Goal: Task Accomplishment & Management: Use online tool/utility

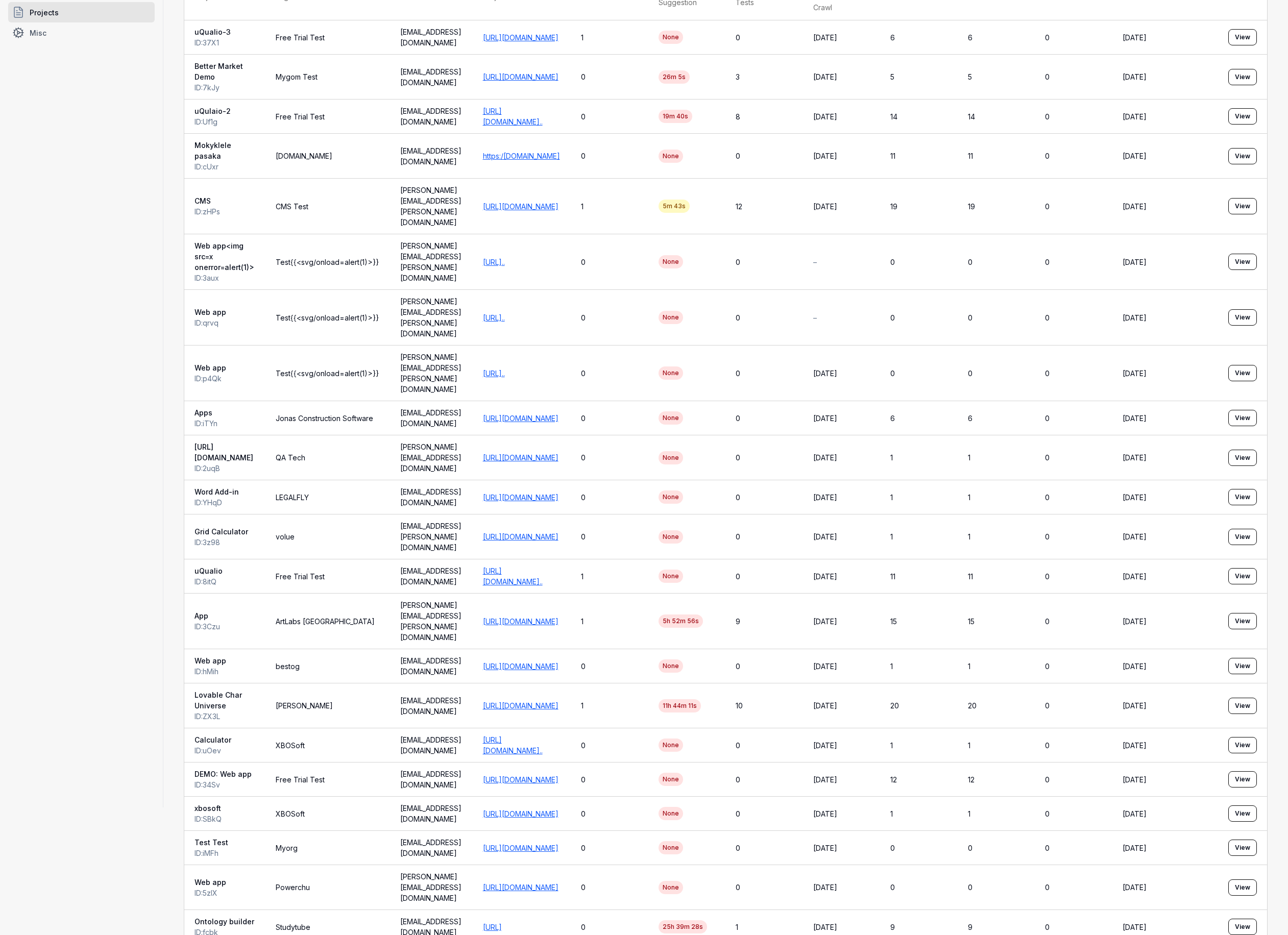
scroll to position [129, 0]
click at [559, 700] on link "https://lovable-characters-universe.lovable.app/" at bounding box center [521, 704] width 76 height 9
click at [224, 688] on span "Lovable Char Universe" at bounding box center [224, 699] width 61 height 21
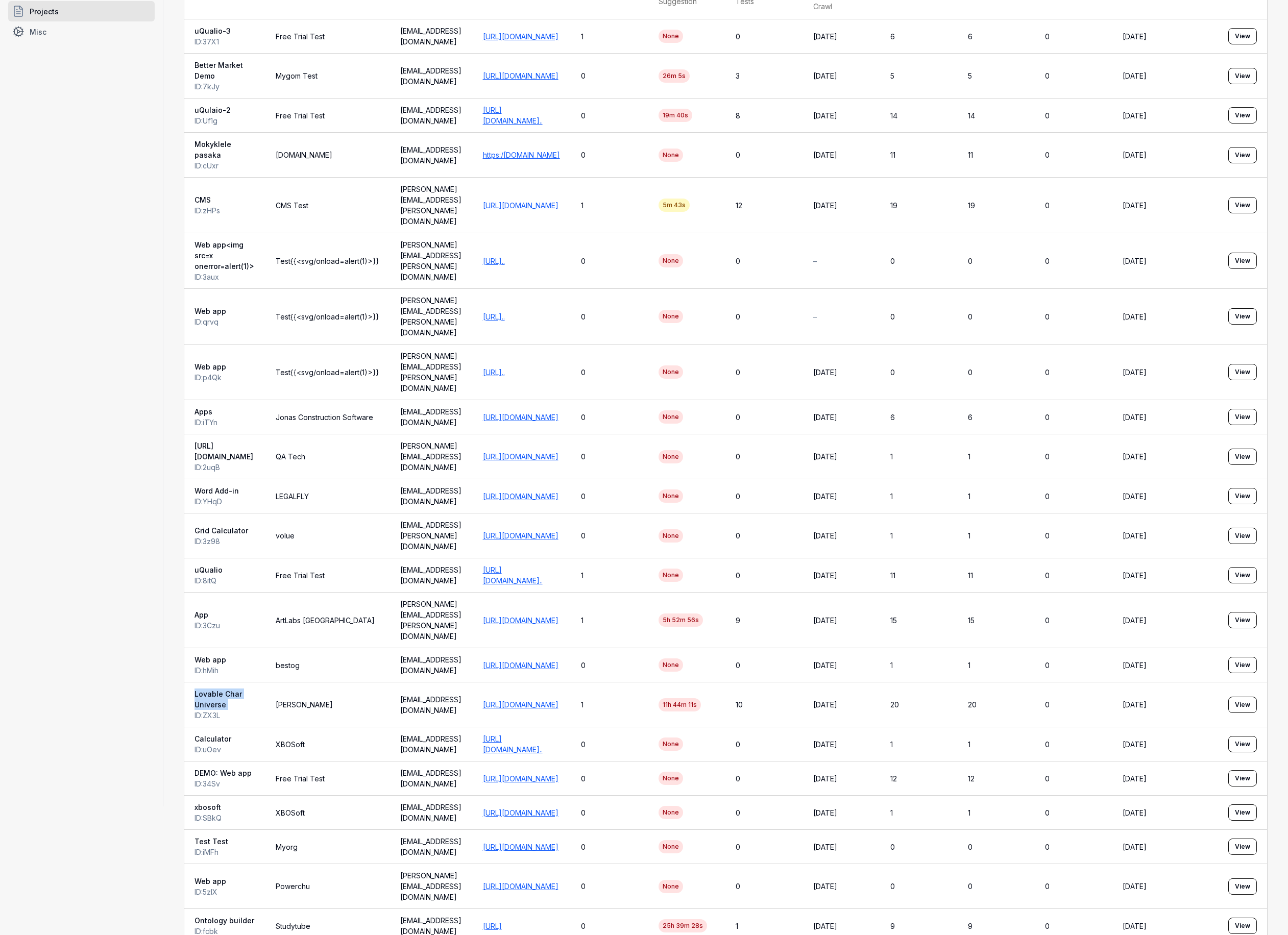
copy span "Lovable Char Universe"
click at [1249, 696] on button "View" at bounding box center [1242, 704] width 29 height 16
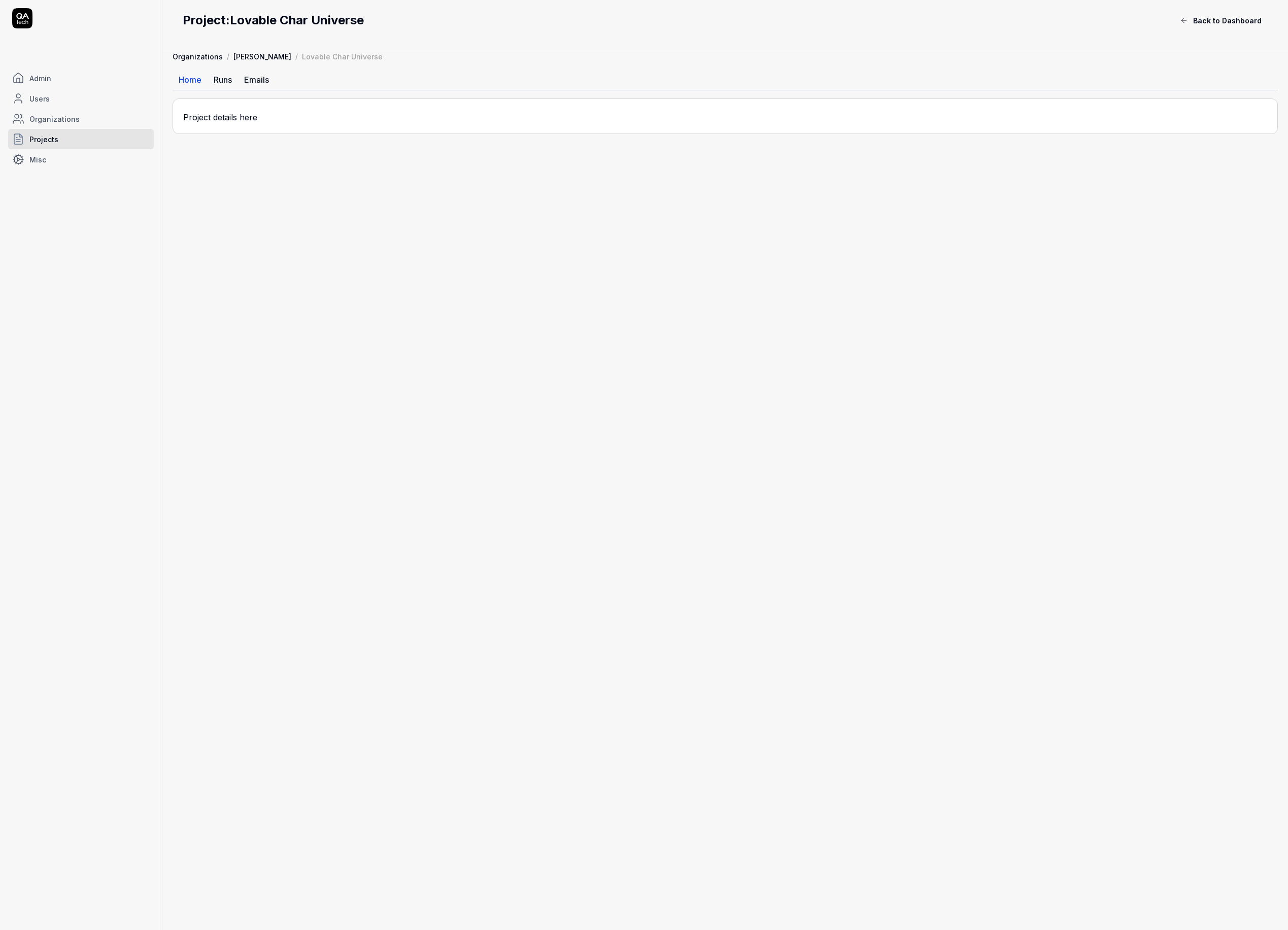
click at [230, 83] on link "Runs" at bounding box center [223, 79] width 30 height 20
click at [193, 79] on link "Home" at bounding box center [190, 79] width 35 height 20
click at [252, 18] on h2 "Project: Lovable Char Universe" at bounding box center [678, 20] width 991 height 18
drag, startPoint x: 253, startPoint y: 18, endPoint x: 348, endPoint y: 17, distance: 95.0
click at [348, 17] on h2 "Project: Lovable Char Universe" at bounding box center [678, 20] width 991 height 18
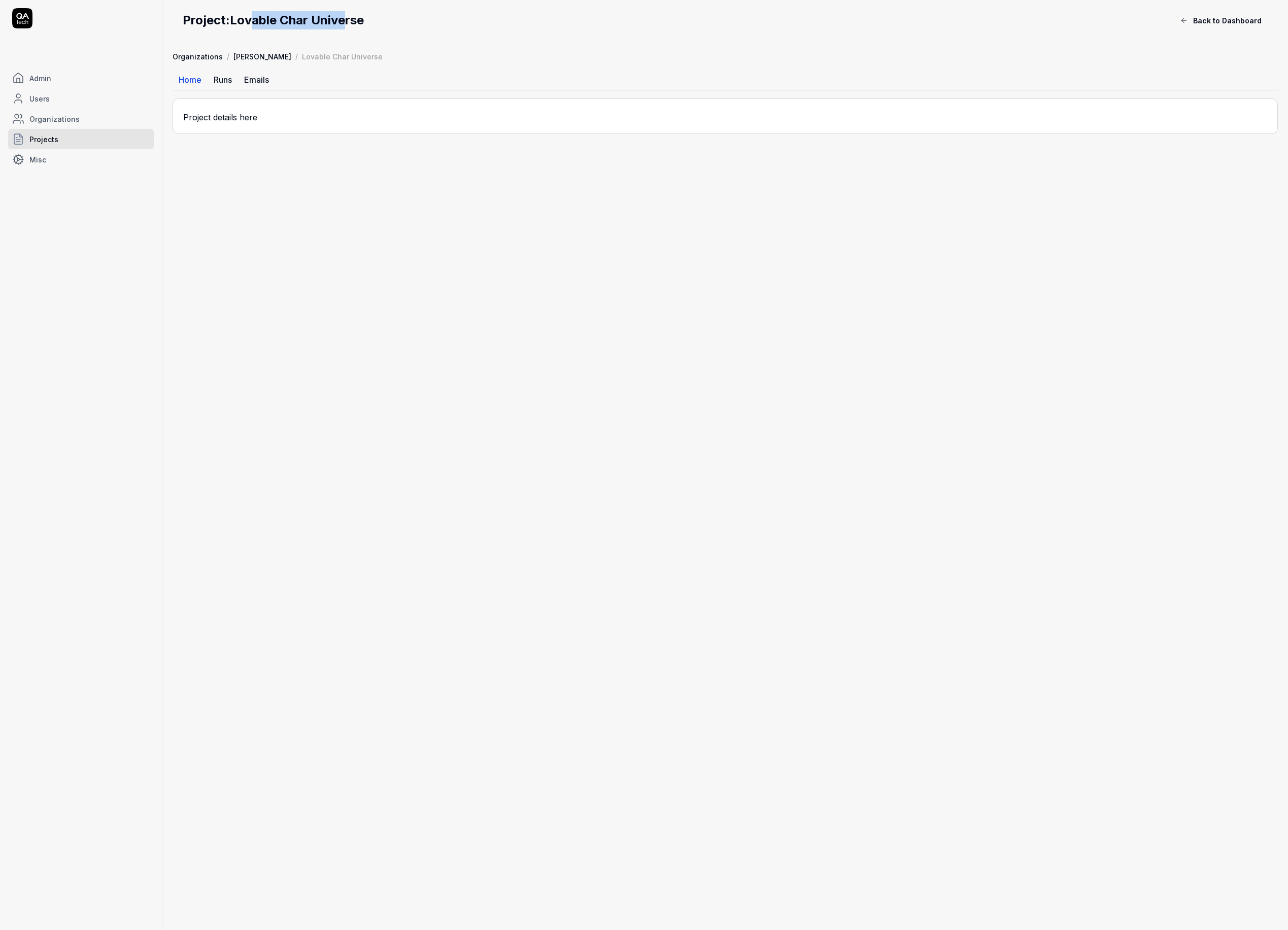
click at [348, 17] on h2 "Project: Lovable Char Universe" at bounding box center [678, 20] width 991 height 18
drag, startPoint x: 348, startPoint y: 17, endPoint x: 262, endPoint y: 21, distance: 86.1
click at [262, 21] on h2 "Project: Lovable Char Universe" at bounding box center [678, 20] width 991 height 18
copy h2 "Lovable Char Universe"
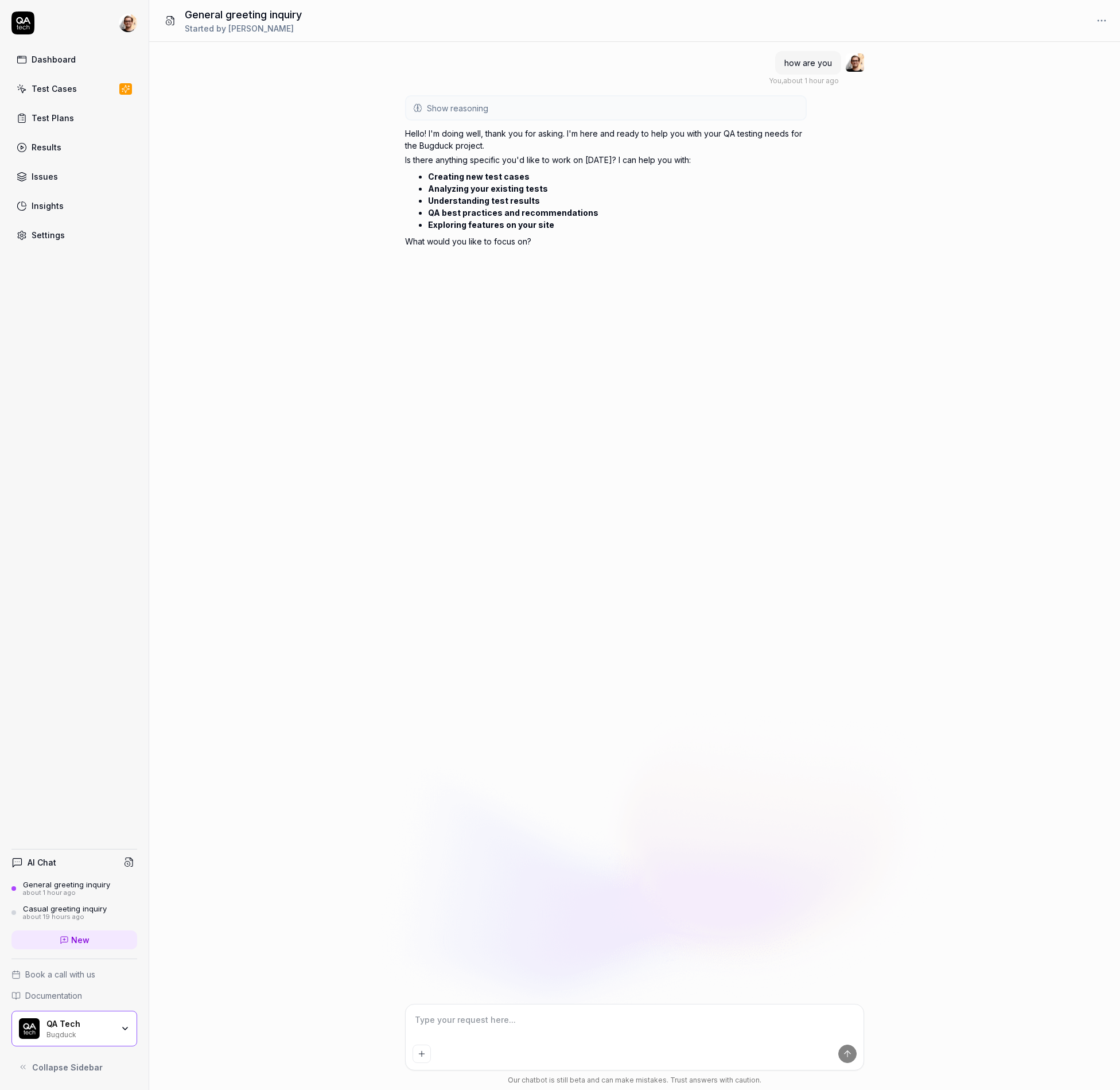
type textarea "*"
click at [571, 249] on div "Hello! I'm doing well, thank you for asking. I'm here and ready to help you wit…" at bounding box center [606, 188] width 401 height 125
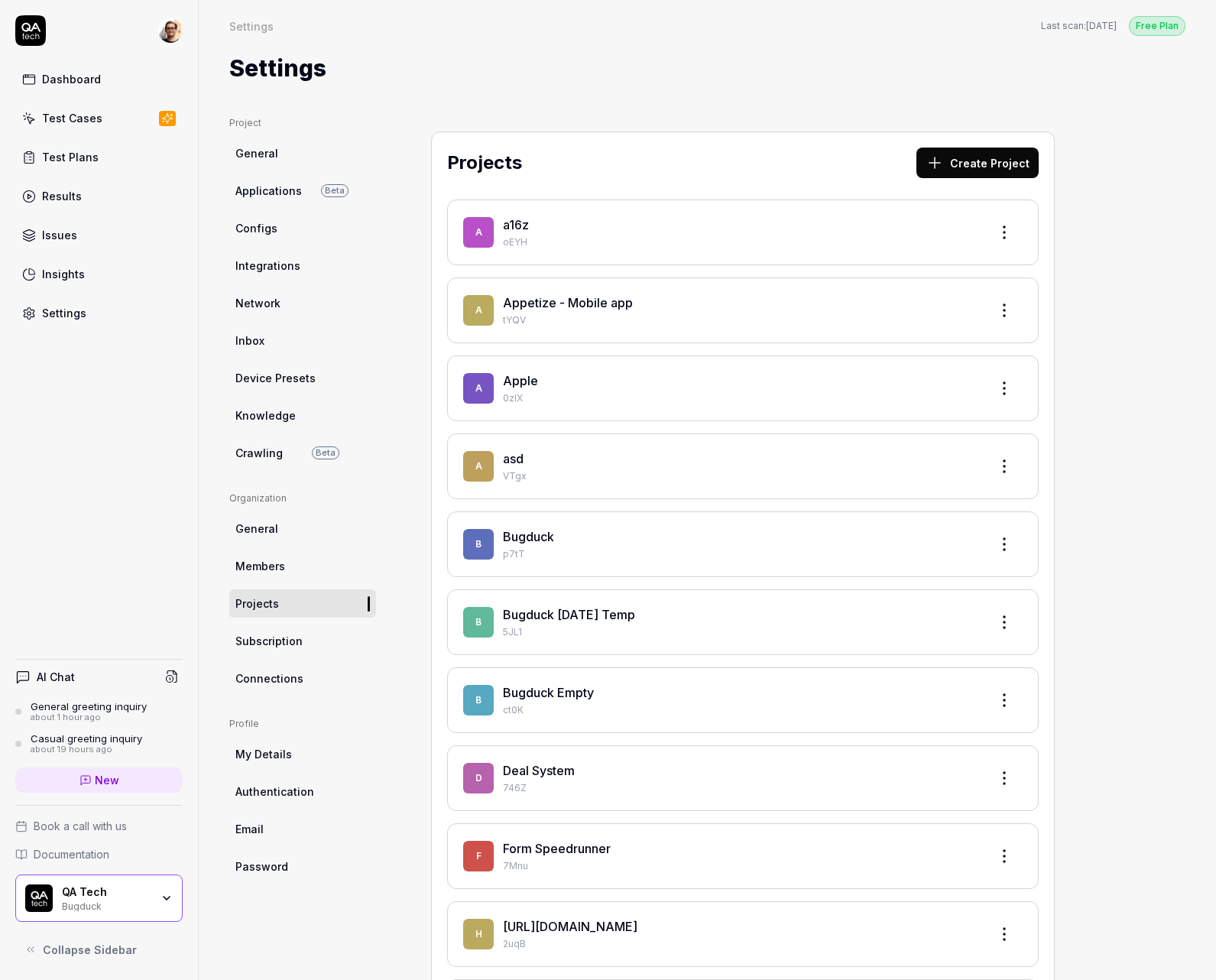
click at [652, 46] on div "Settings Free Plan Settings Last scan: [DATE] Free Plan Settings" at bounding box center [707, 42] width 1017 height 86
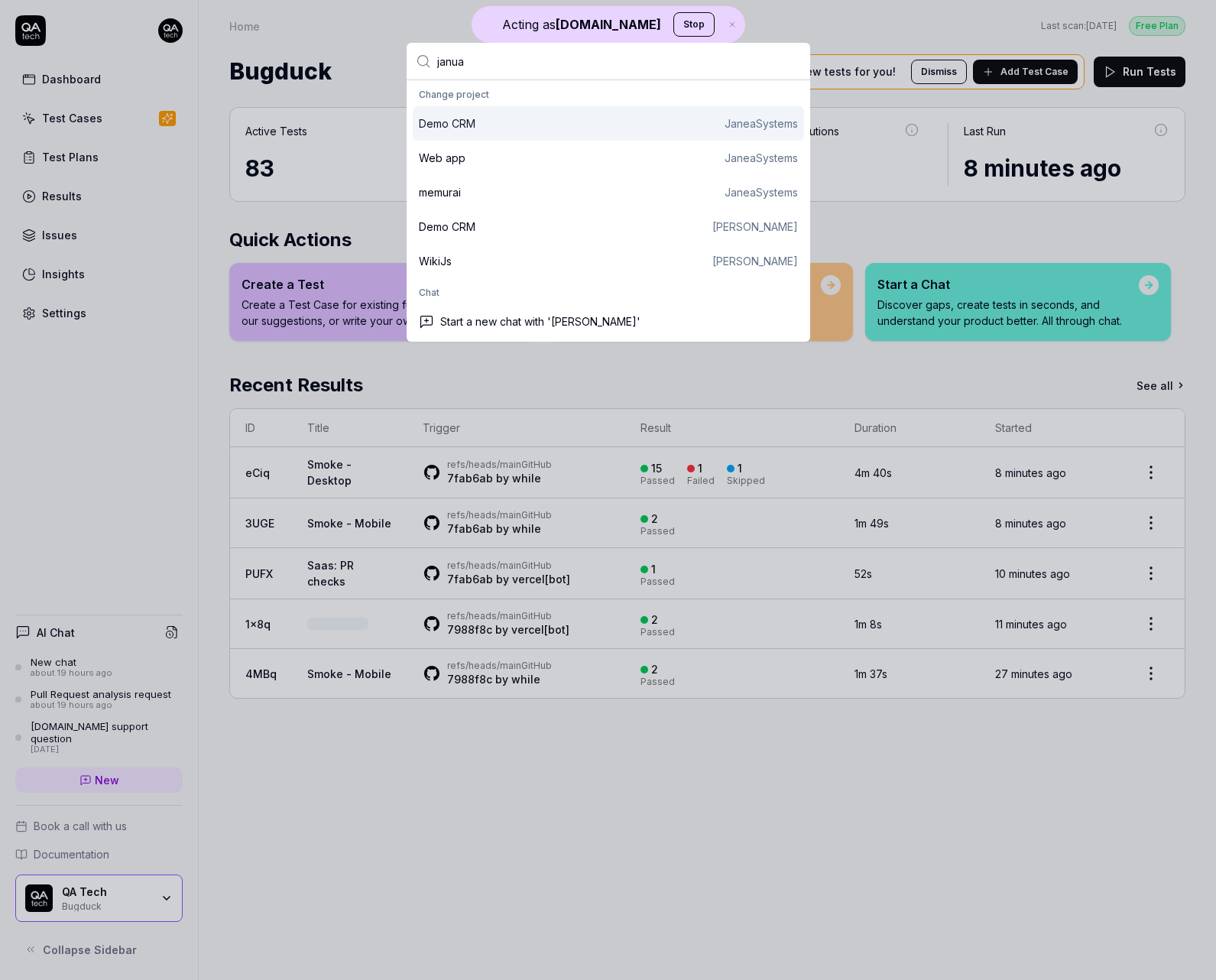
type input "januar"
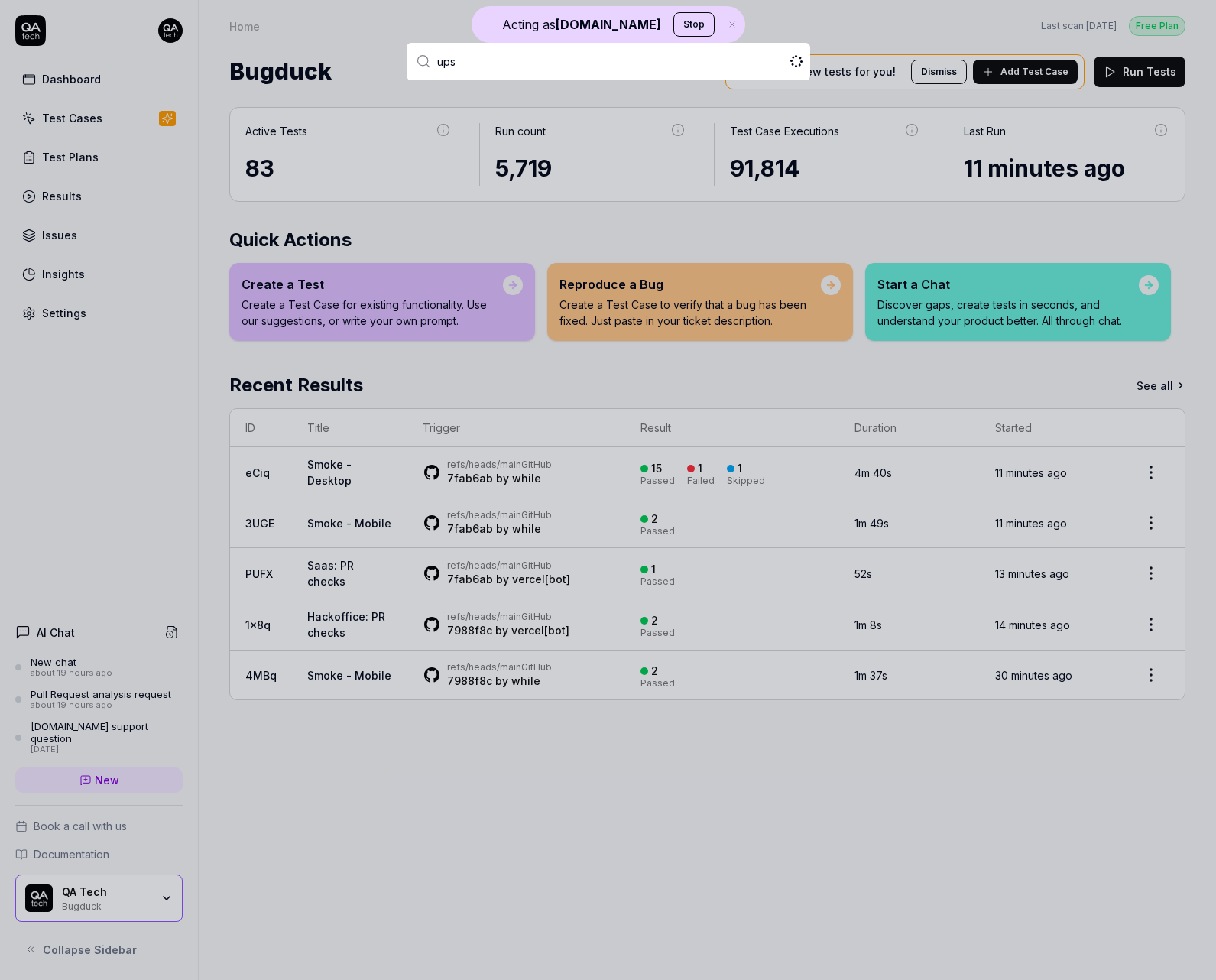
type input "upsa"
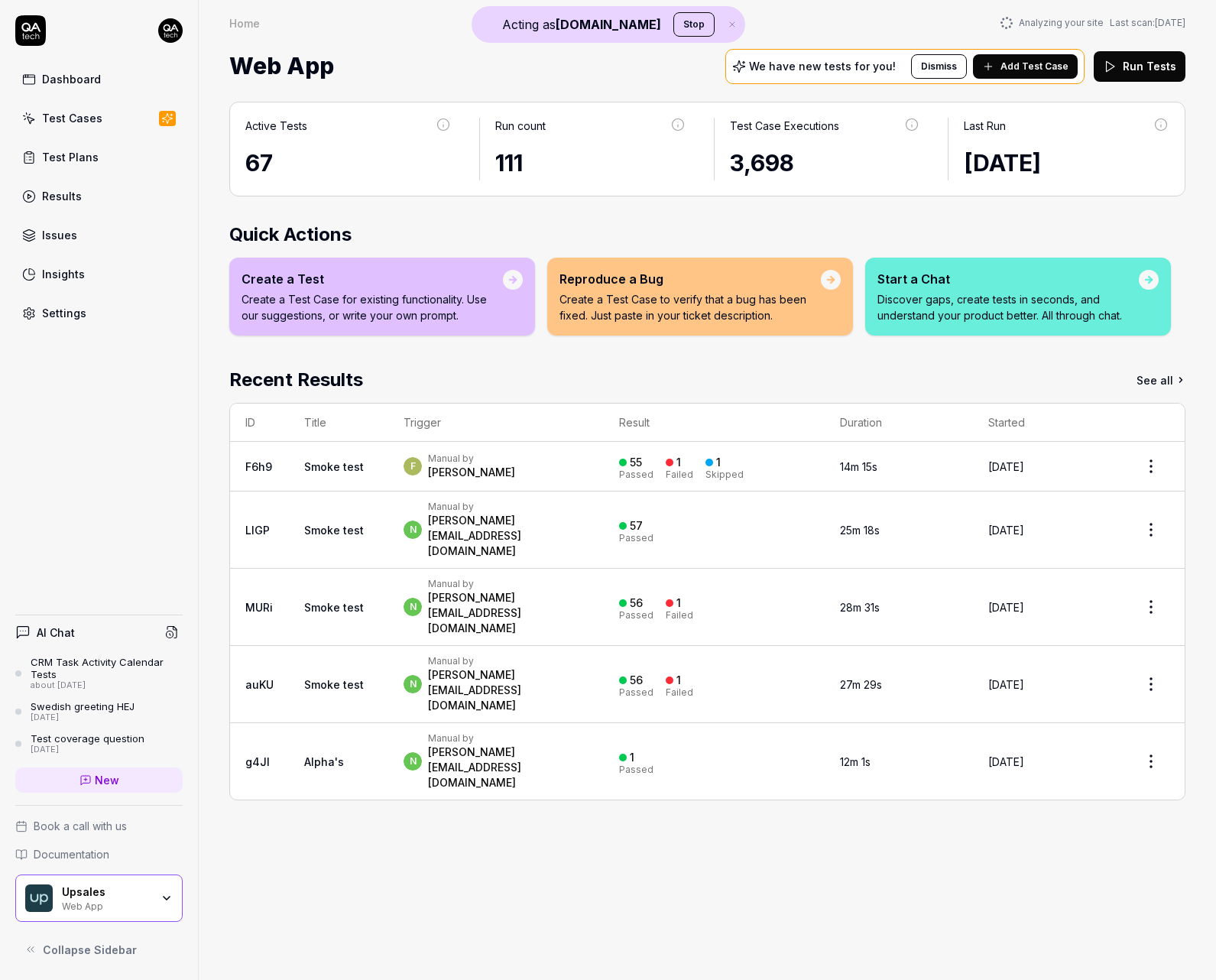
click at [916, 160] on div "3,698" at bounding box center [825, 163] width 190 height 35
click at [111, 117] on link "Test Cases" at bounding box center [99, 118] width 168 height 29
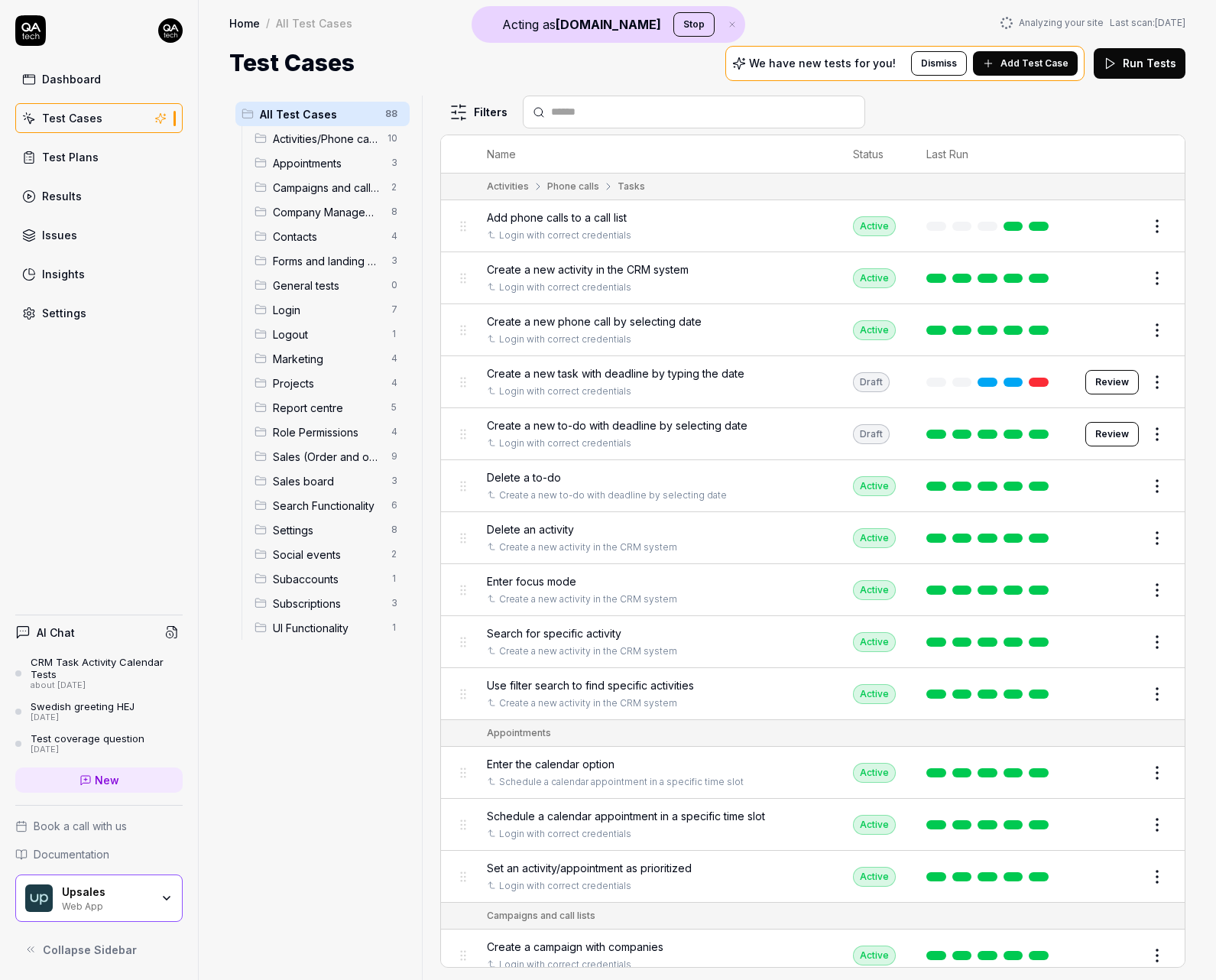
click at [1032, 67] on span "Add Test Case" at bounding box center [1035, 63] width 68 height 14
click at [137, 791] on link "New" at bounding box center [99, 780] width 168 height 25
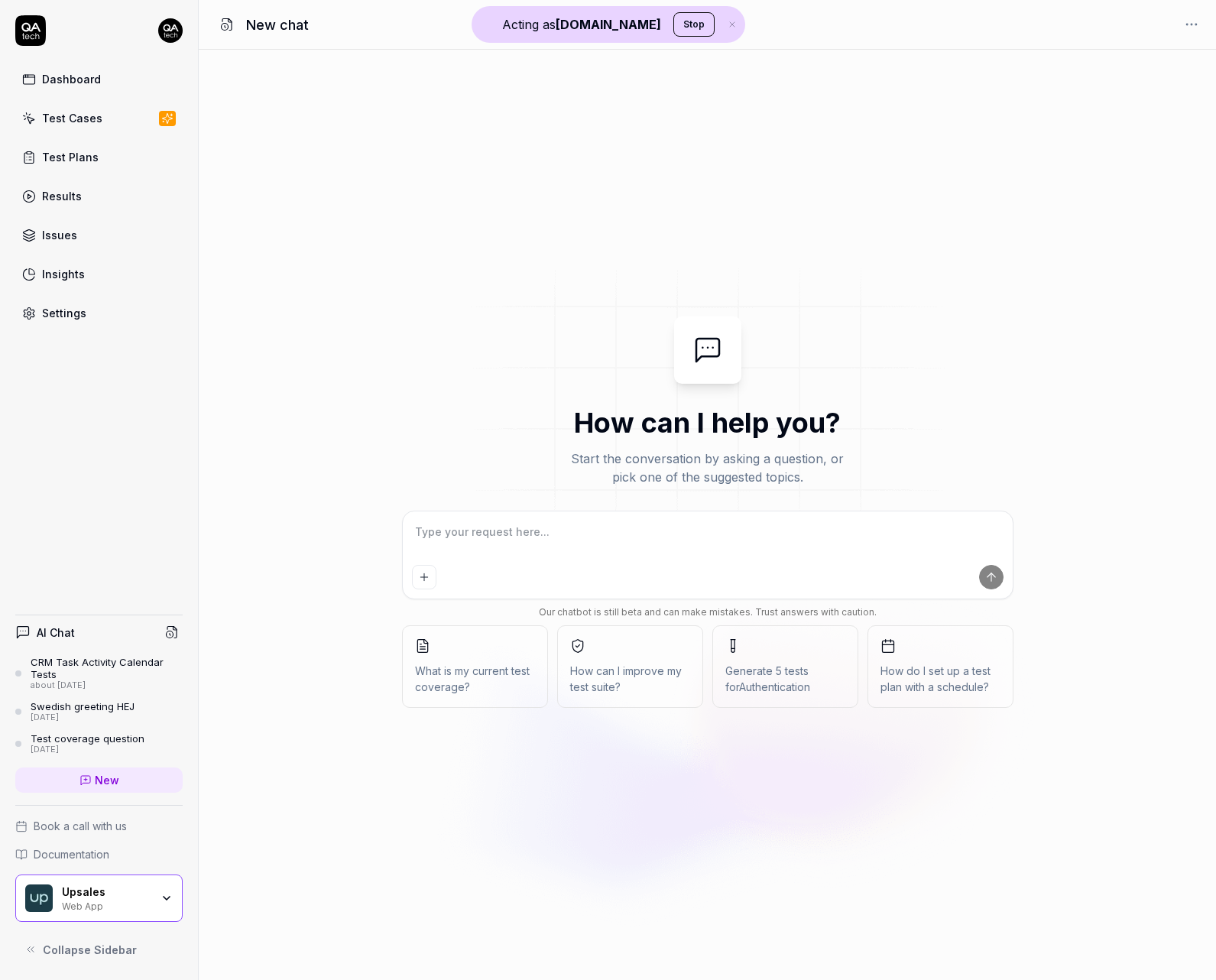
type textarea "W"
type textarea "*"
type textarea "Wh"
type textarea "*"
type textarea "Whe"
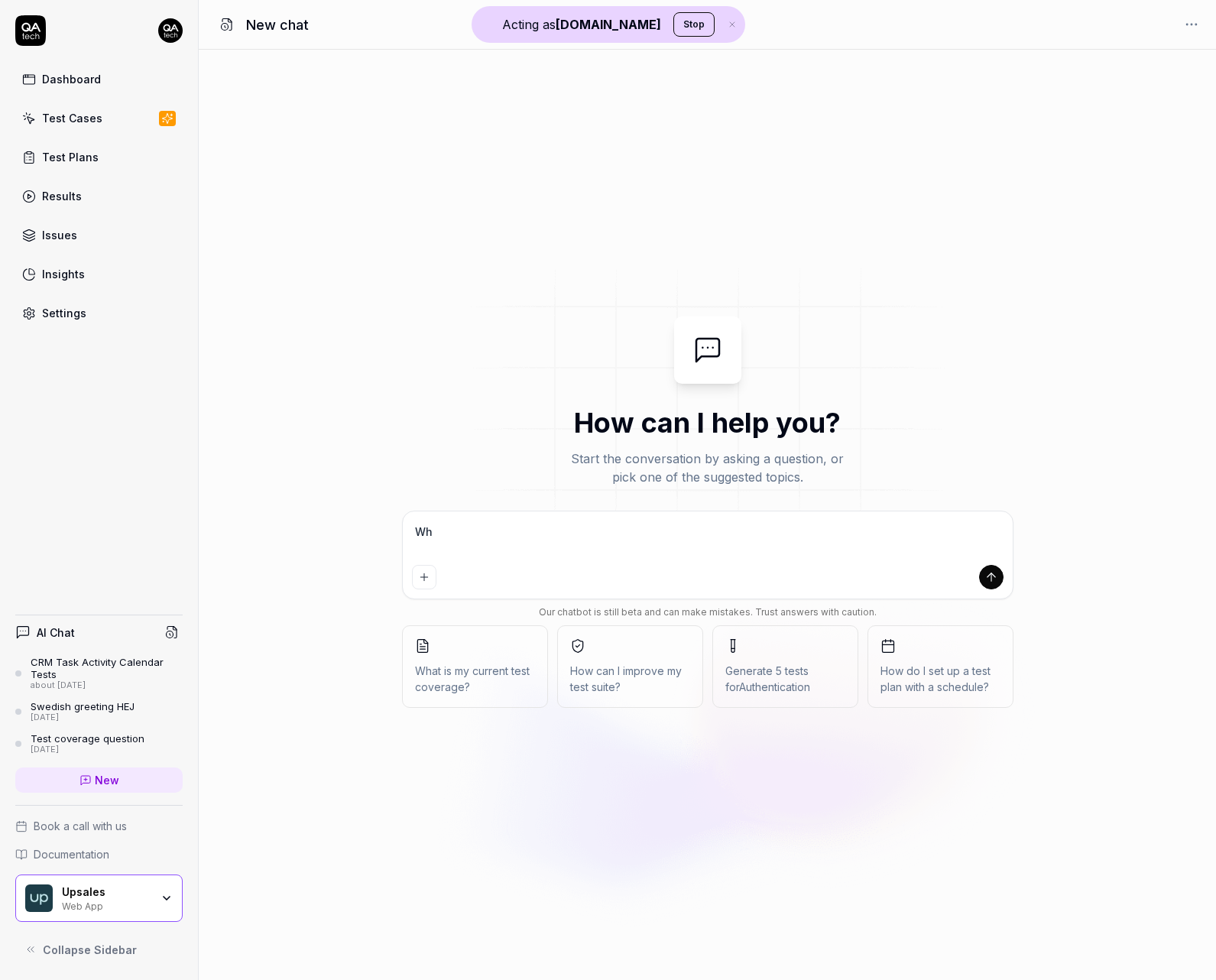
type textarea "*"
type textarea "Wher"
type textarea "*"
type textarea "Where"
type textarea "*"
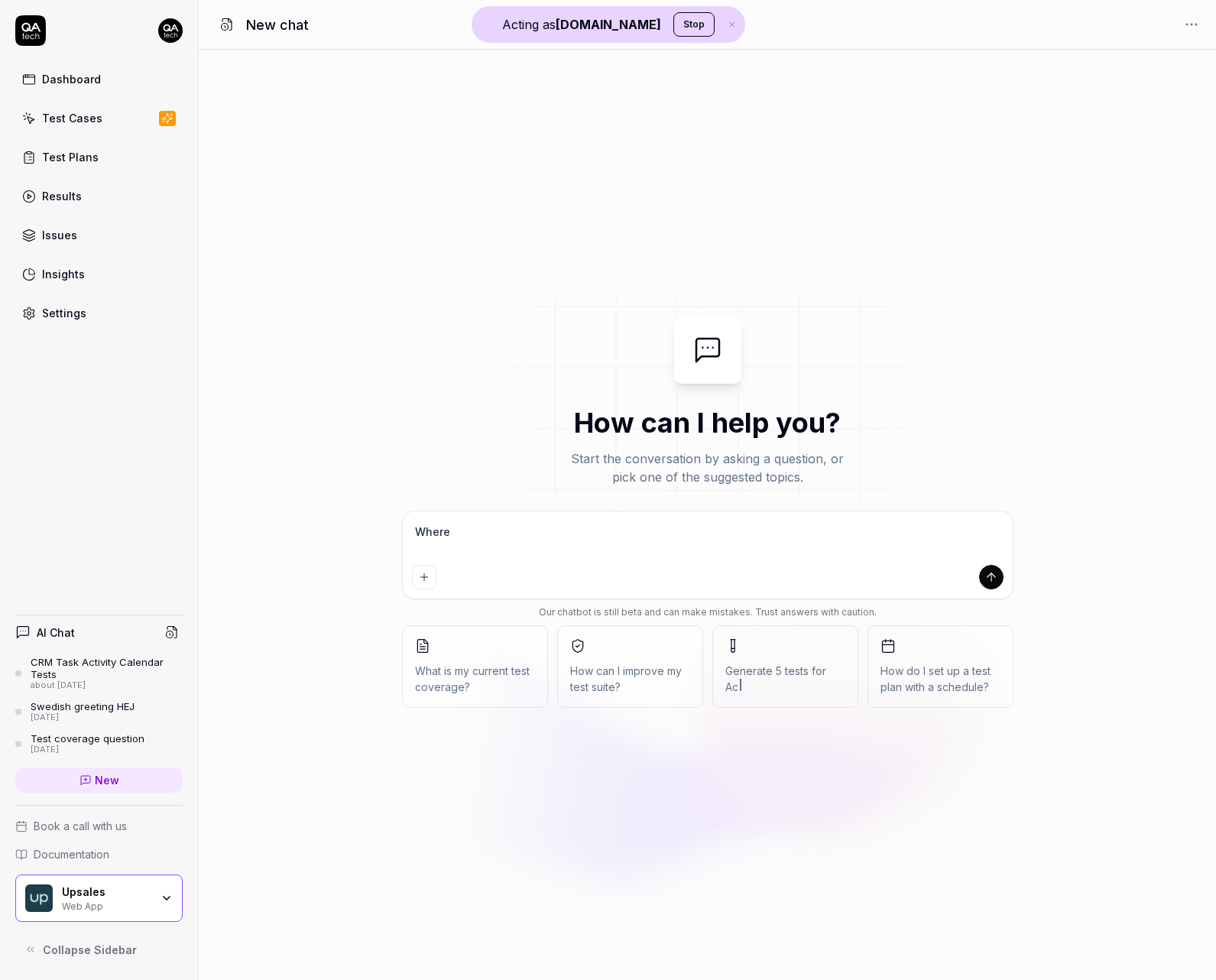
type textarea "Where"
type textarea "*"
type textarea "Where d"
type textarea "*"
type textarea "Where do"
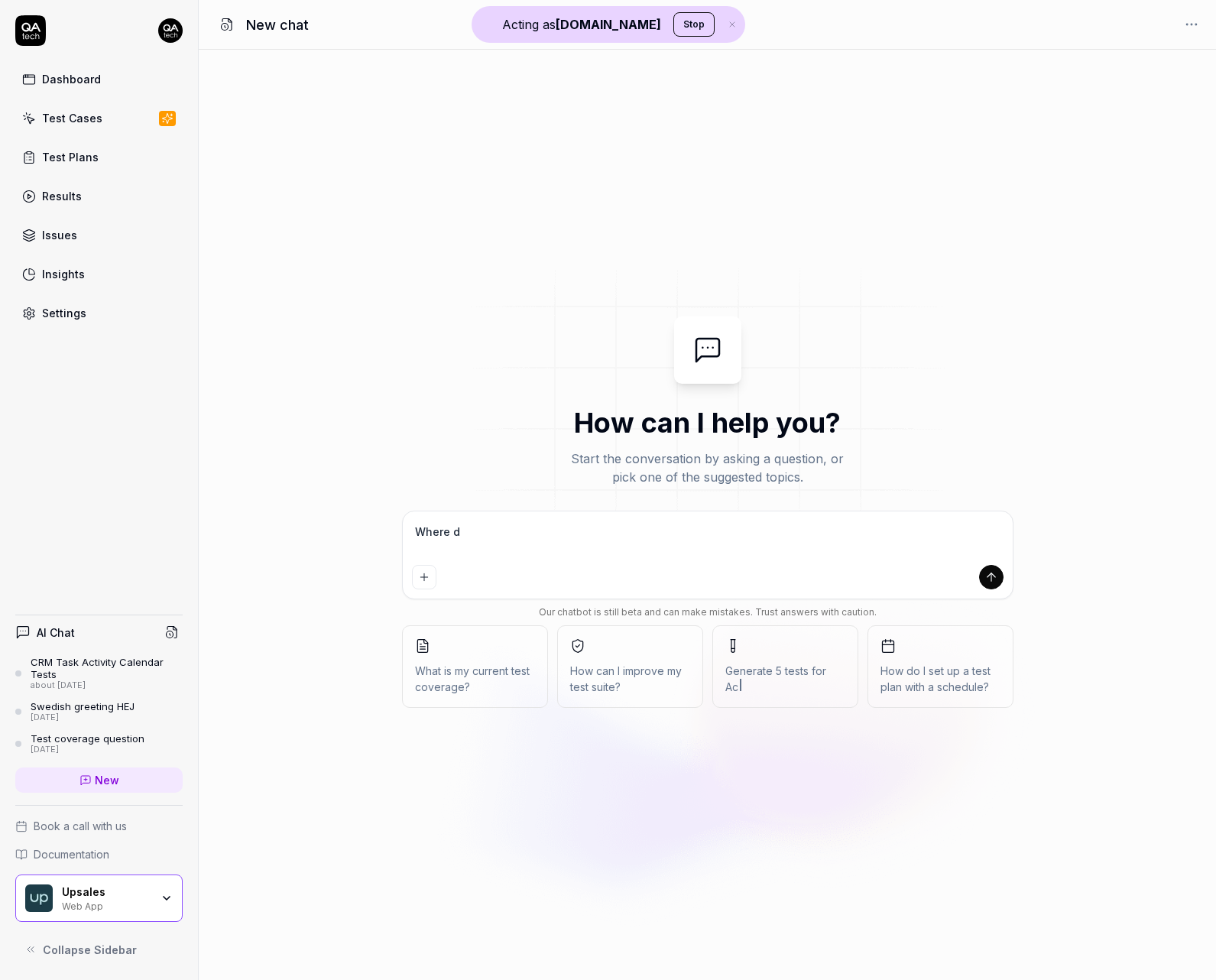
type textarea "*"
type textarea "Where do"
type textarea "*"
type textarea "Where do I"
type textarea "*"
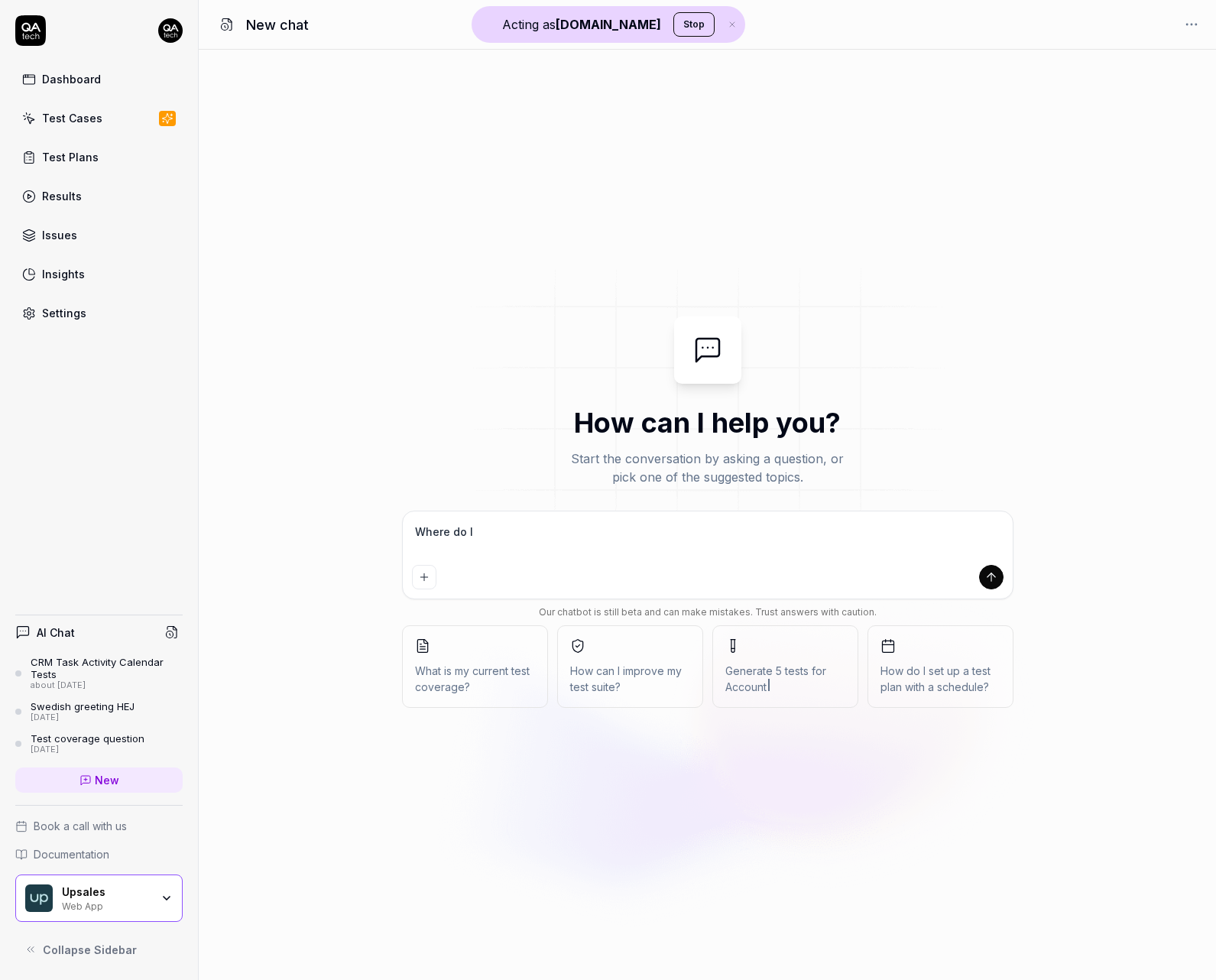
type textarea "Where do I"
type textarea "*"
type textarea "Where do I n"
type textarea "*"
type textarea "Where do I ne"
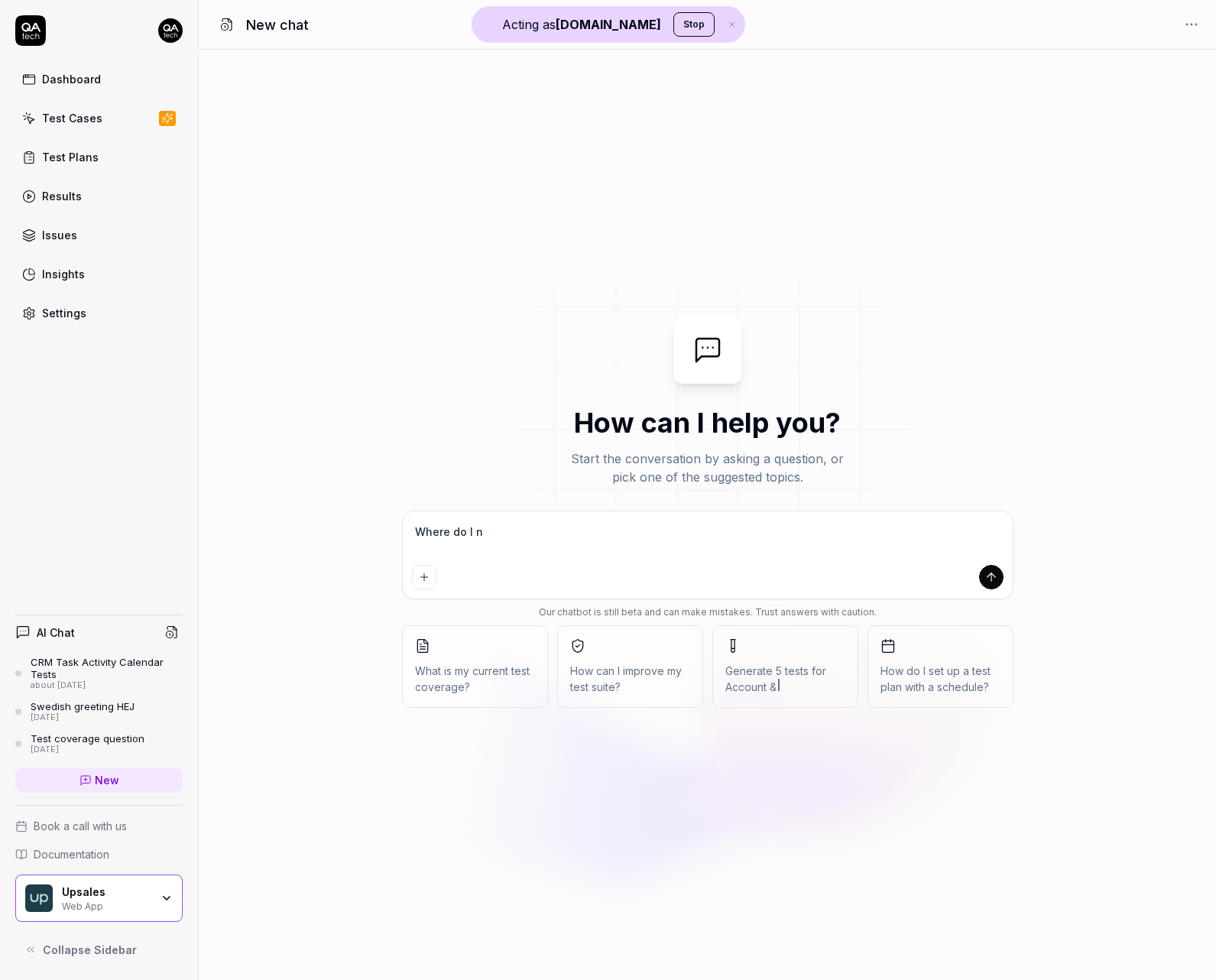
type textarea "*"
type textarea "Where do I nee"
type textarea "*"
type textarea "Where do I need"
type textarea "*"
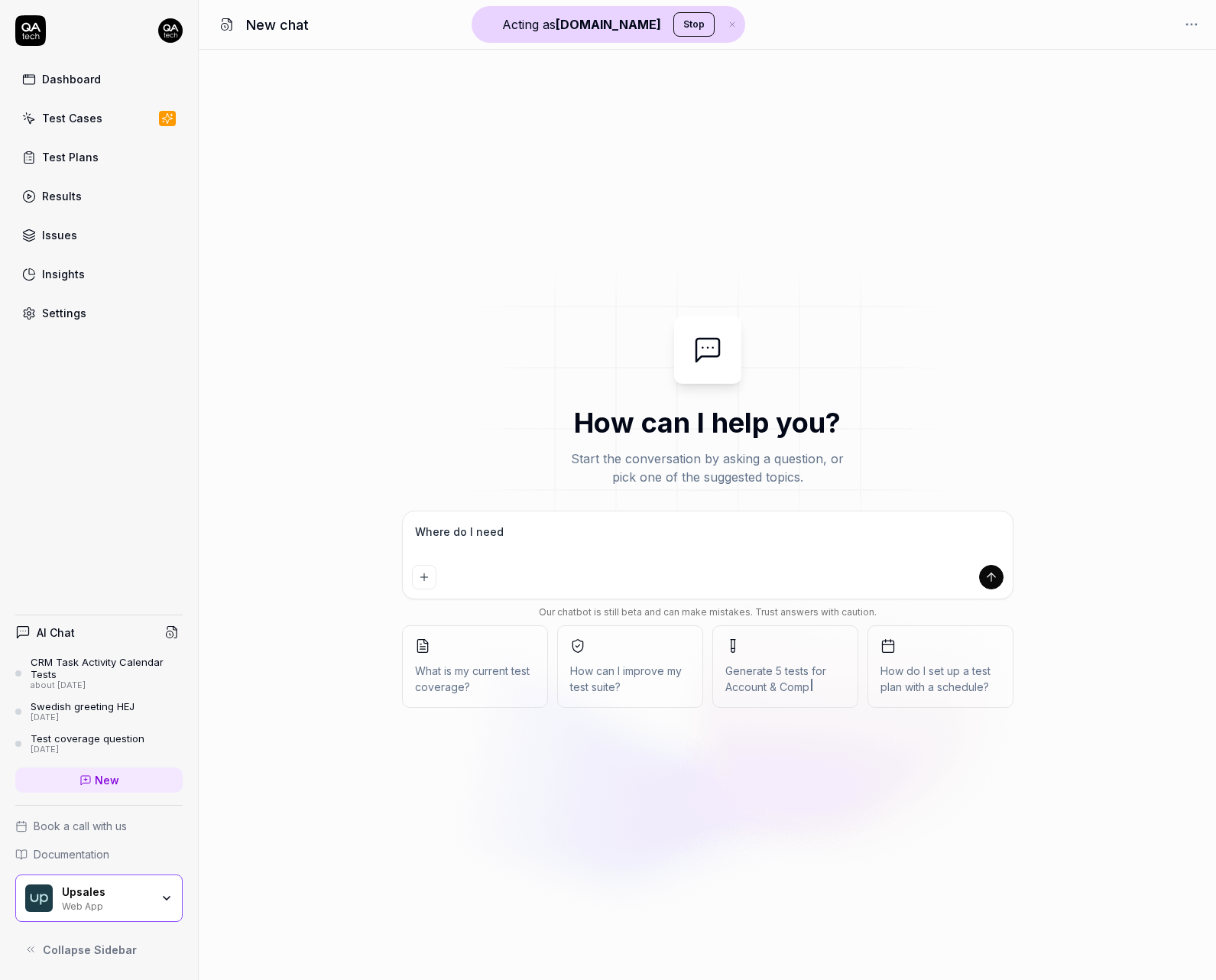
type textarea "Where do I need"
type textarea "*"
type textarea "Where do I need t"
type textarea "*"
type textarea "Where do I need to"
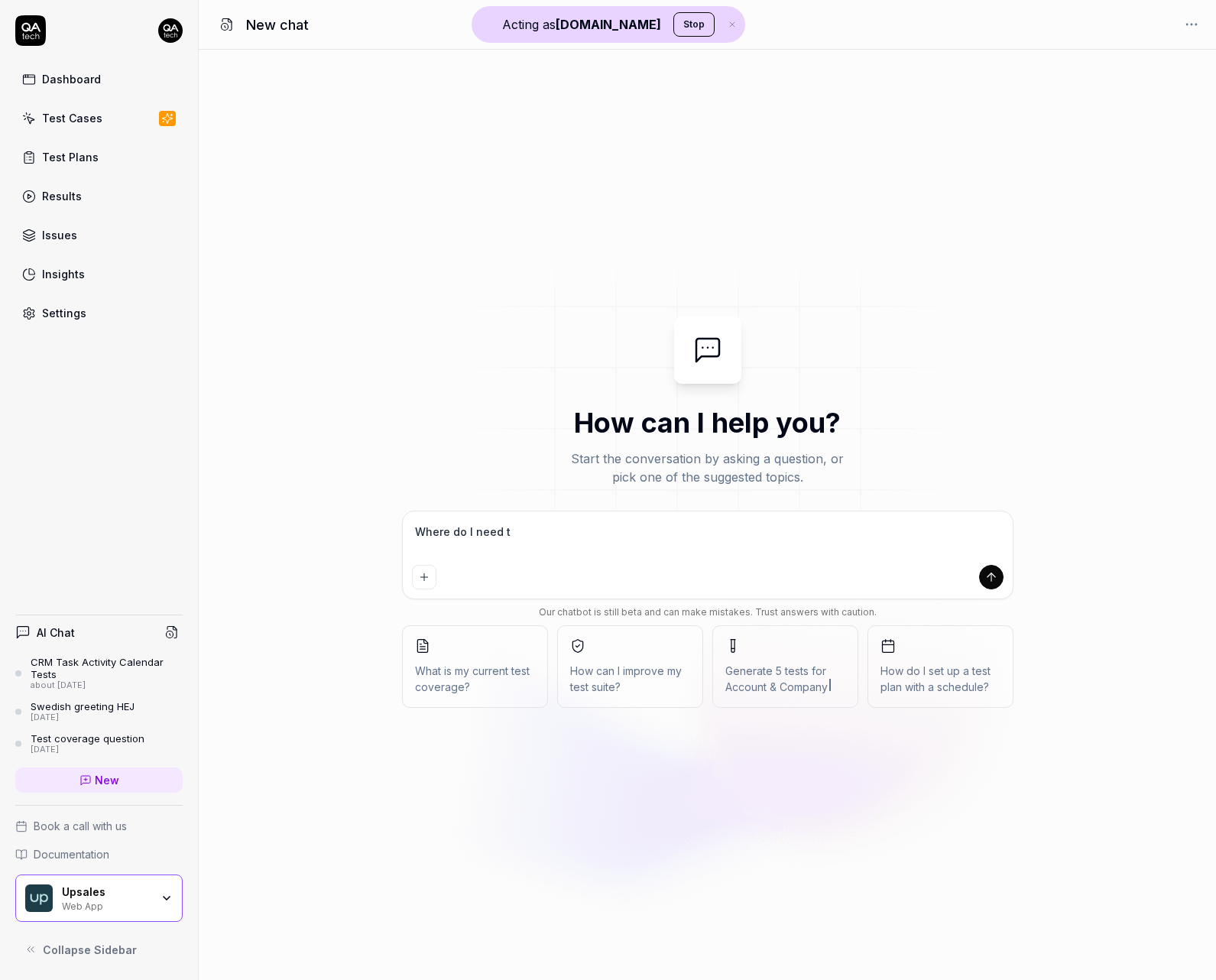
type textarea "*"
type textarea "Where do I need to"
type textarea "*"
type textarea "Where do I need to a"
type textarea "*"
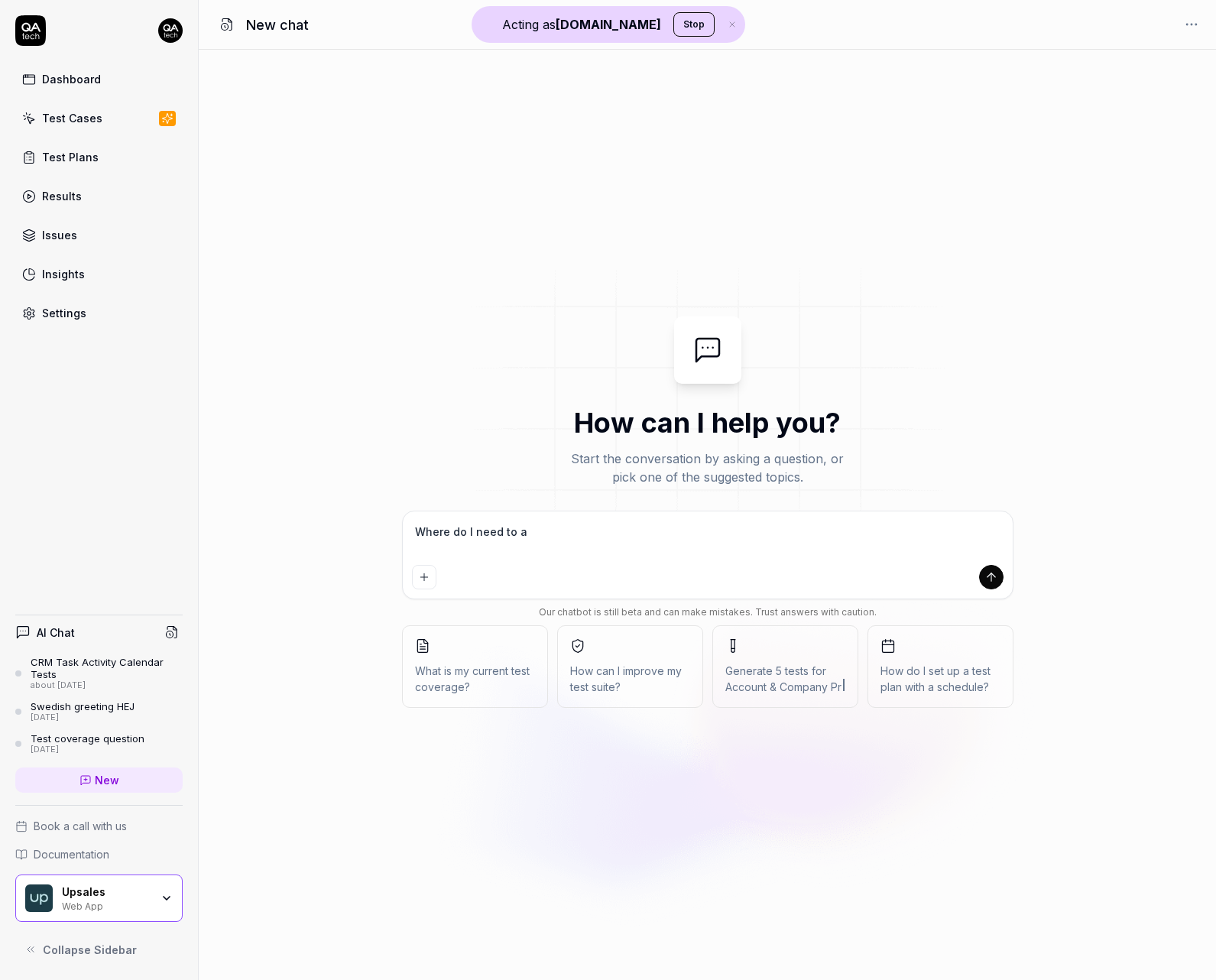
type textarea "Where do I need to ad"
type textarea "*"
type textarea "Where do I need to add"
type textarea "*"
type textarea "Where do I need to add"
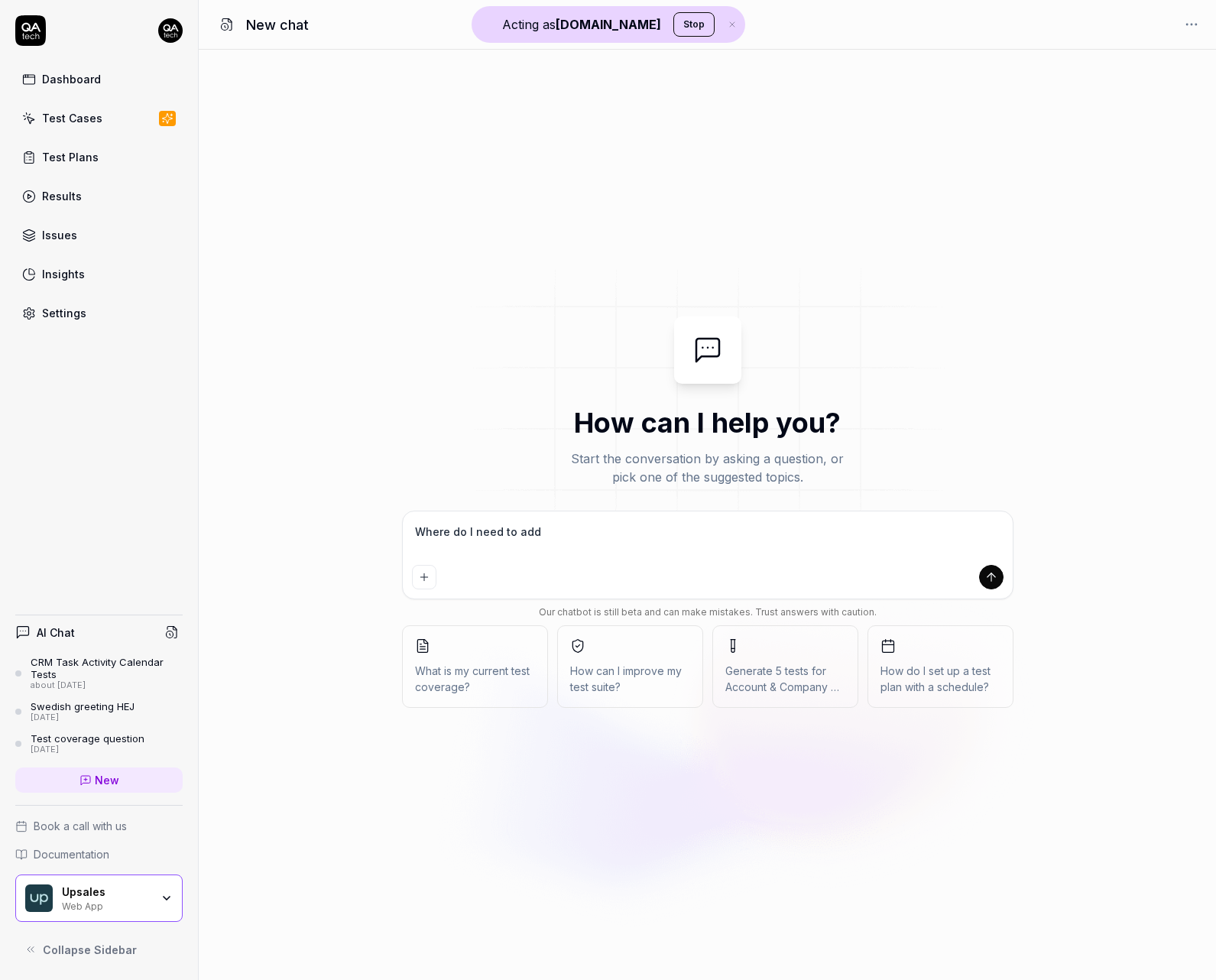
type textarea "*"
type textarea "Where do I need to add m"
type textarea "*"
type textarea "Where do I need to add mo"
type textarea "*"
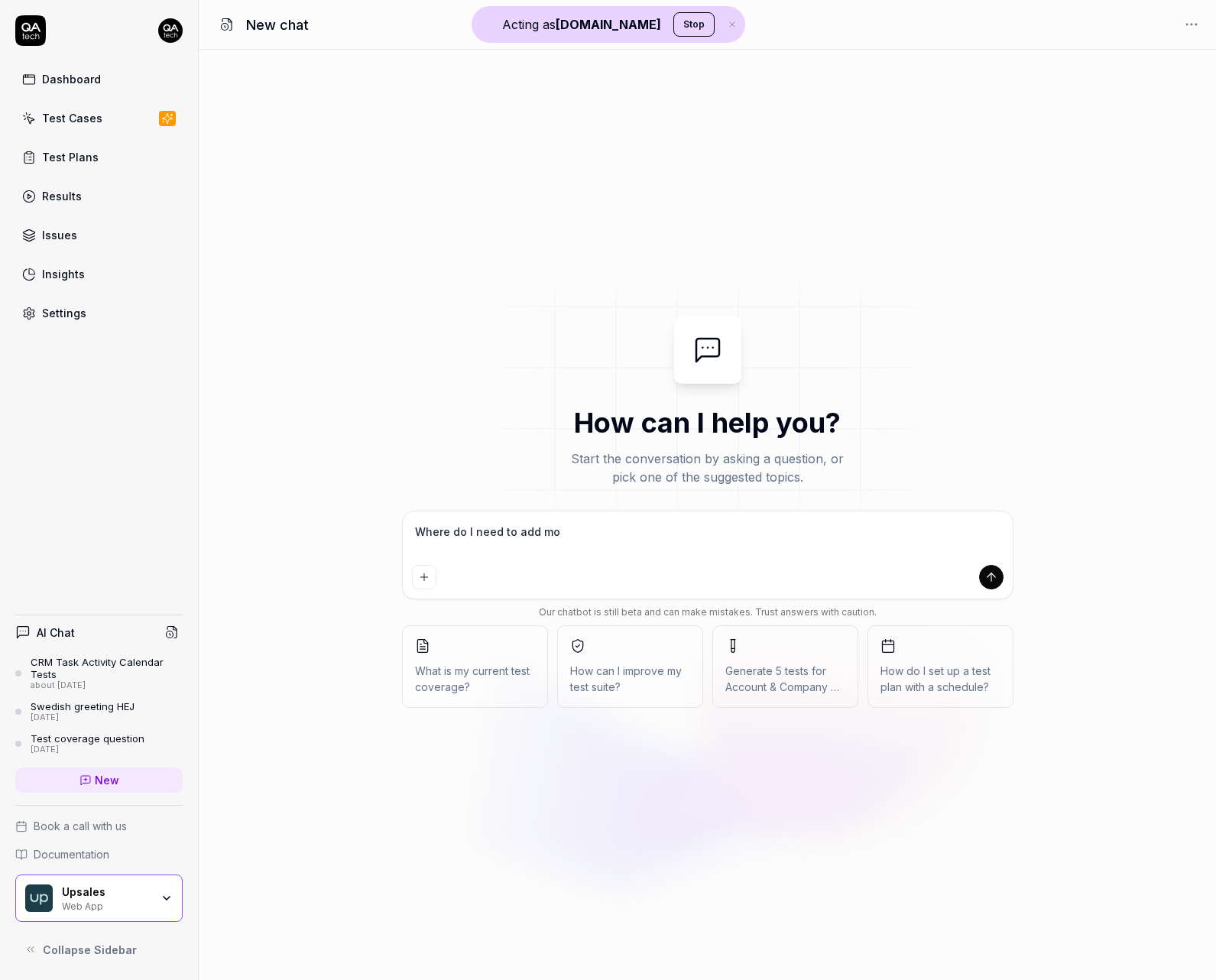
type textarea "Where do I need to add mor"
type textarea "*"
type textarea "Where do I need to add more"
type textarea "*"
type textarea "Where do I need to add more"
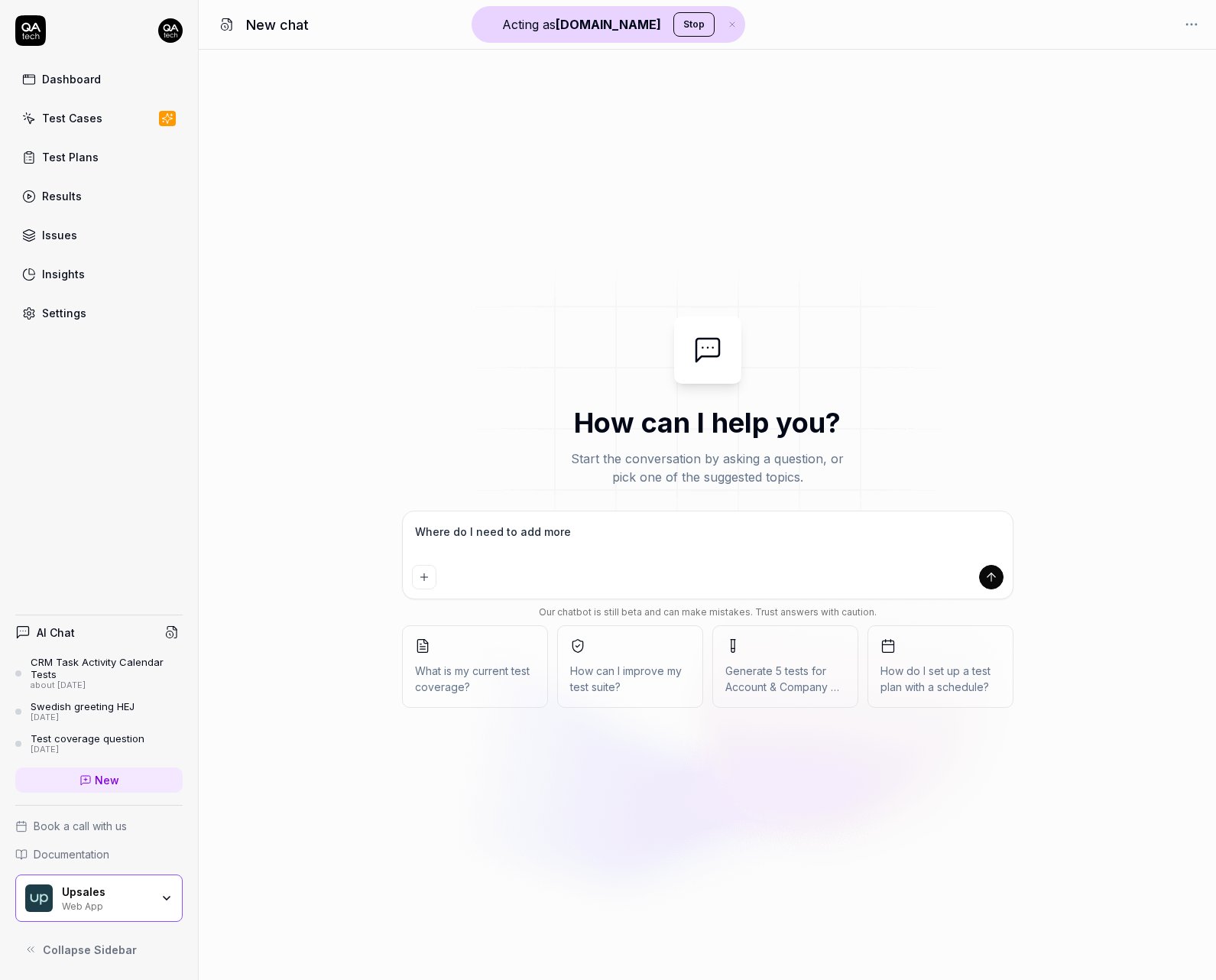
type textarea "*"
type textarea "Where do I need to add more t"
type textarea "*"
type textarea "Where do I need to add more te"
type textarea "*"
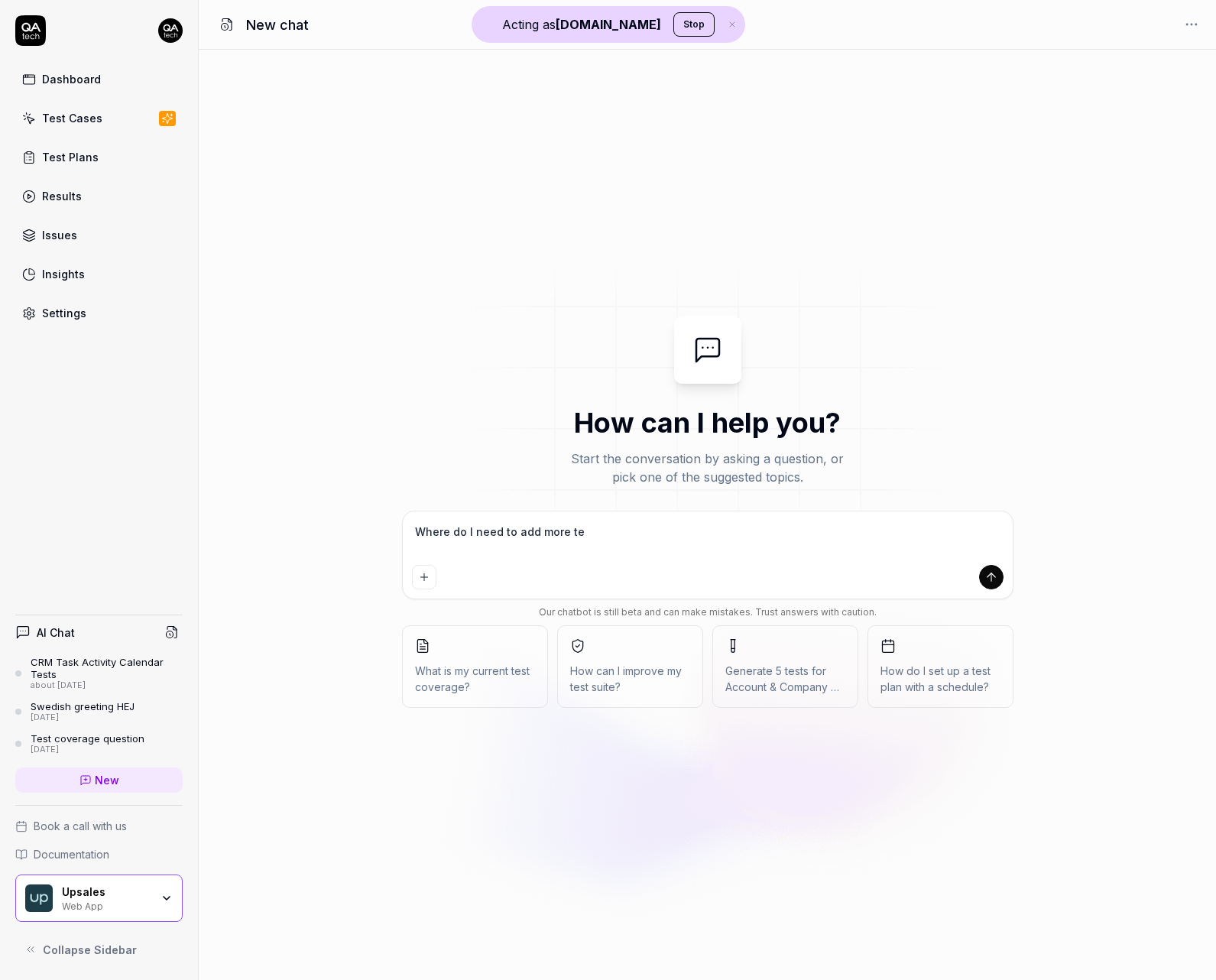
type textarea "Where do I need to add more tes"
type textarea "*"
type textarea "Where do I need to add more test"
type textarea "*"
type textarea "Where do I need to add more test"
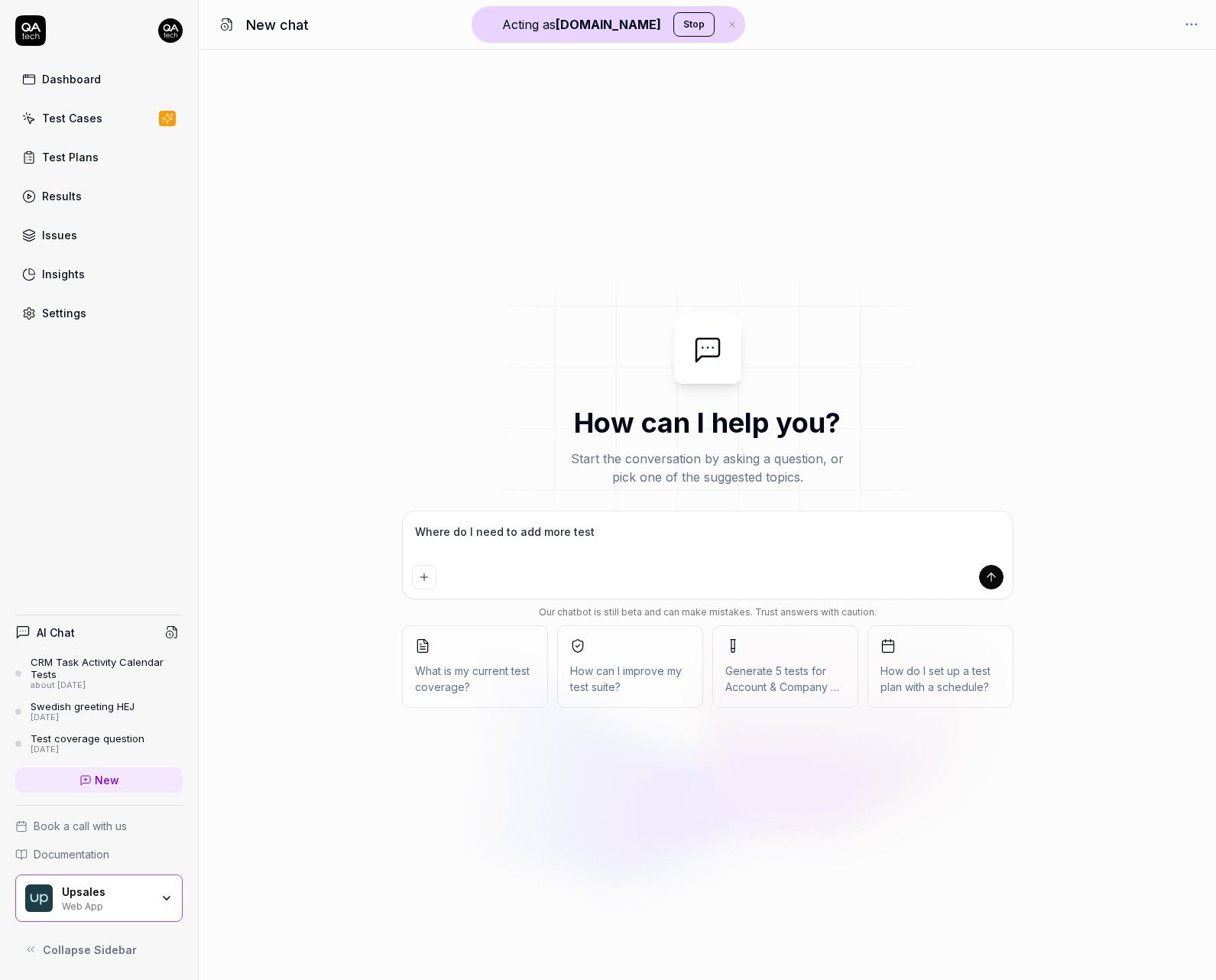
type textarea "*"
type textarea "Where do I need to add more test c"
type textarea "*"
type textarea "Where do I need to add more test ca"
type textarea "*"
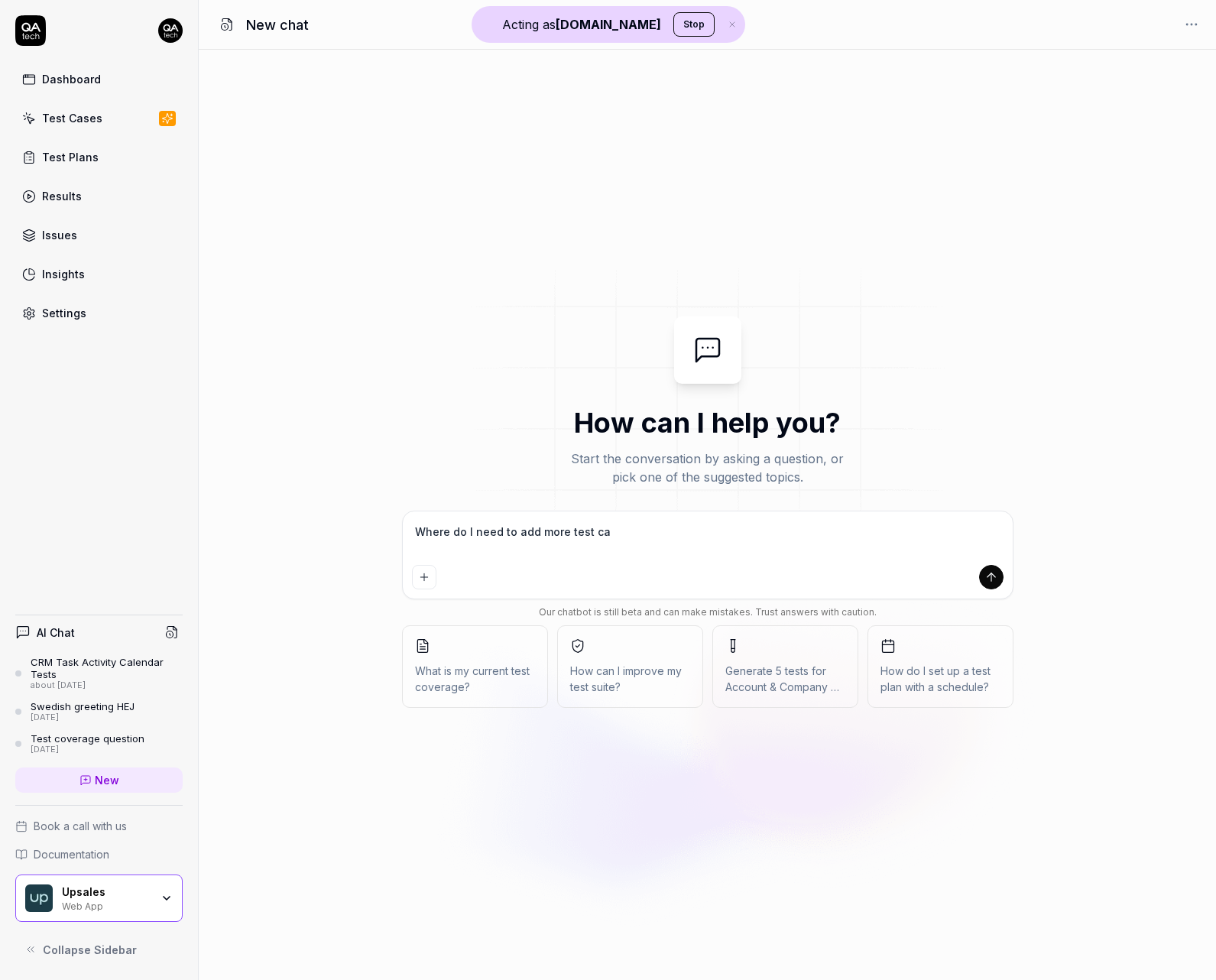
type textarea "Where do I need to add more test cas"
type textarea "*"
type textarea "Where do I need to add more test case"
type textarea "*"
type textarea "Where do I need to add more test cases"
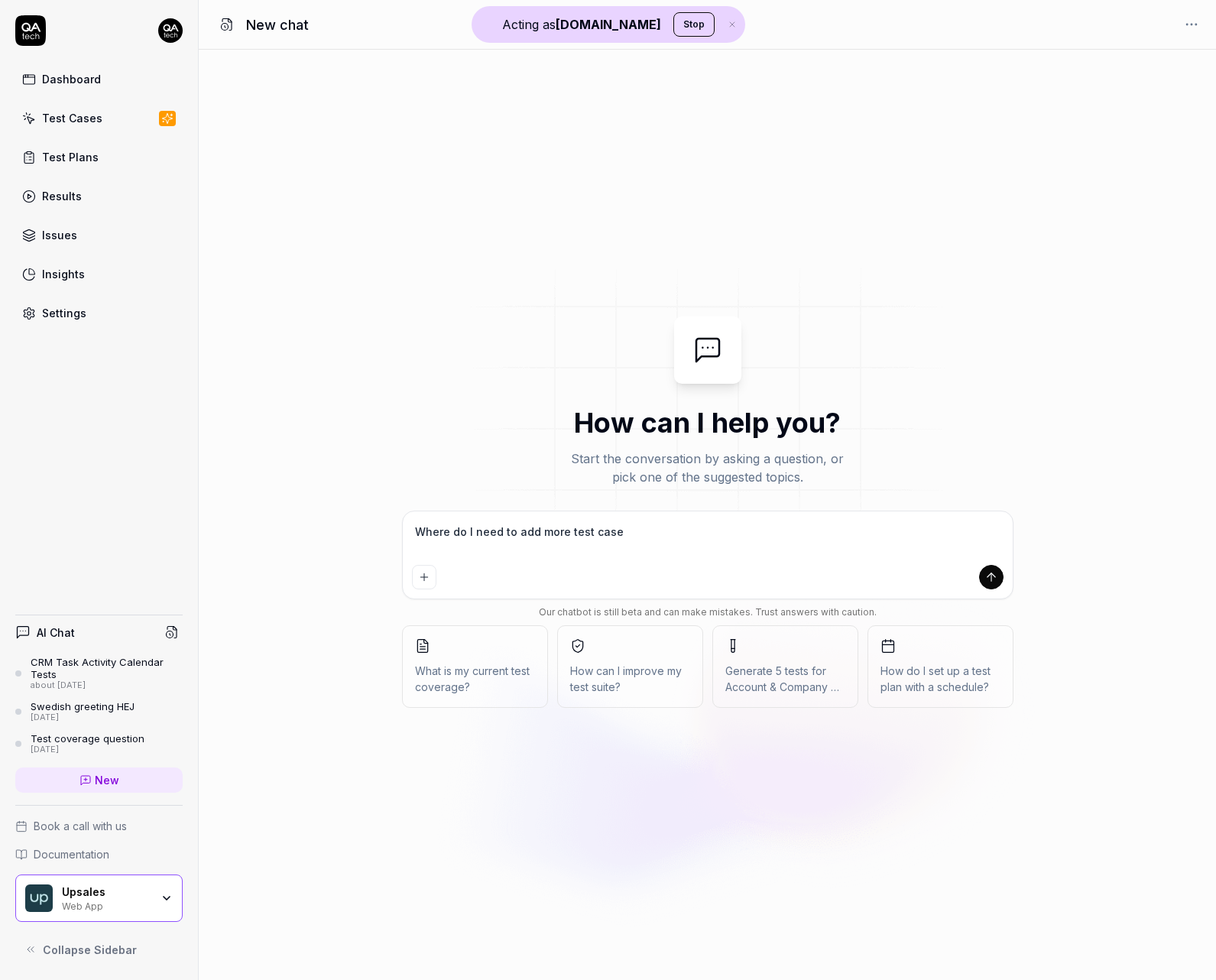
type textarea "*"
type textarea "Where do I need to add more test cases"
type textarea "*"
type textarea "Where do I need to add more test cases t"
type textarea "*"
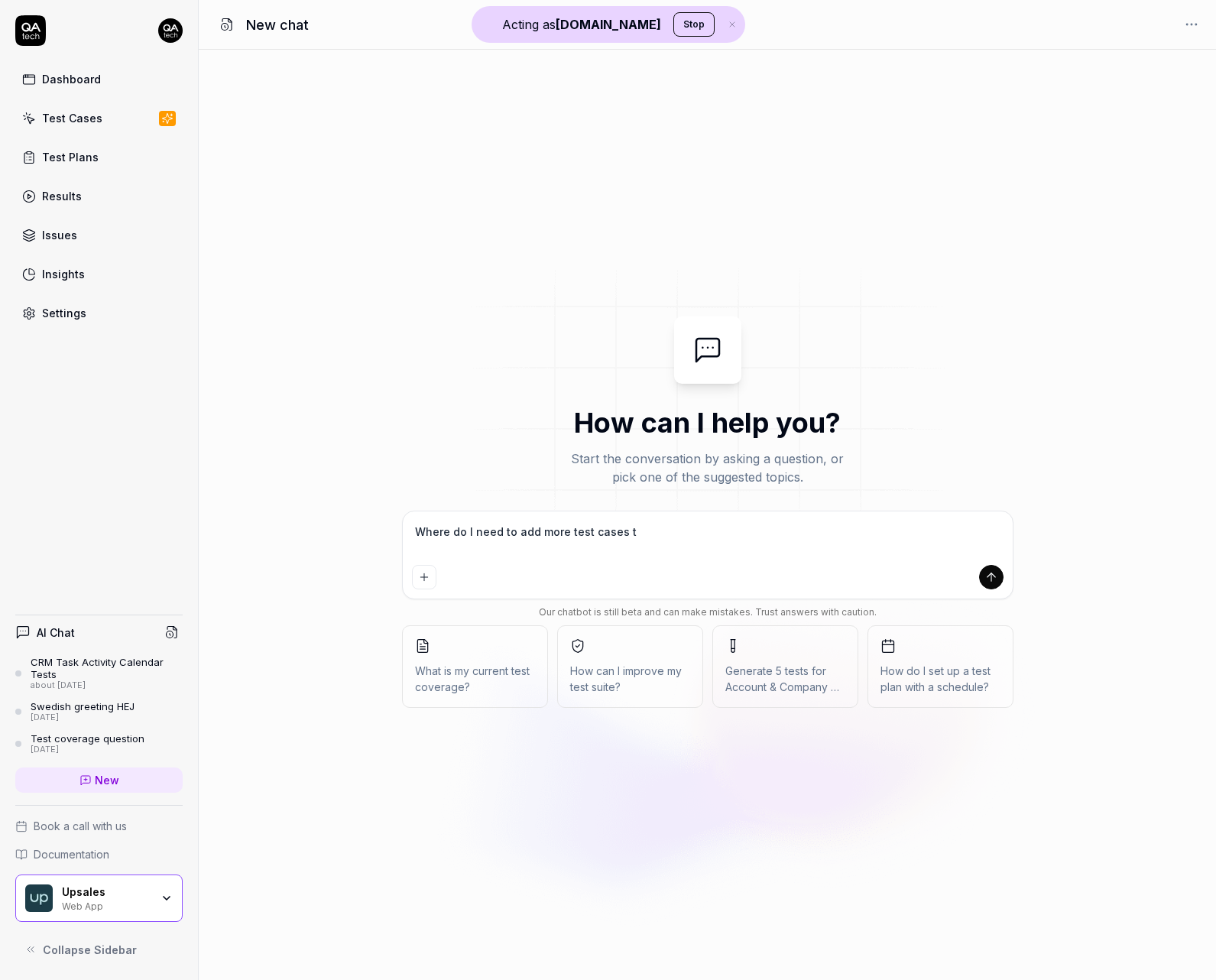
type textarea "Where do I need to add more test cases to"
type textarea "*"
type textarea "Where do I need to add more test cases to"
type textarea "*"
type textarea "Where do I need to add more test cases to g"
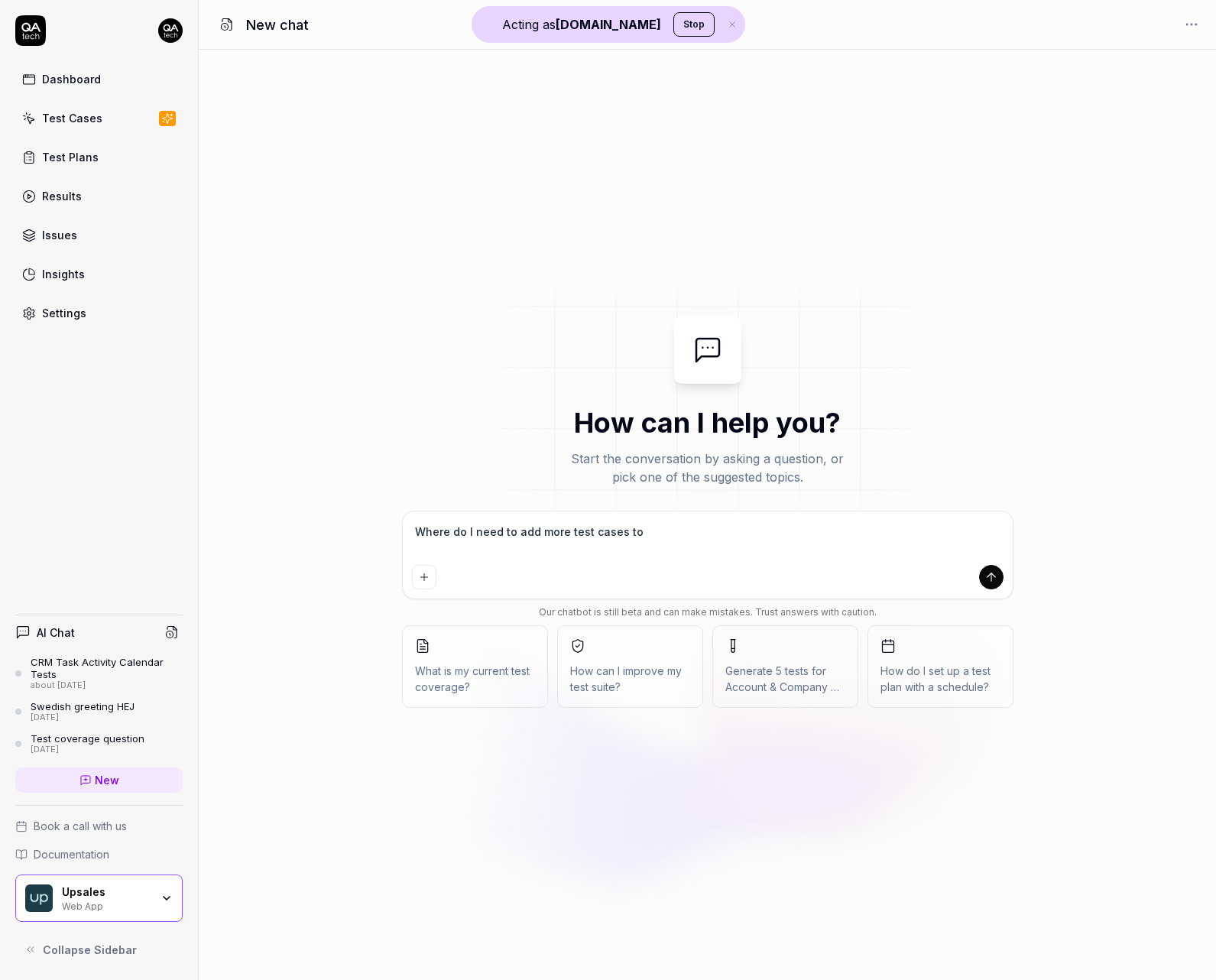
type textarea "*"
type textarea "Where do I need to add more test cases to ge"
type textarea "*"
type textarea "Where do I need to add more test cases to get"
type textarea "*"
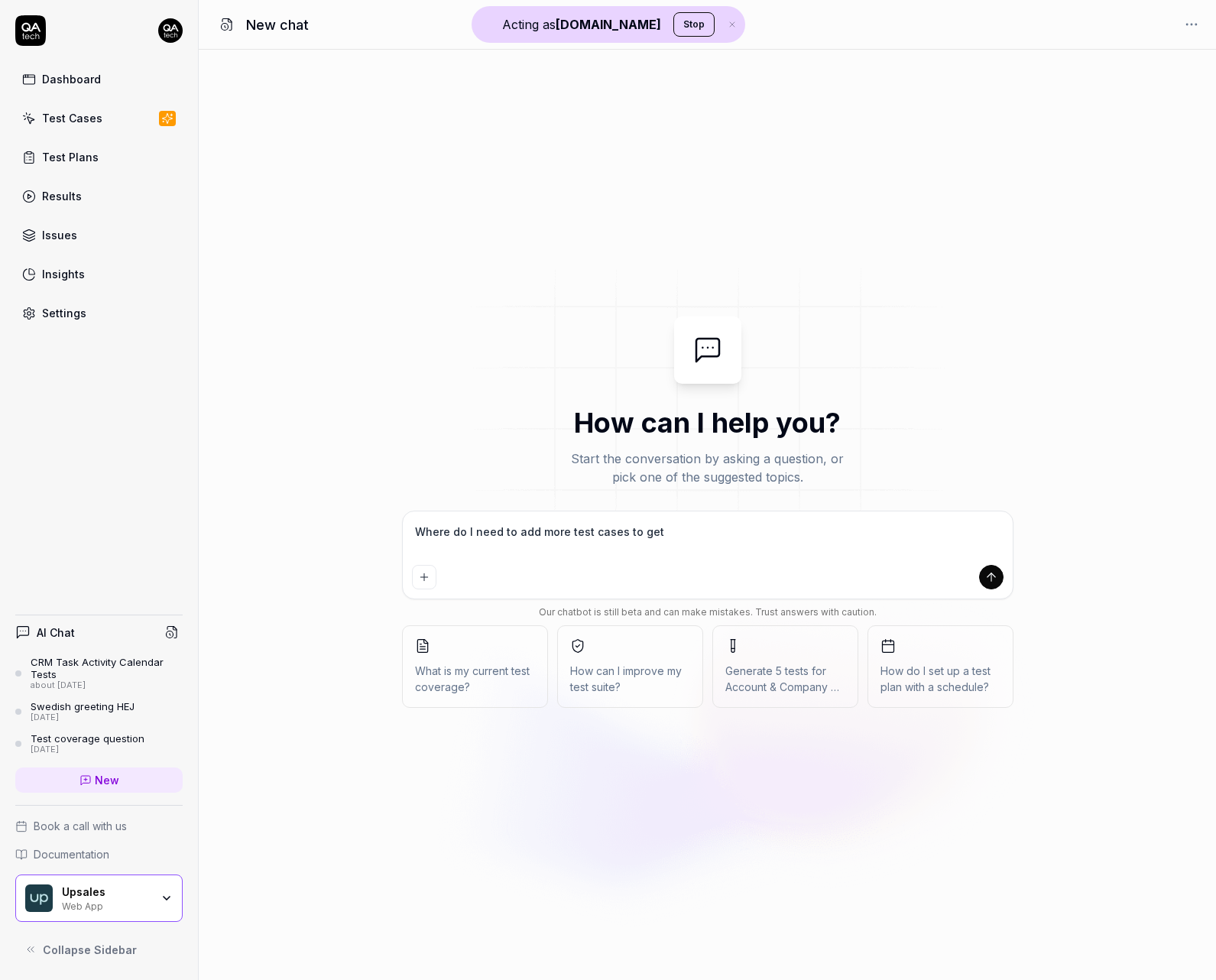
type textarea "Where do I need to add more test cases to get"
type textarea "*"
type textarea "Where do I need to add more test cases to get c"
type textarea "*"
type textarea "Where do I need to add more test cases to get co"
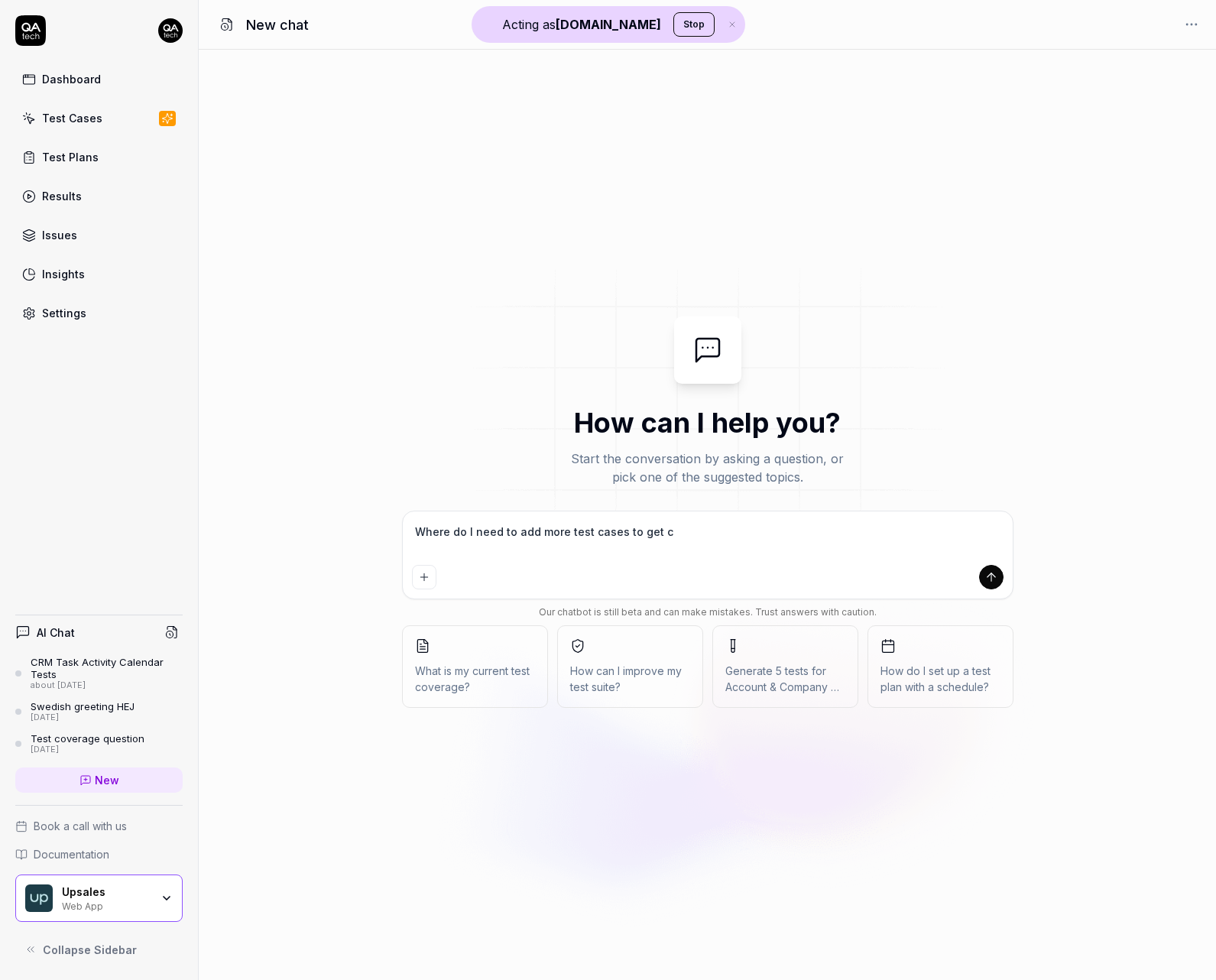
type textarea "*"
type textarea "Where do I need to add more test cases to get c"
type textarea "*"
type textarea "Where do I need to add more test cases to get cg"
type textarea "*"
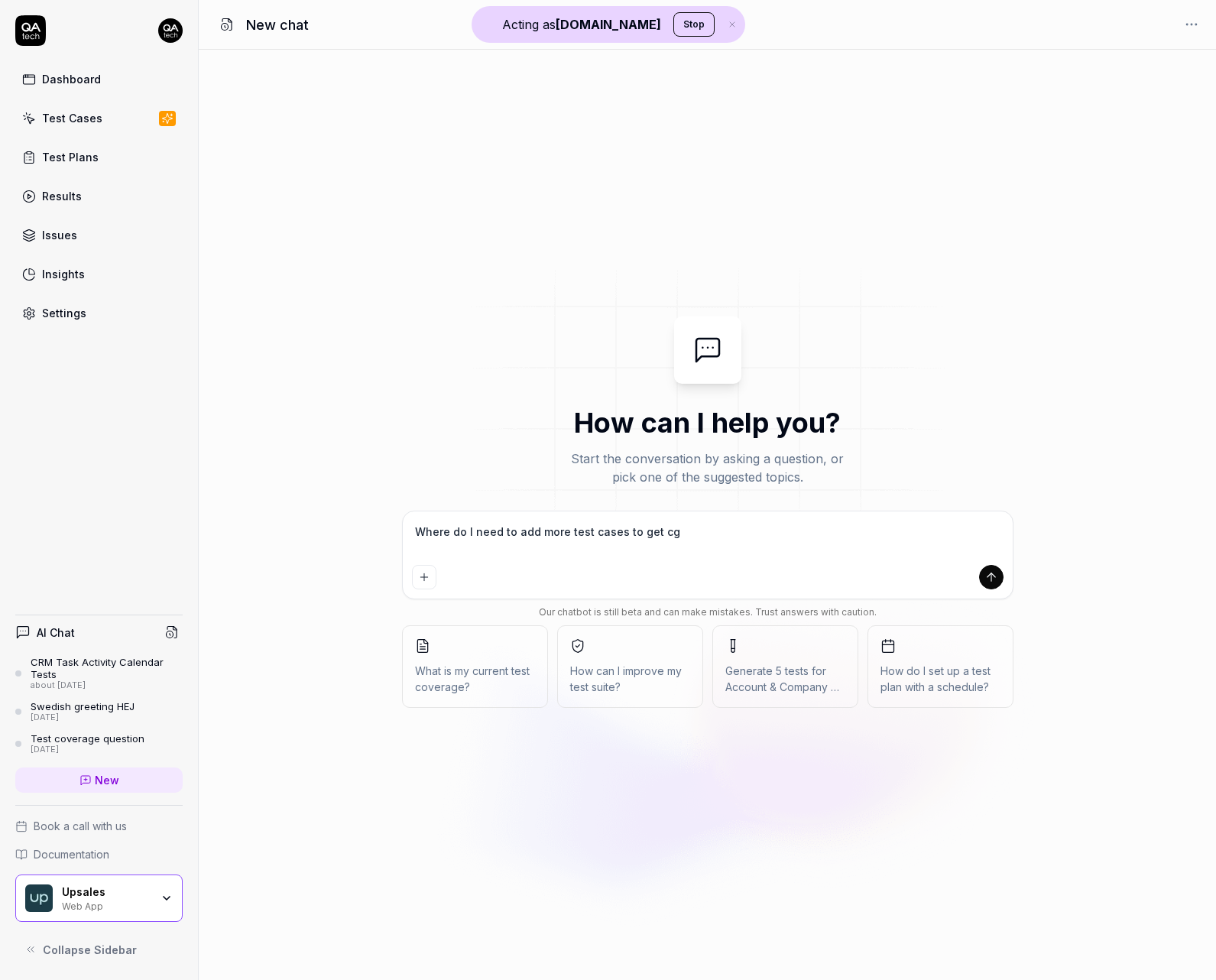
type textarea "Where do I need to add more test cases to get c"
type textarea "*"
type textarea "Where do I need to add more test cases to get"
type textarea "*"
type textarea "Where do I need to add more test cases to get g"
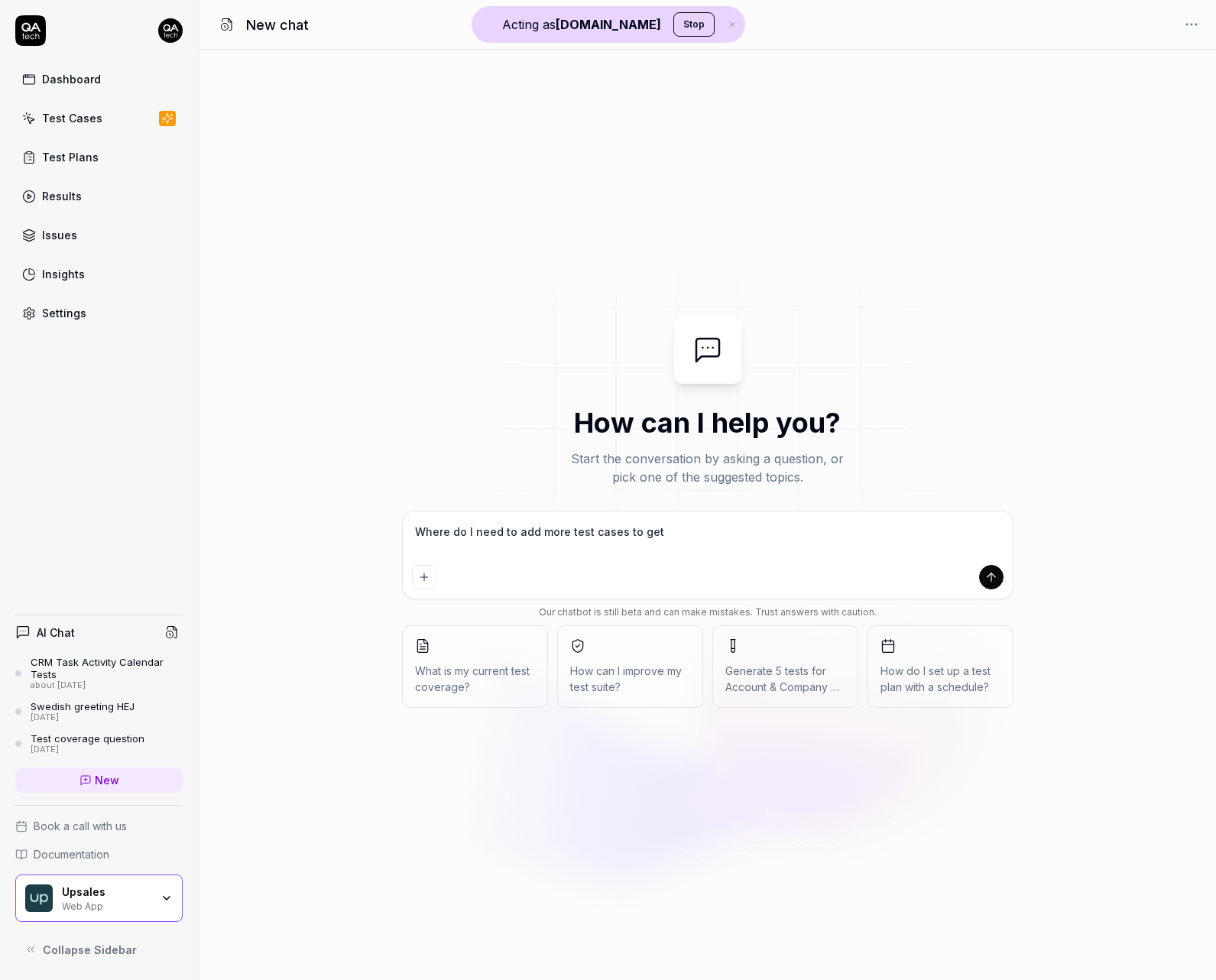
type textarea "*"
type textarea "Where do I need to add more test cases to get go"
type textarea "*"
type textarea "Where do I need to add more test cases to get goo"
type textarea "*"
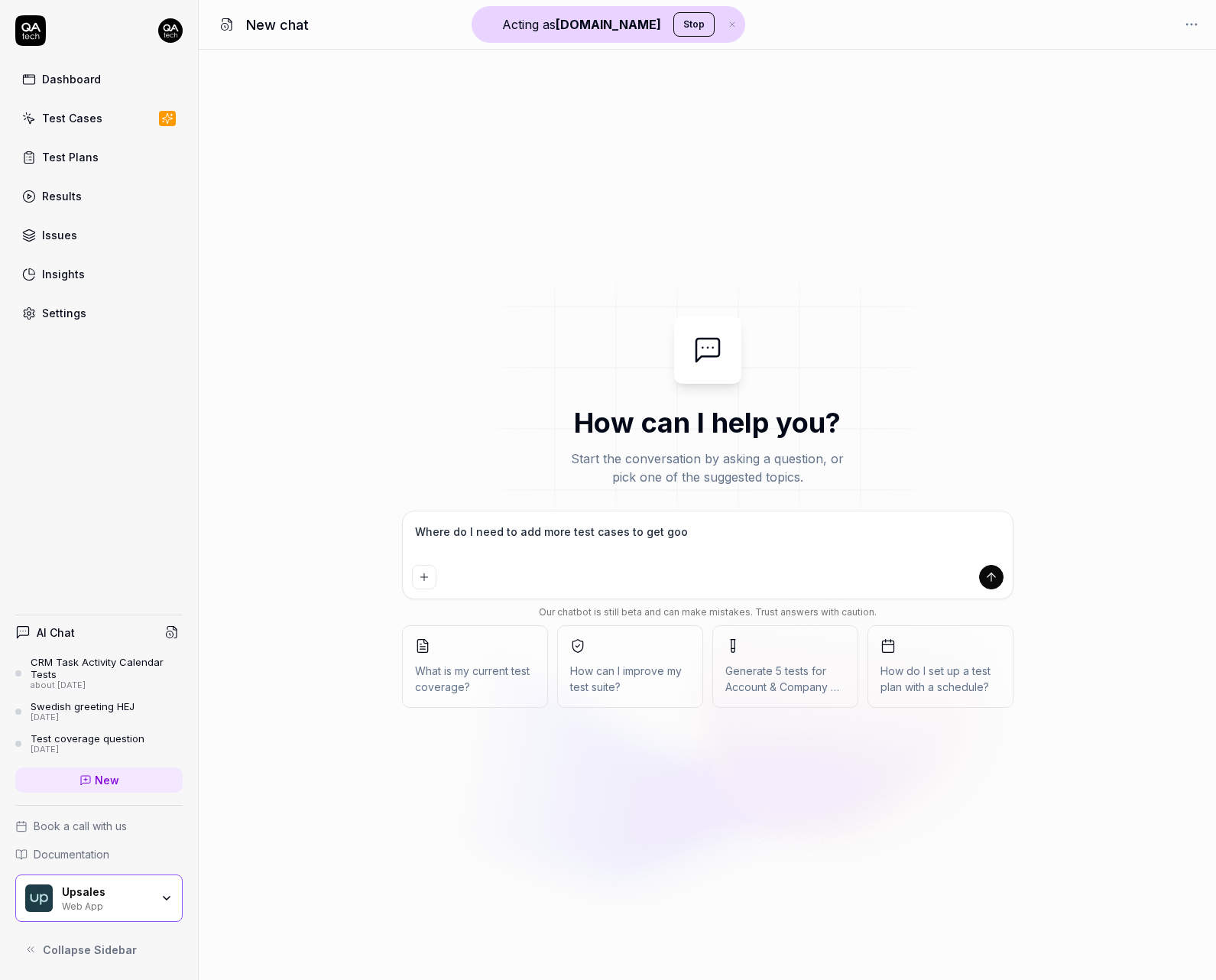
type textarea "Where do I need to add more test cases to get good"
type textarea "*"
type textarea "Where do I need to add more test cases to get good"
type textarea "*"
type textarea "Where do I need to add more test cases to get good o"
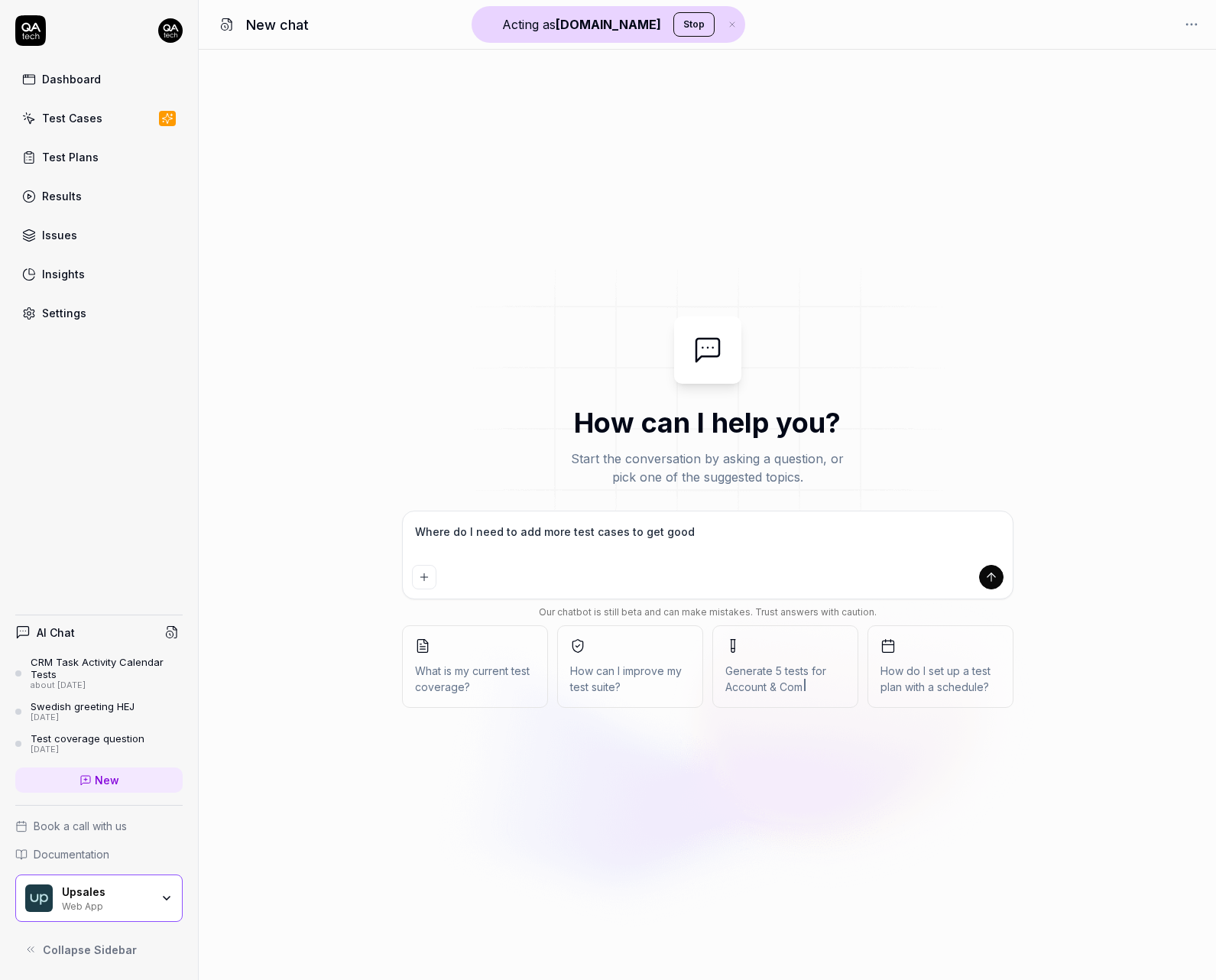
type textarea "*"
type textarea "Where do I need to add more test cases to get good"
type textarea "*"
type textarea "Where do I need to add more test cases to get good c"
type textarea "*"
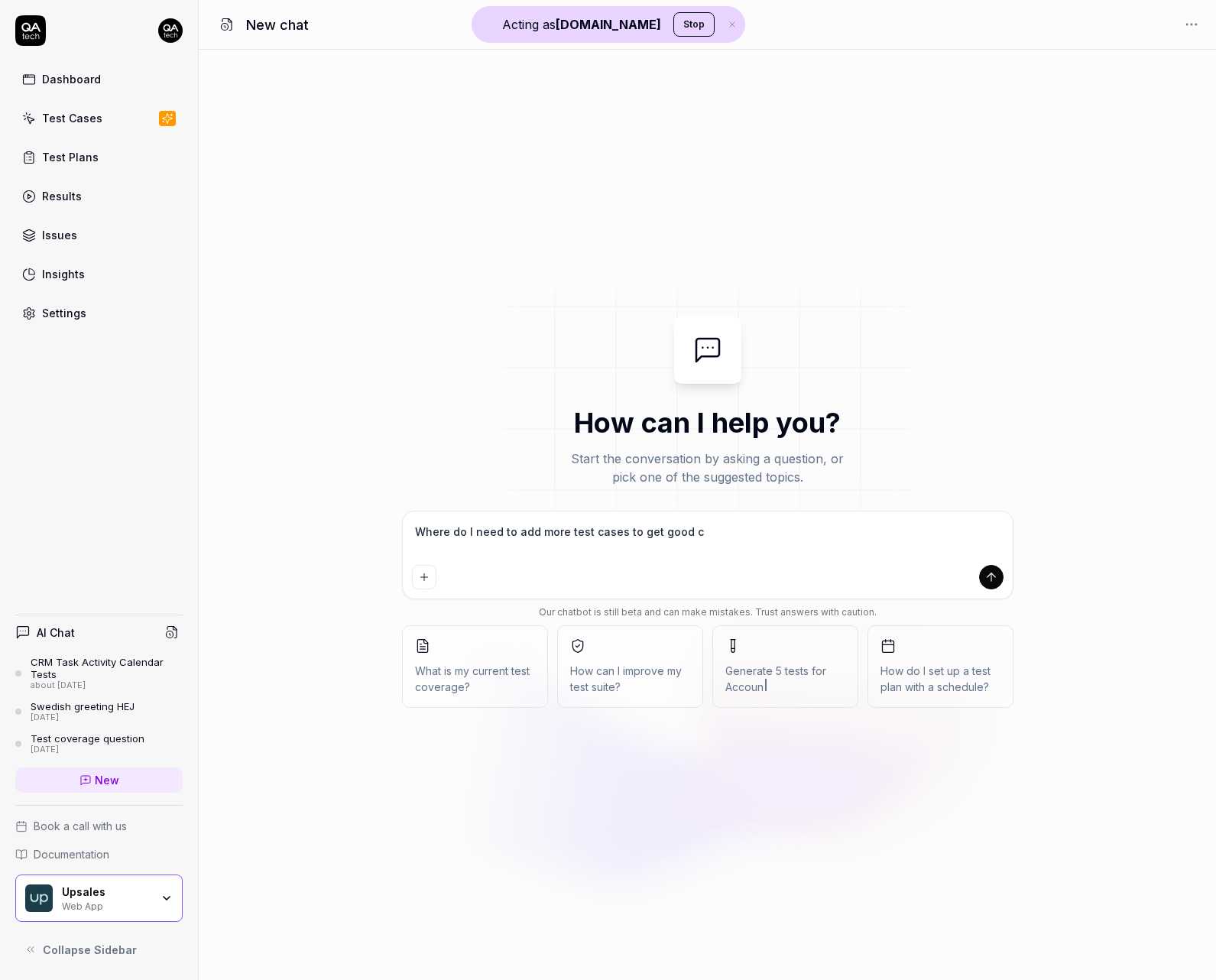
type textarea "Where do I need to add more test cases to get good co"
type textarea "*"
type textarea "Where do I need to add more test cases to get good cov"
type textarea "*"
type textarea "Where do I need to add more test cases to get good cove"
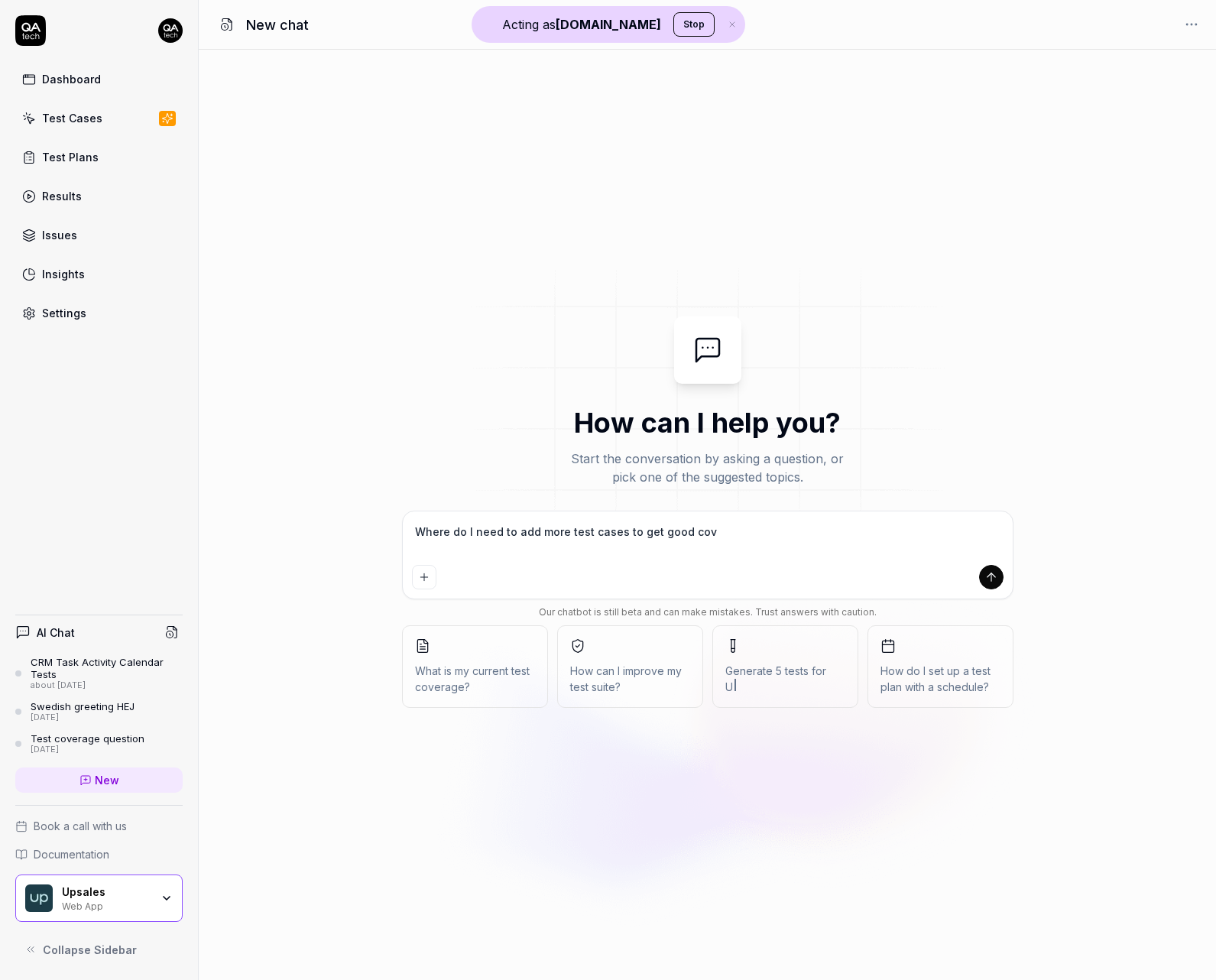
type textarea "*"
type textarea "Where do I need to add more test cases to get good cover"
type textarea "*"
type textarea "Where do I need to add more test cases to get good covera"
type textarea "*"
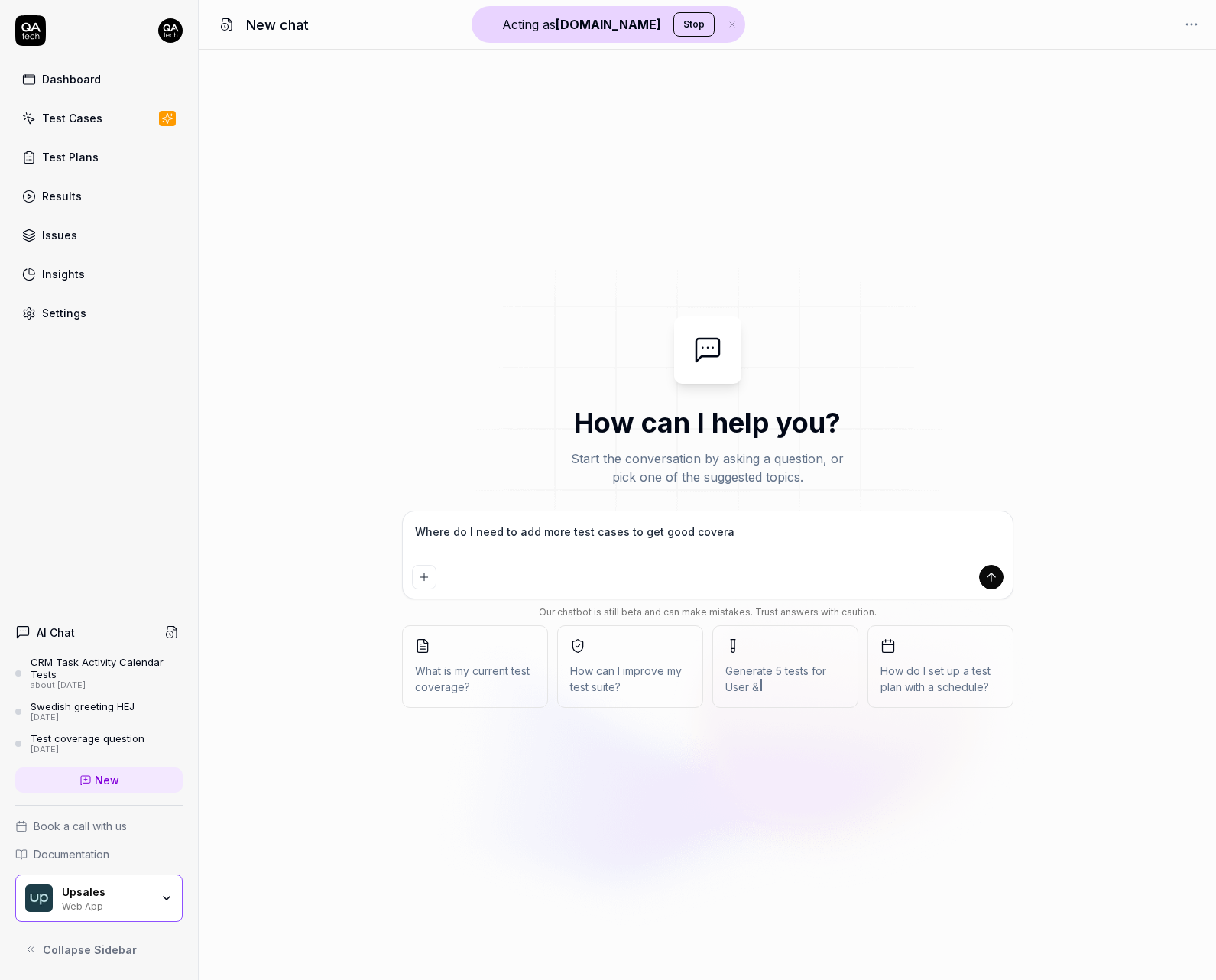
type textarea "Where do I need to add more test cases to get good coverag"
type textarea "*"
type textarea "Where do I need to add more test cases to get good coverage"
type textarea "*"
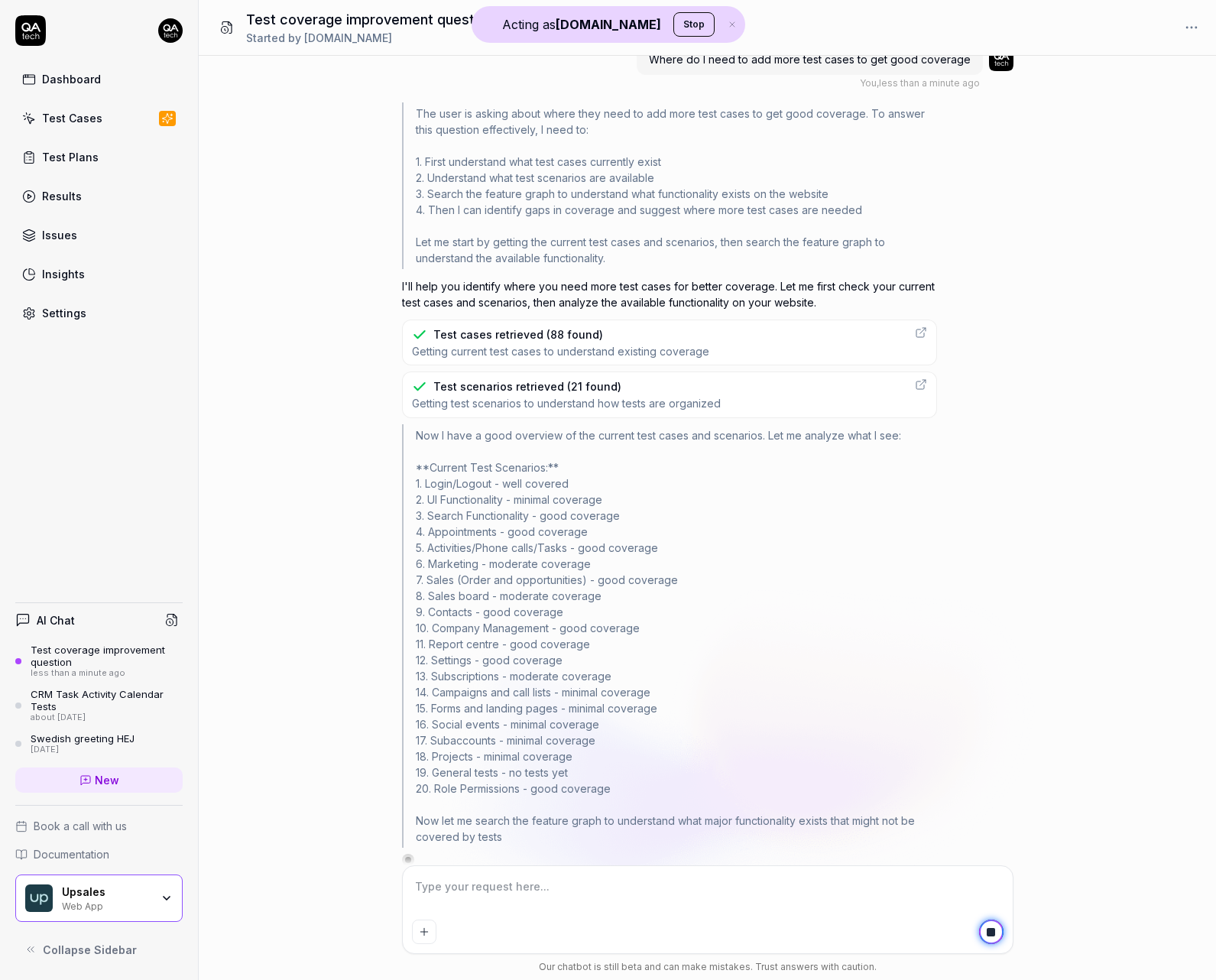
scroll to position [41, 0]
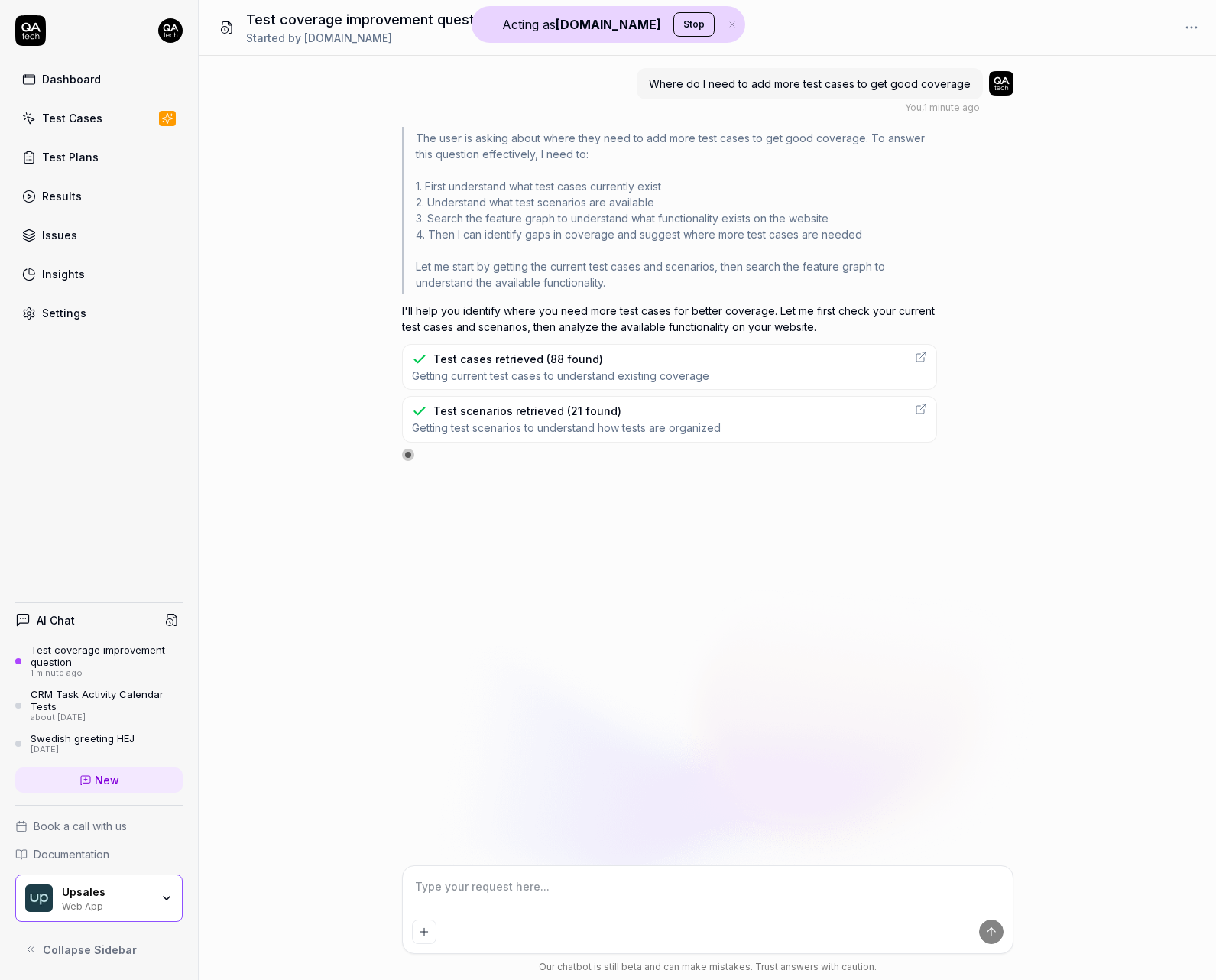
click at [93, 120] on div "Test Cases" at bounding box center [73, 118] width 60 height 16
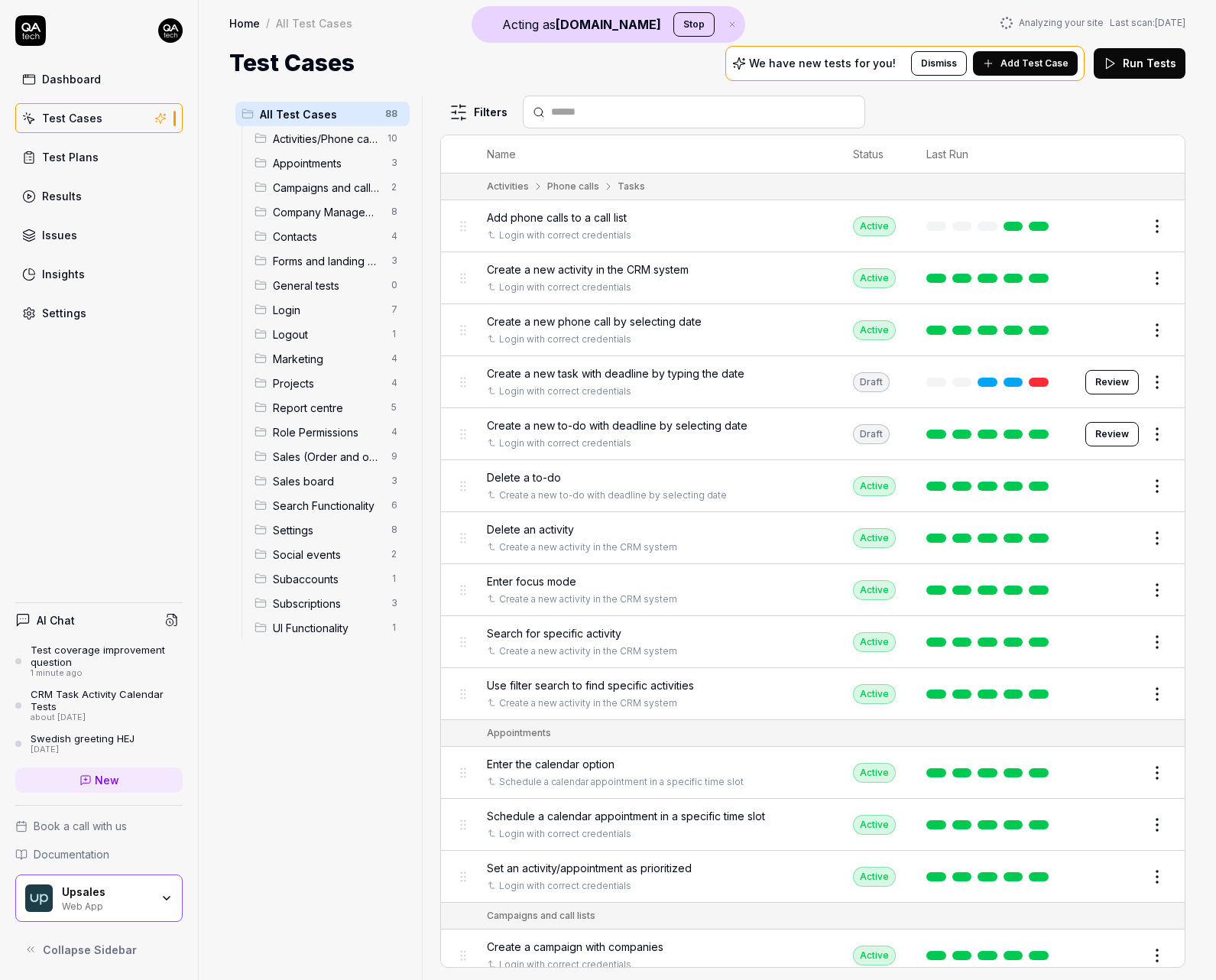
click at [1103, 224] on button "Edit" at bounding box center [1121, 226] width 36 height 24
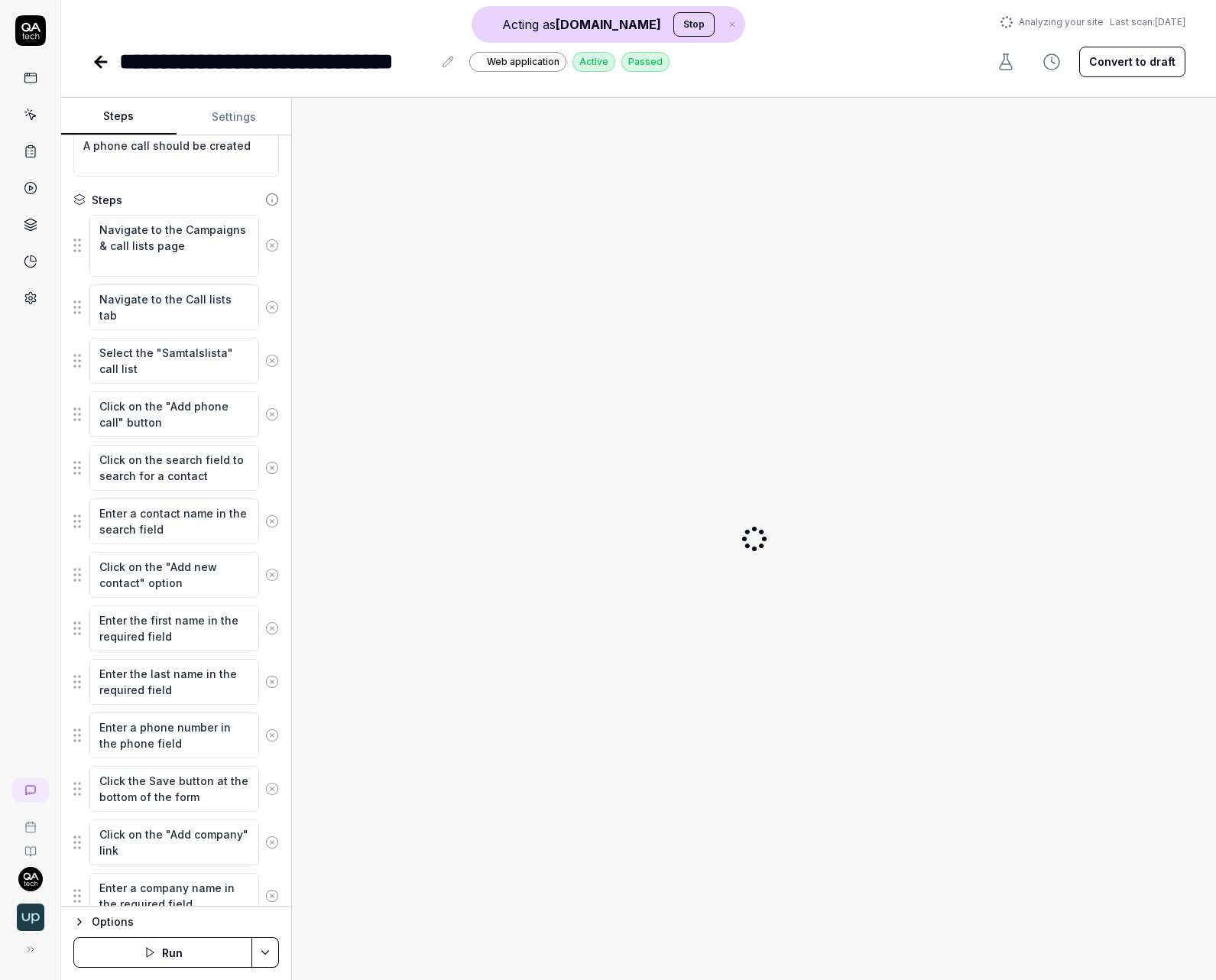
scroll to position [200, 0]
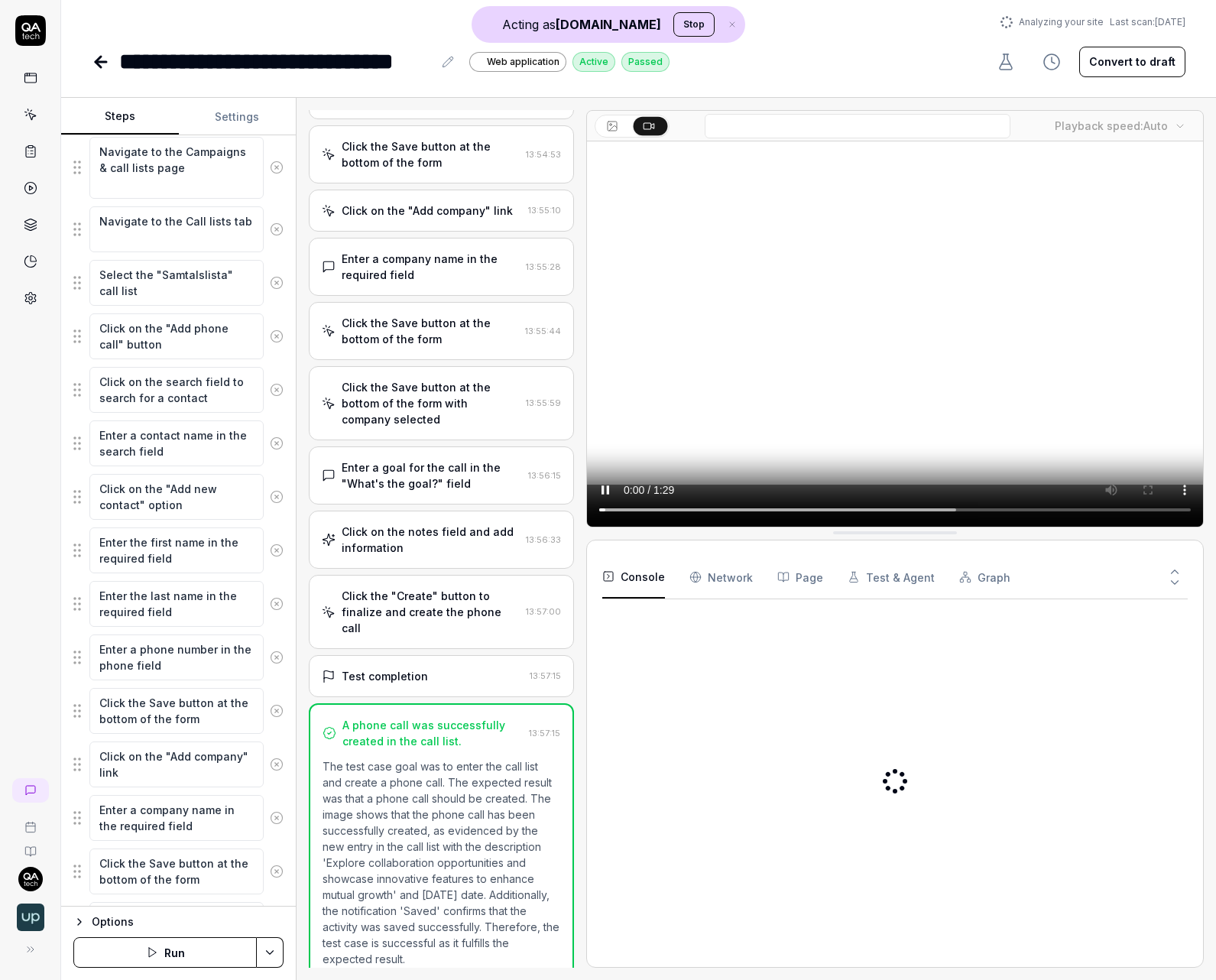
scroll to position [707, 0]
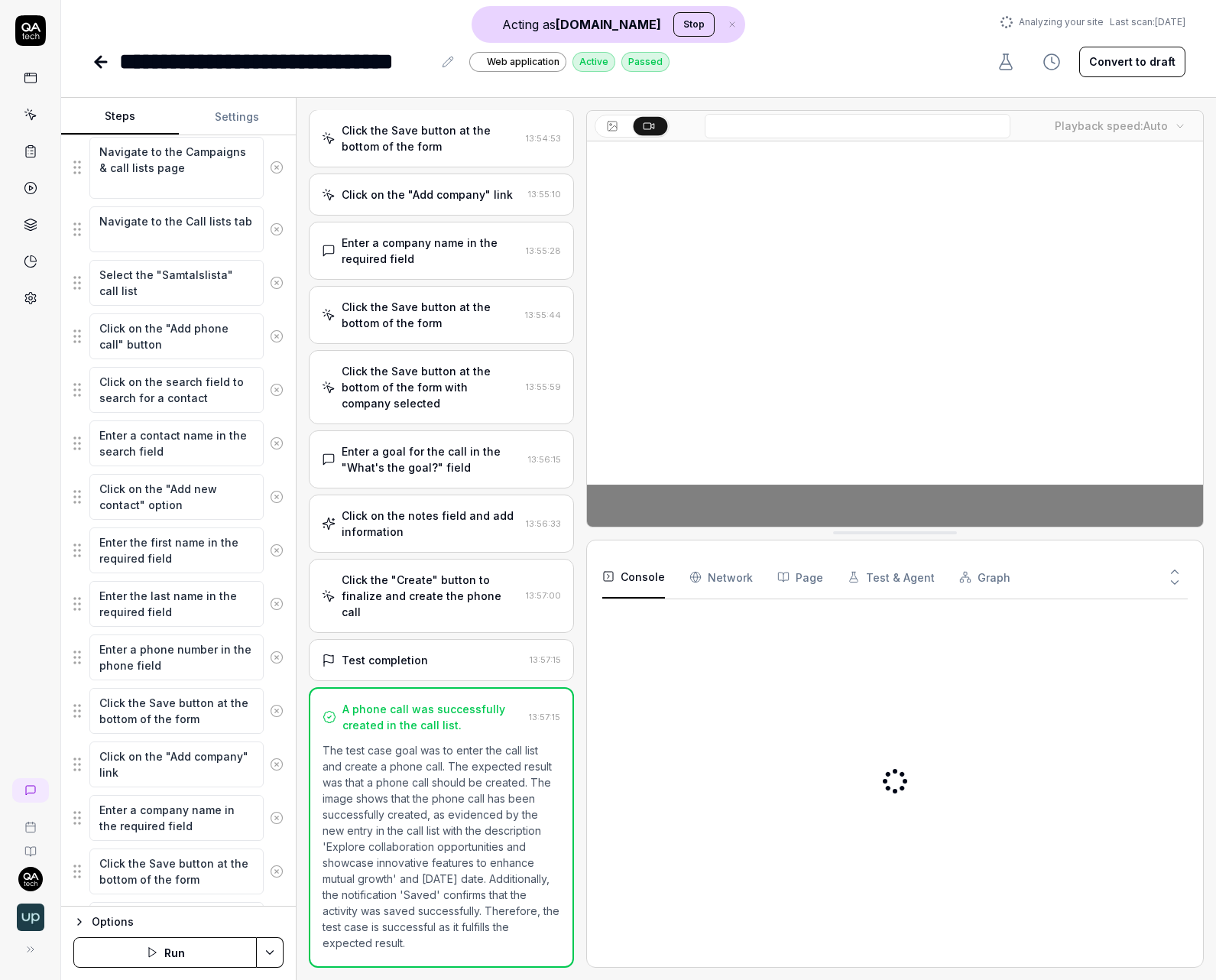
click at [480, 533] on div "Steps Settings Goal Enter the call list and create a phone call in the call ist…" at bounding box center [639, 538] width 1156 height 882
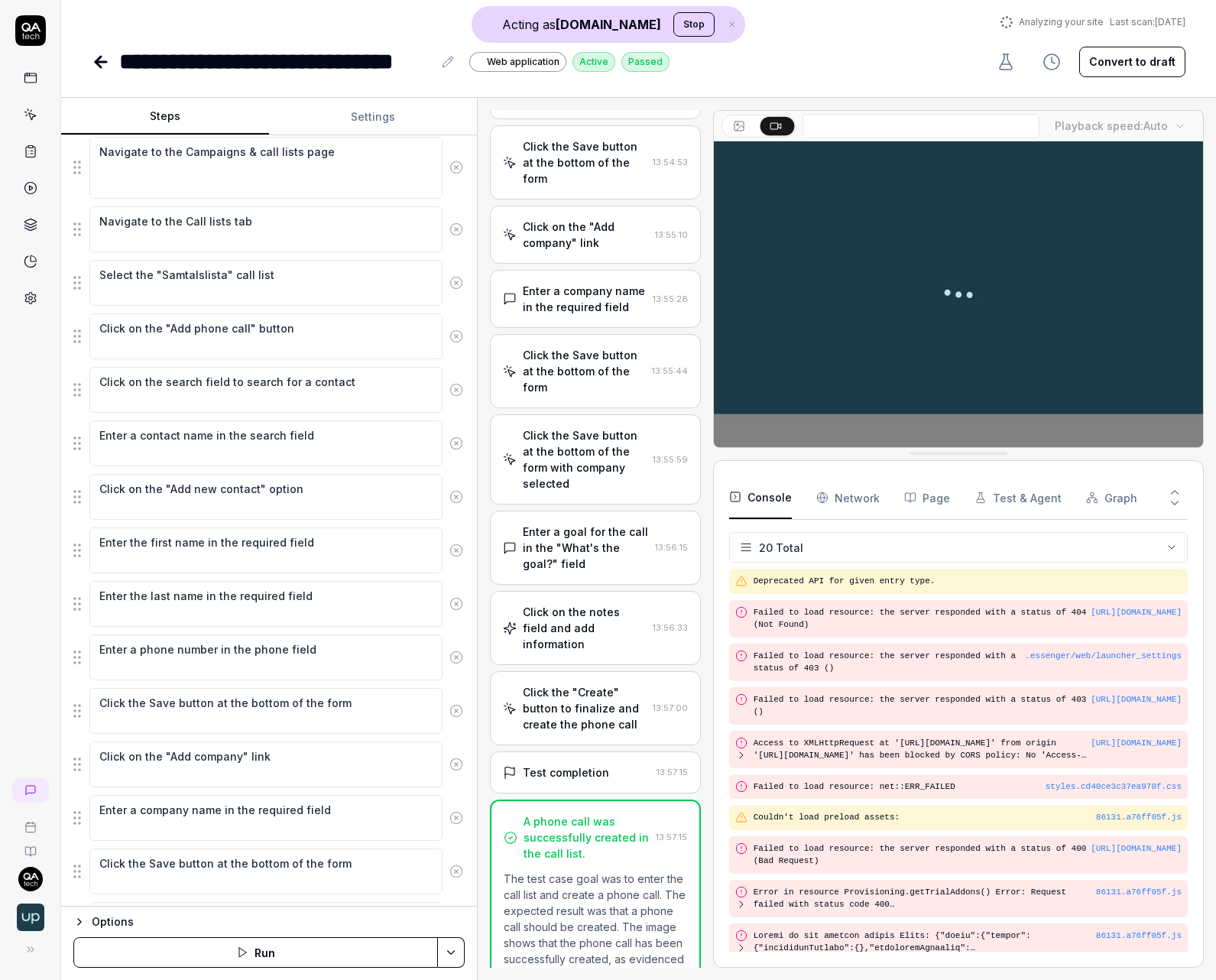
scroll to position [394, 0]
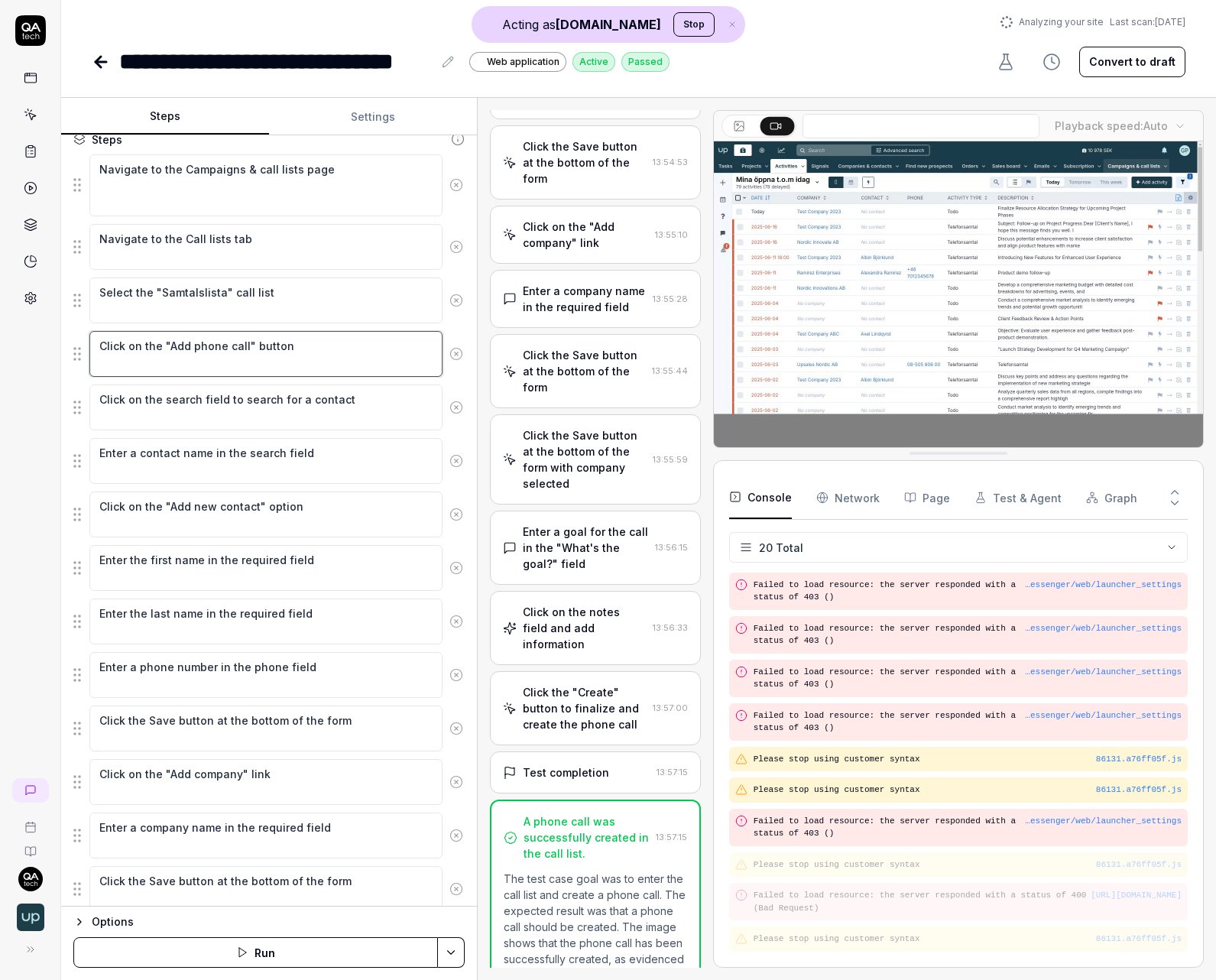
click at [167, 377] on fieldset "Navigate to the Campaigns & call lists page Navigate to the Call lists tab Sele…" at bounding box center [269, 656] width 392 height 1005
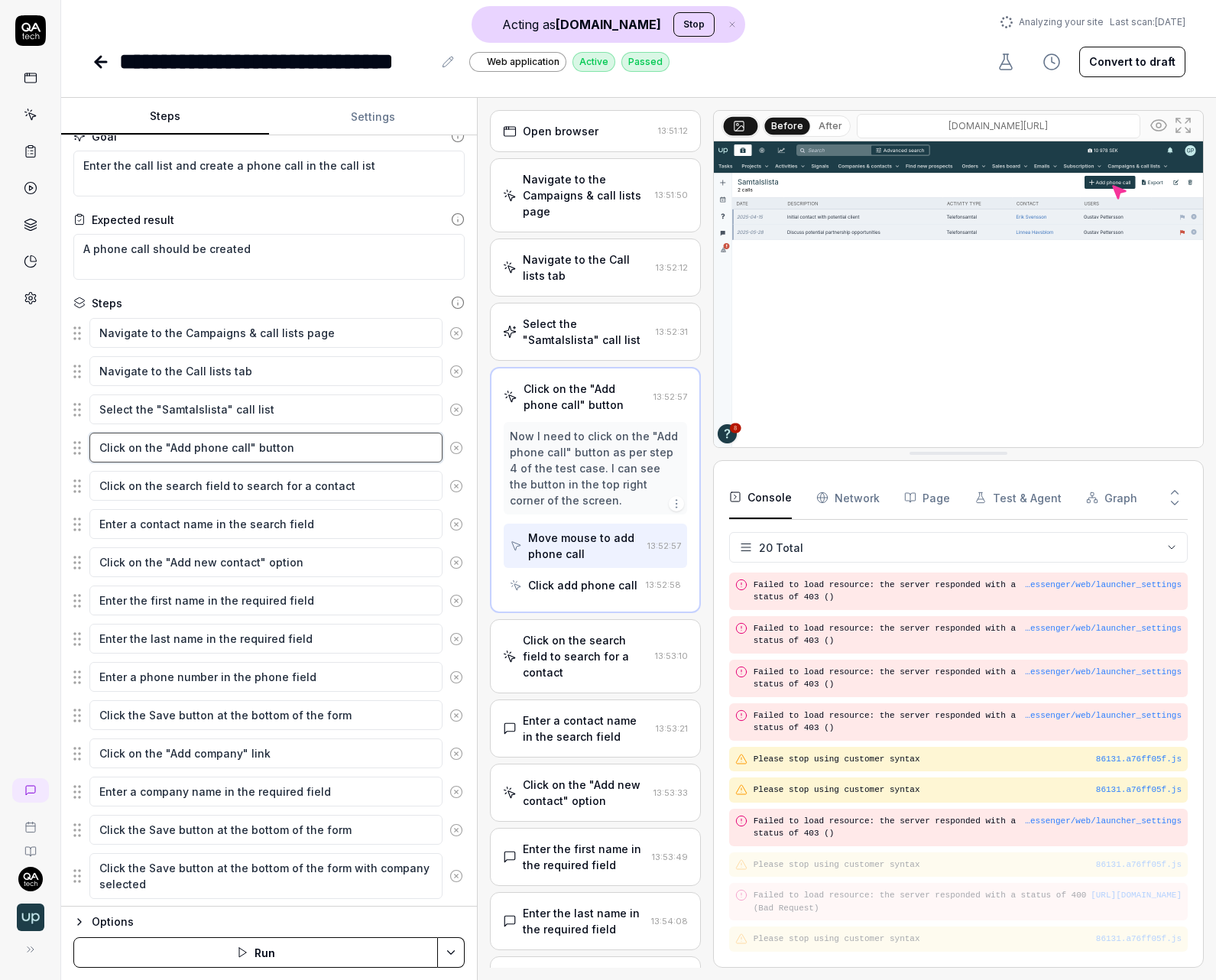
scroll to position [0, 0]
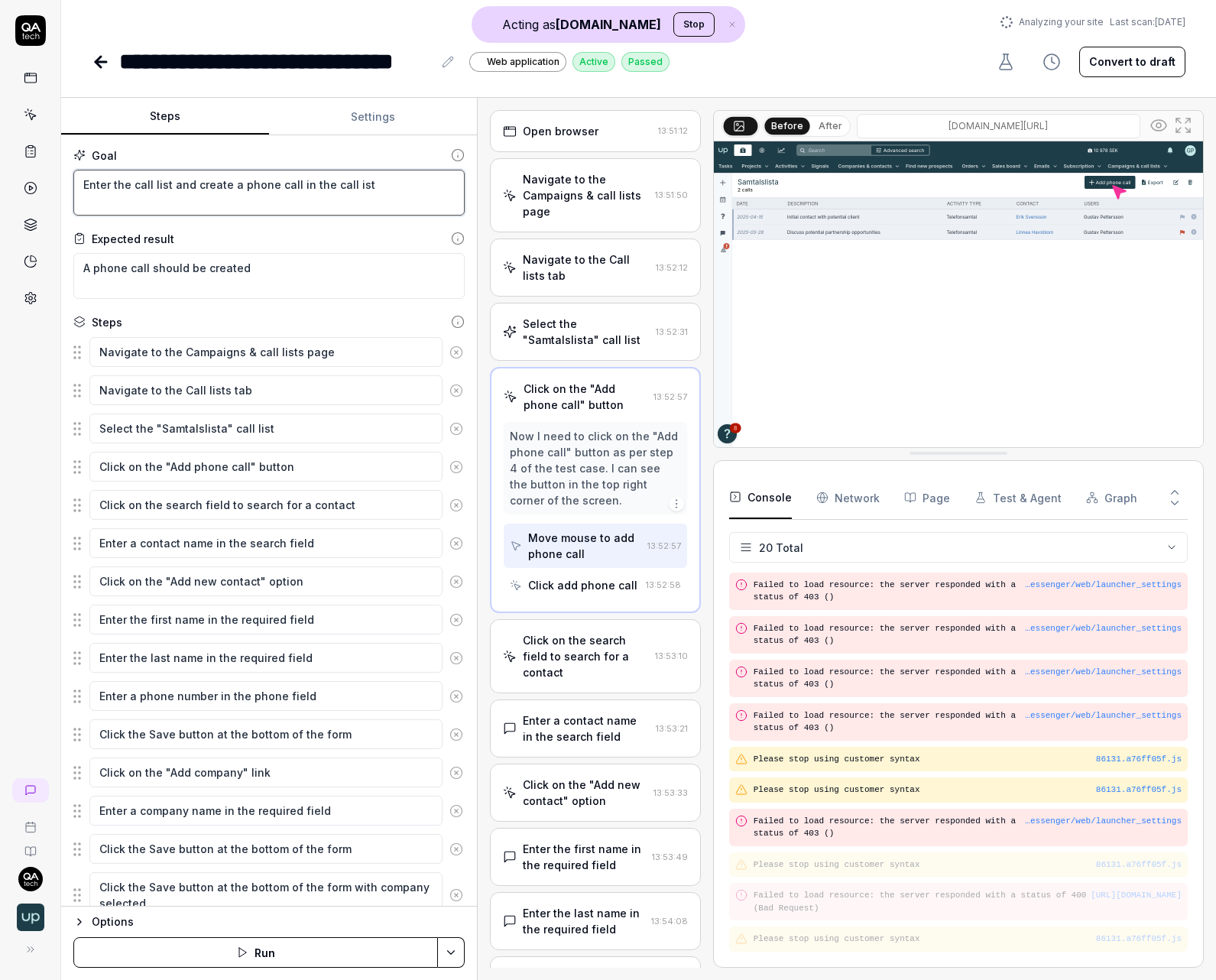
type textarea "*"
drag, startPoint x: 282, startPoint y: 182, endPoint x: 228, endPoint y: 200, distance: 56.9
click at [235, 181] on textarea "Enter the call list and create a phone call in the call ist" at bounding box center [269, 192] width 392 height 46
click at [26, 188] on icon at bounding box center [30, 188] width 14 height 14
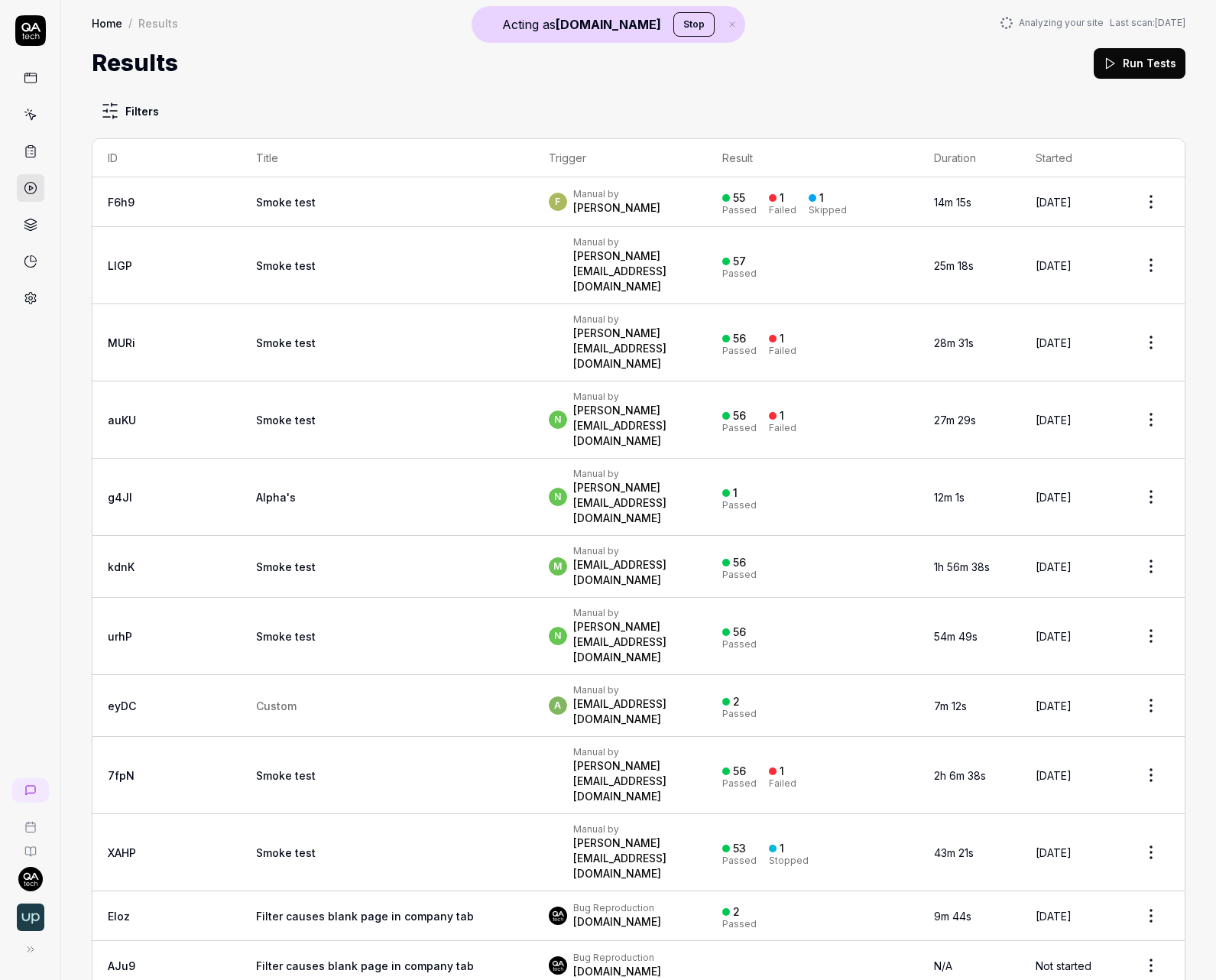
click at [348, 203] on td "Smoke test" at bounding box center [387, 201] width 293 height 49
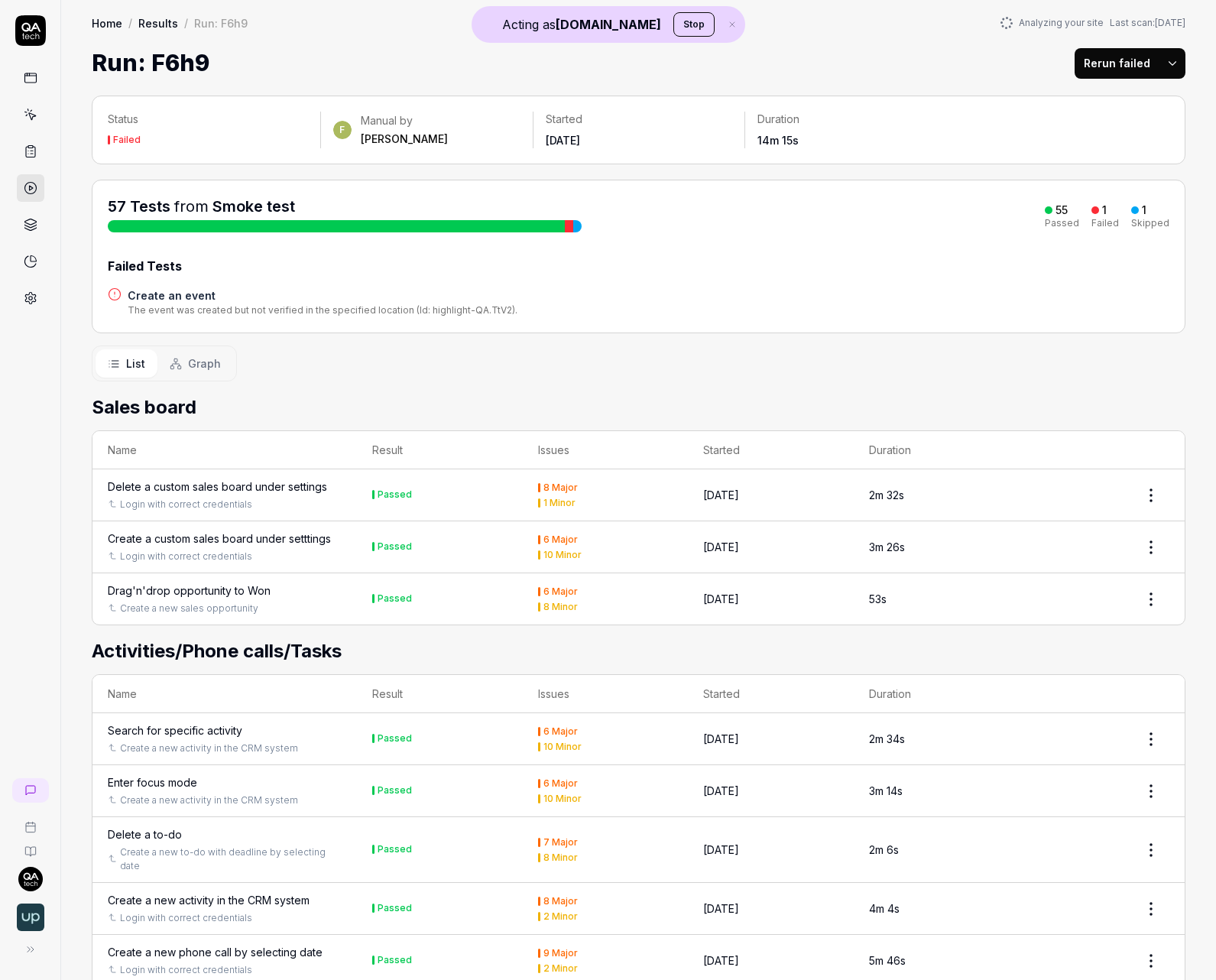
click at [199, 365] on span "Graph" at bounding box center [205, 363] width 33 height 16
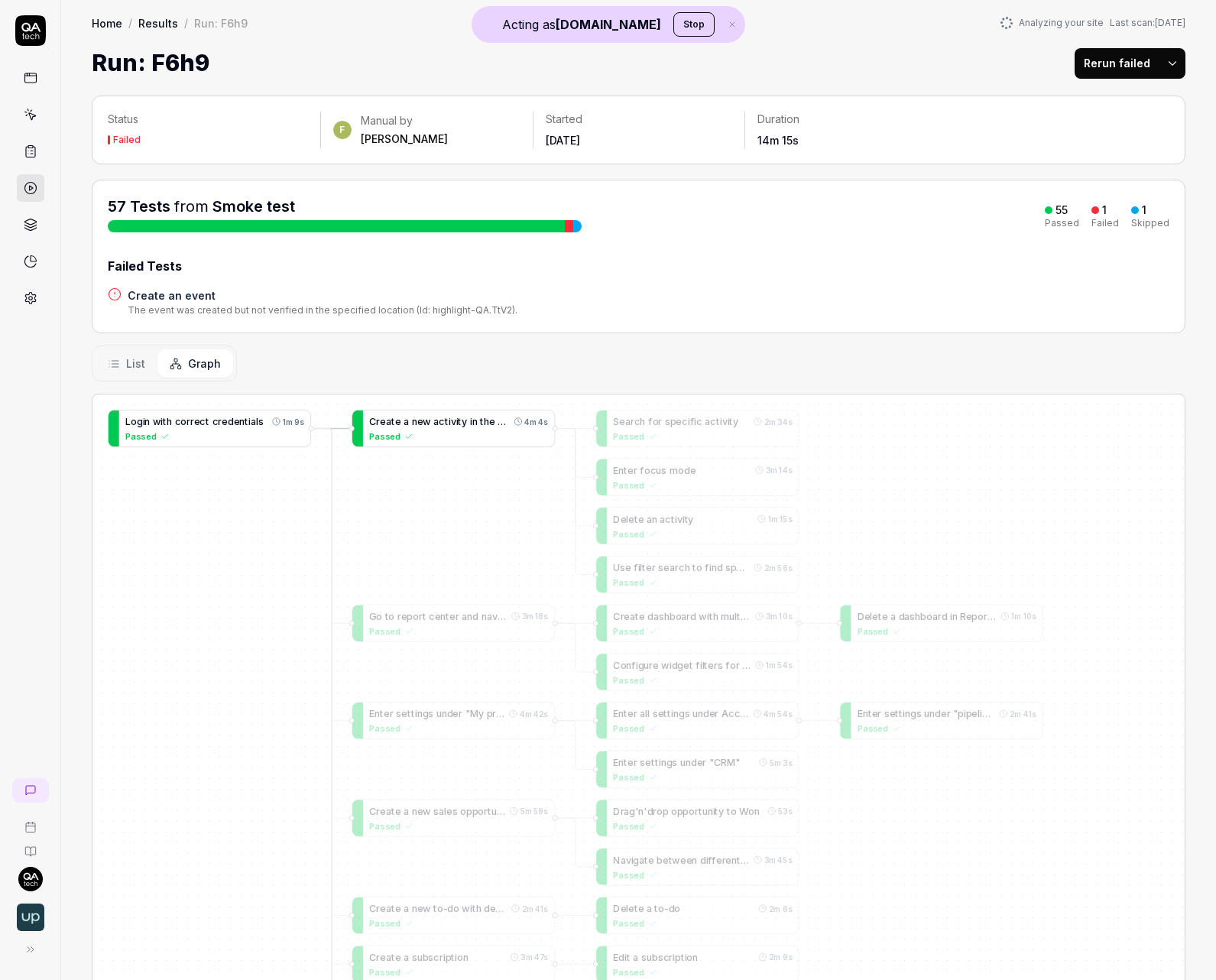
click at [436, 425] on span "a" at bounding box center [436, 421] width 5 height 11
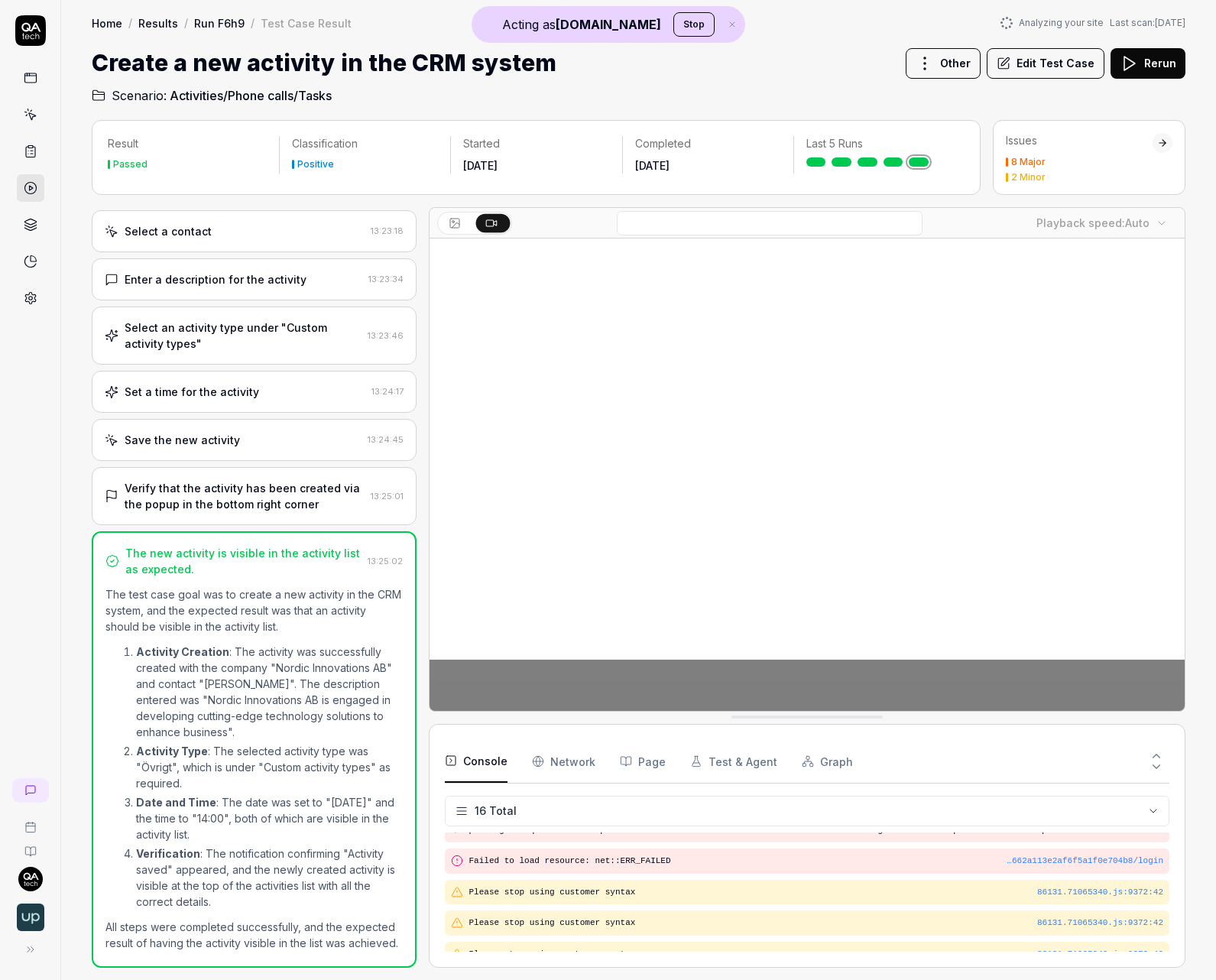
scroll to position [433, 0]
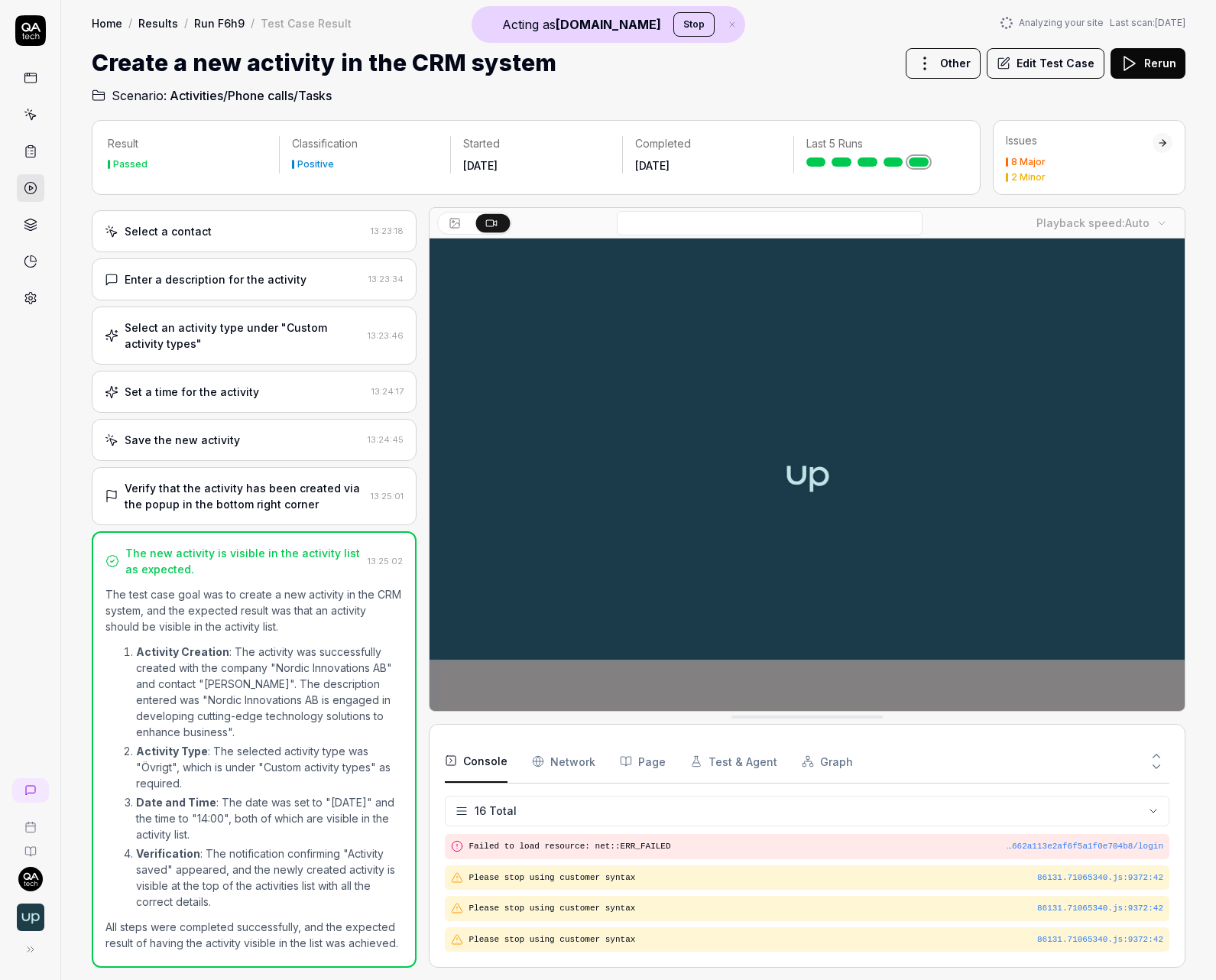
click at [262, 419] on div "Save the new activity 13:24:45" at bounding box center [254, 440] width 325 height 42
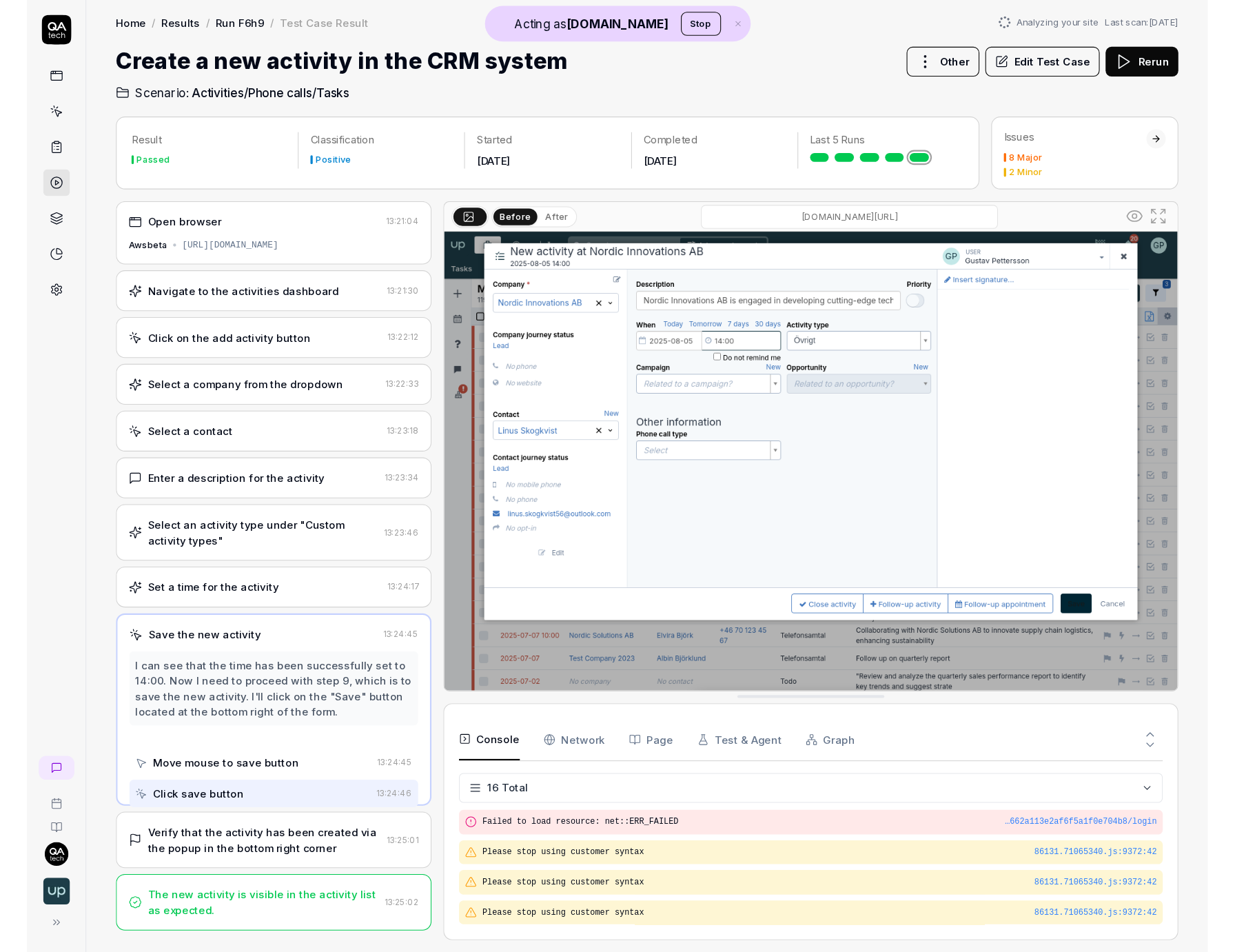
scroll to position [0, 0]
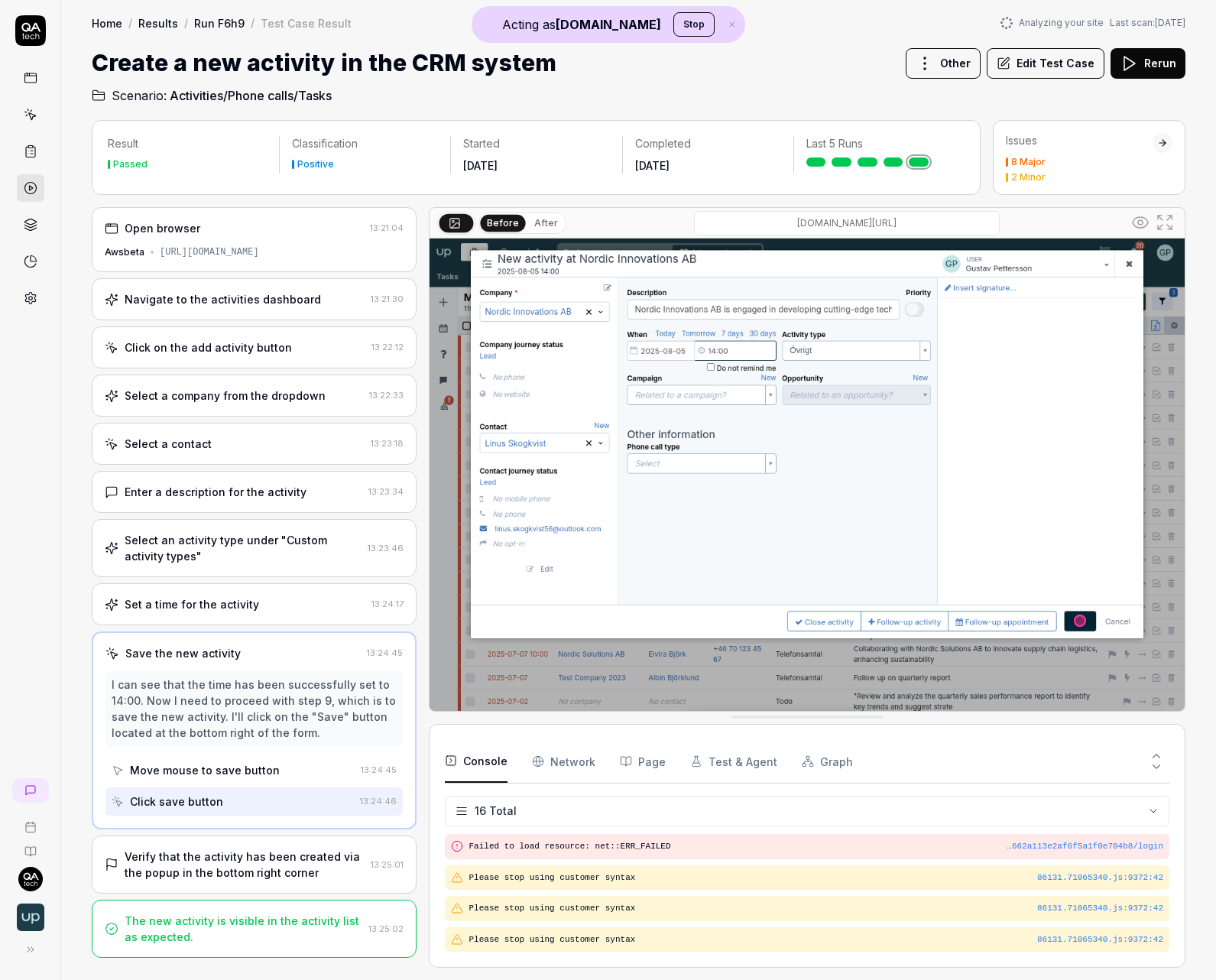
click at [595, 772] on div "Console Network Page Test & Agent Graph" at bounding box center [807, 761] width 725 height 43
click at [584, 765] on Requests "Network" at bounding box center [563, 761] width 63 height 43
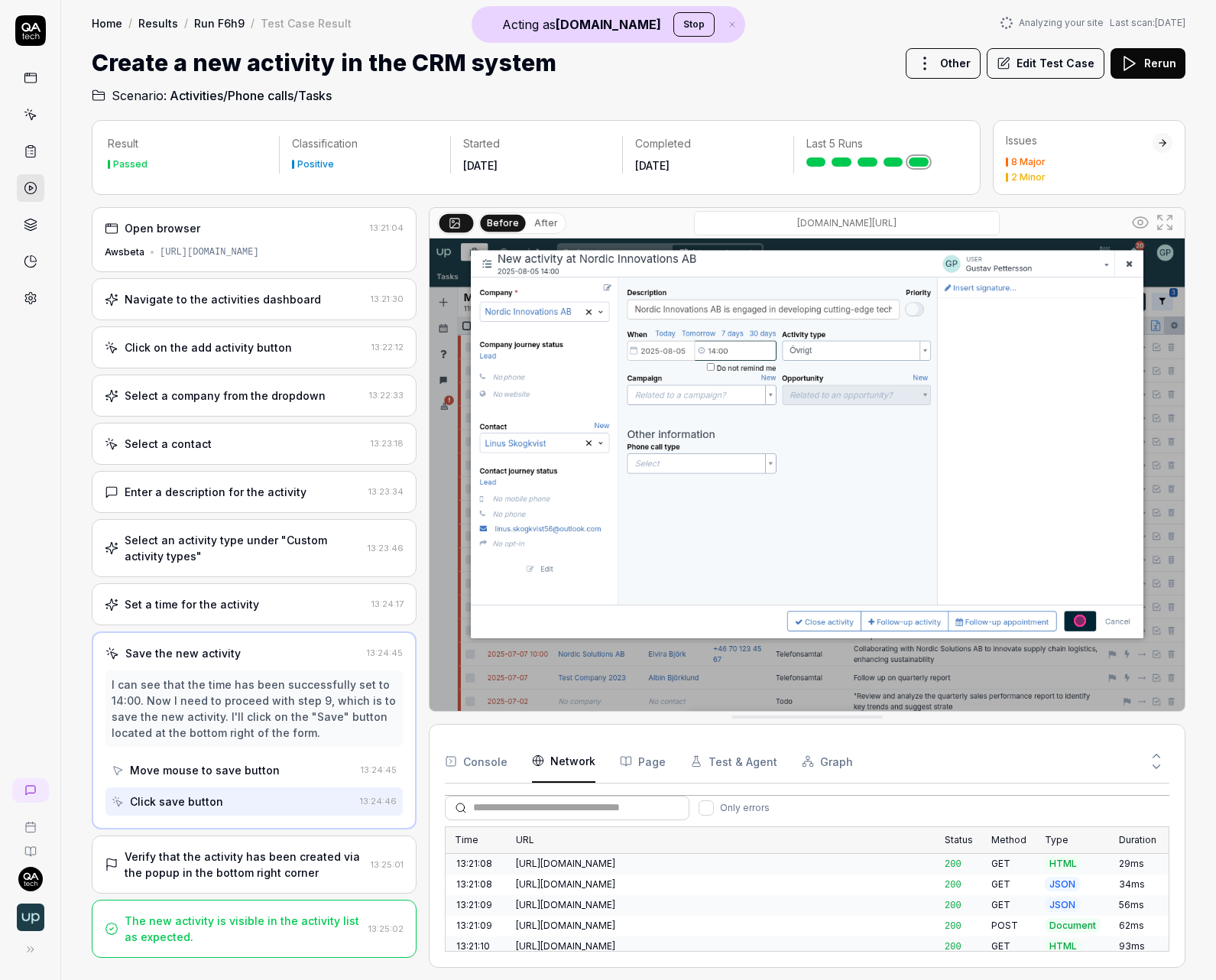
click at [733, 892] on div "[URL][DOMAIN_NAME]" at bounding box center [721, 885] width 430 height 21
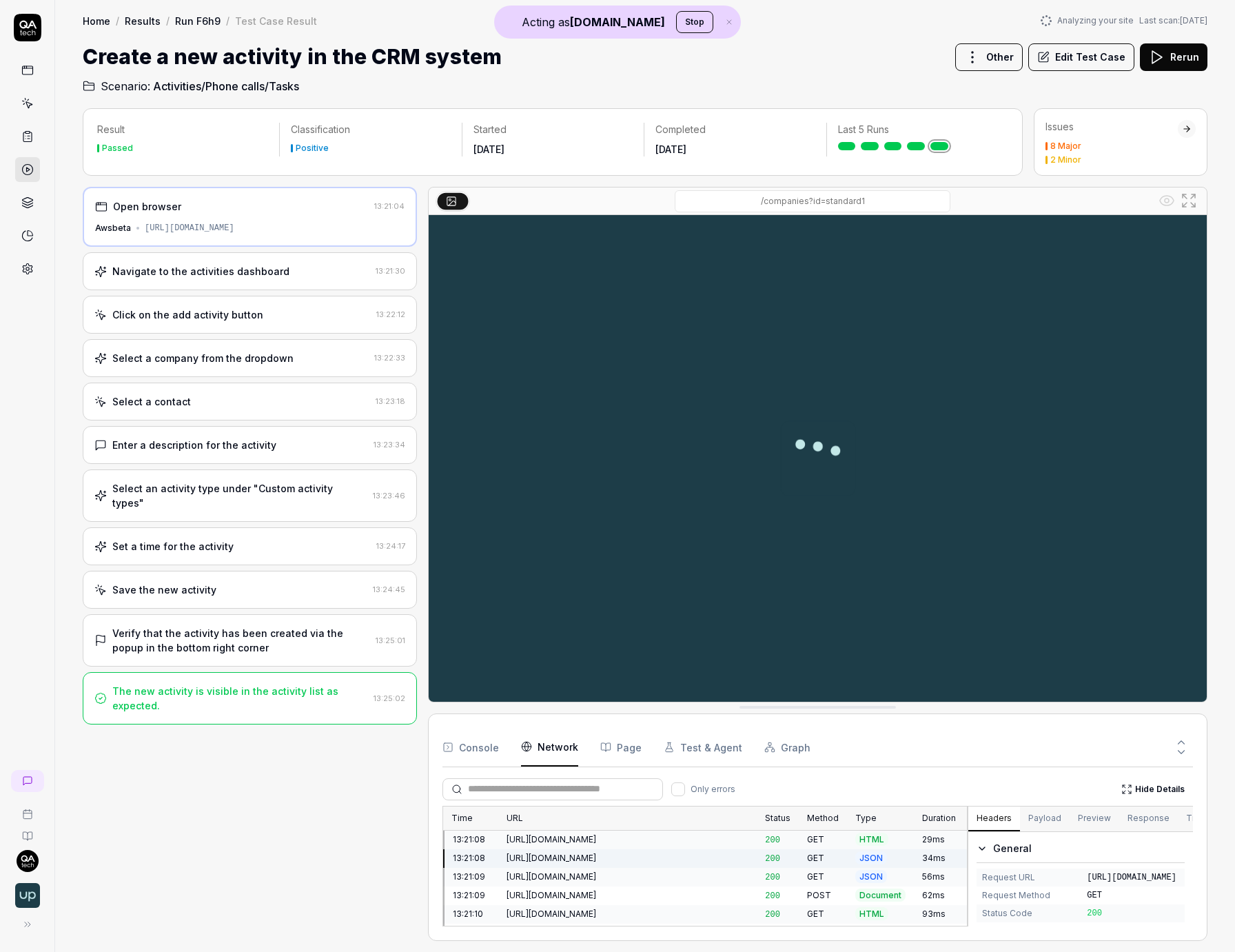
drag, startPoint x: 954, startPoint y: 760, endPoint x: 903, endPoint y: 753, distance: 51.5
click at [947, 749] on div at bounding box center [1013, 747] width 361 height 39
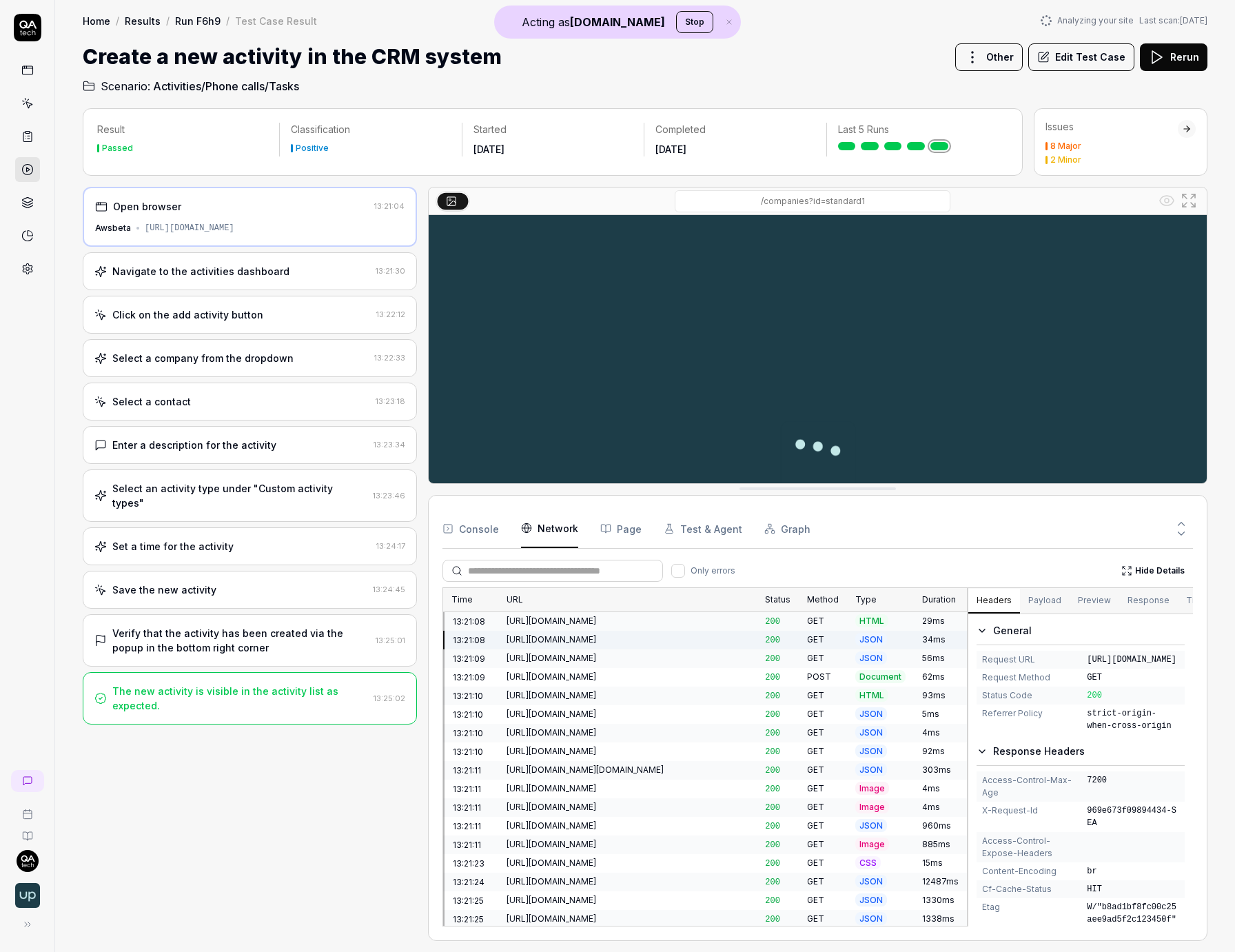
drag, startPoint x: 763, startPoint y: 707, endPoint x: 813, endPoint y: 467, distance: 245.2
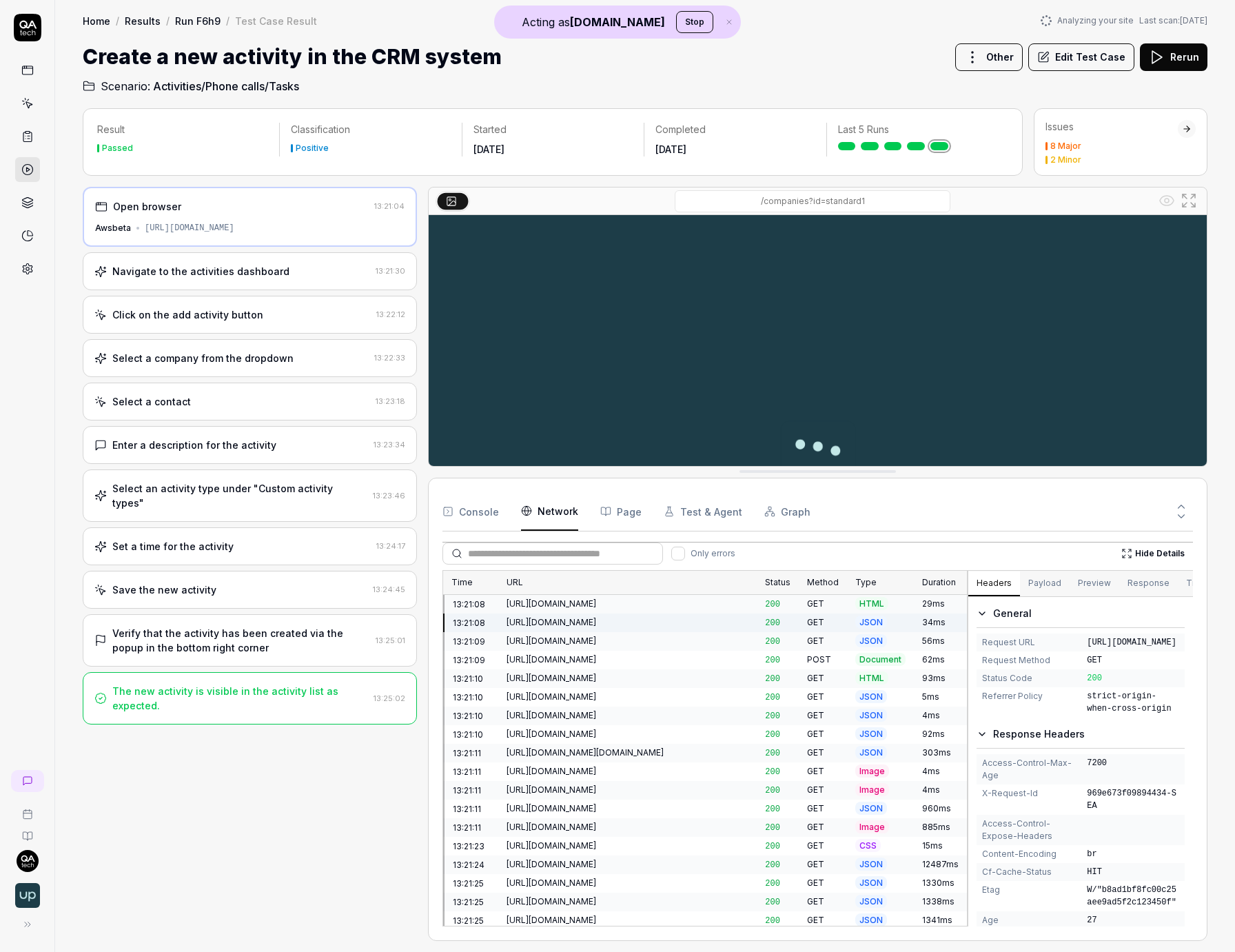
click at [1029, 564] on div "Only errors Hide Details" at bounding box center [817, 553] width 750 height 22
click at [1053, 584] on button "Payload" at bounding box center [1045, 584] width 50 height 25
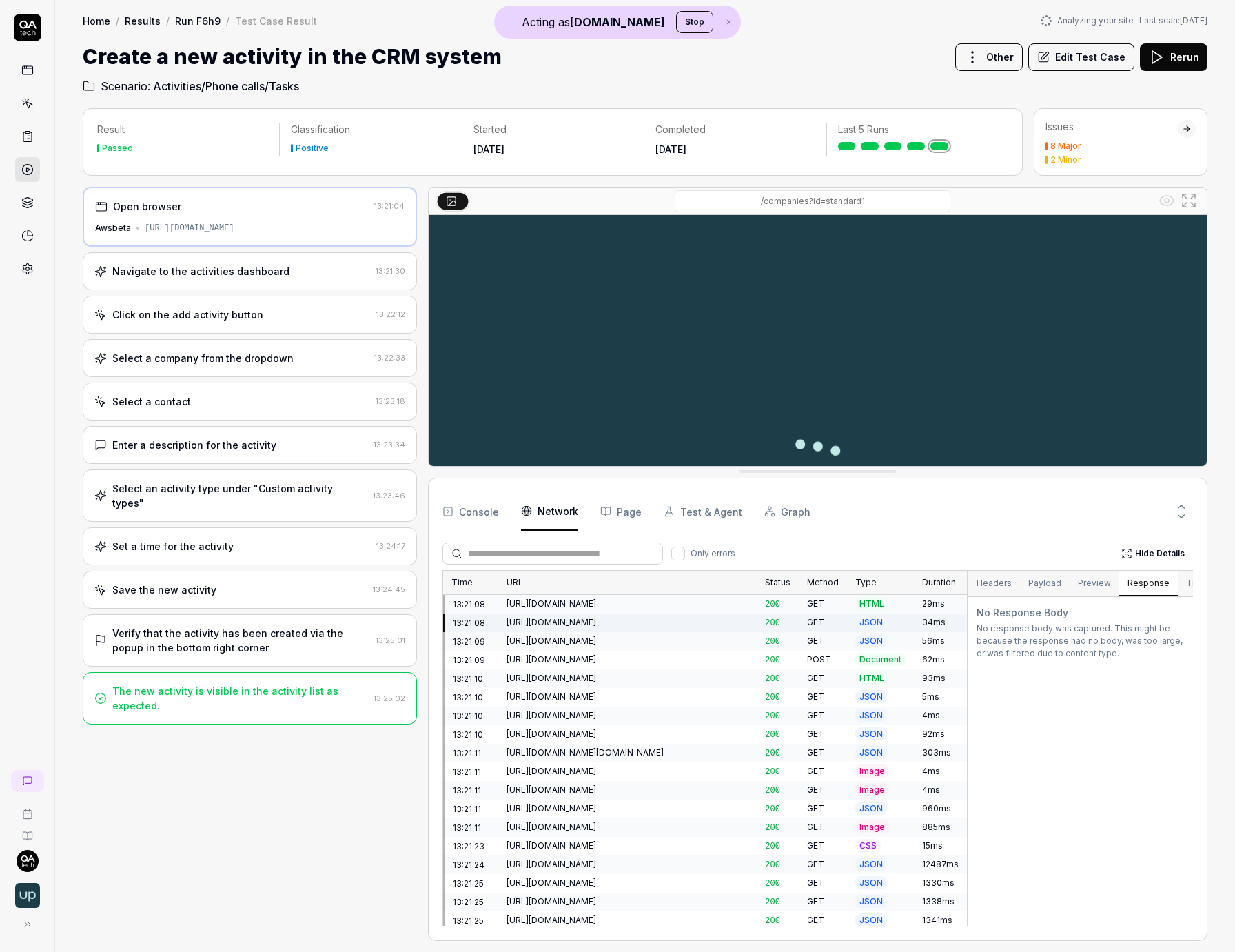
click at [1096, 583] on button "Response" at bounding box center [1149, 584] width 58 height 25
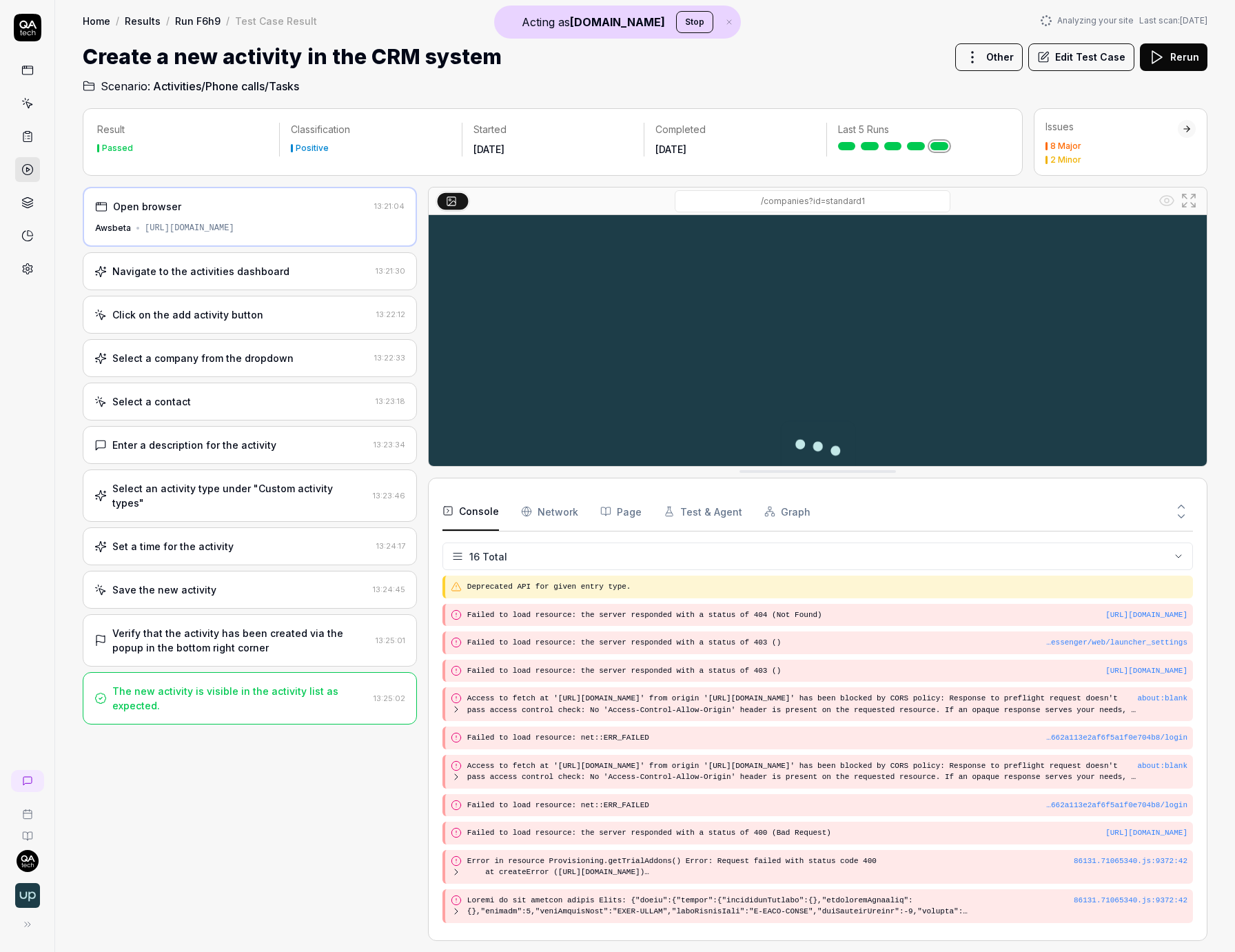
click at [495, 502] on button "Console" at bounding box center [471, 512] width 57 height 39
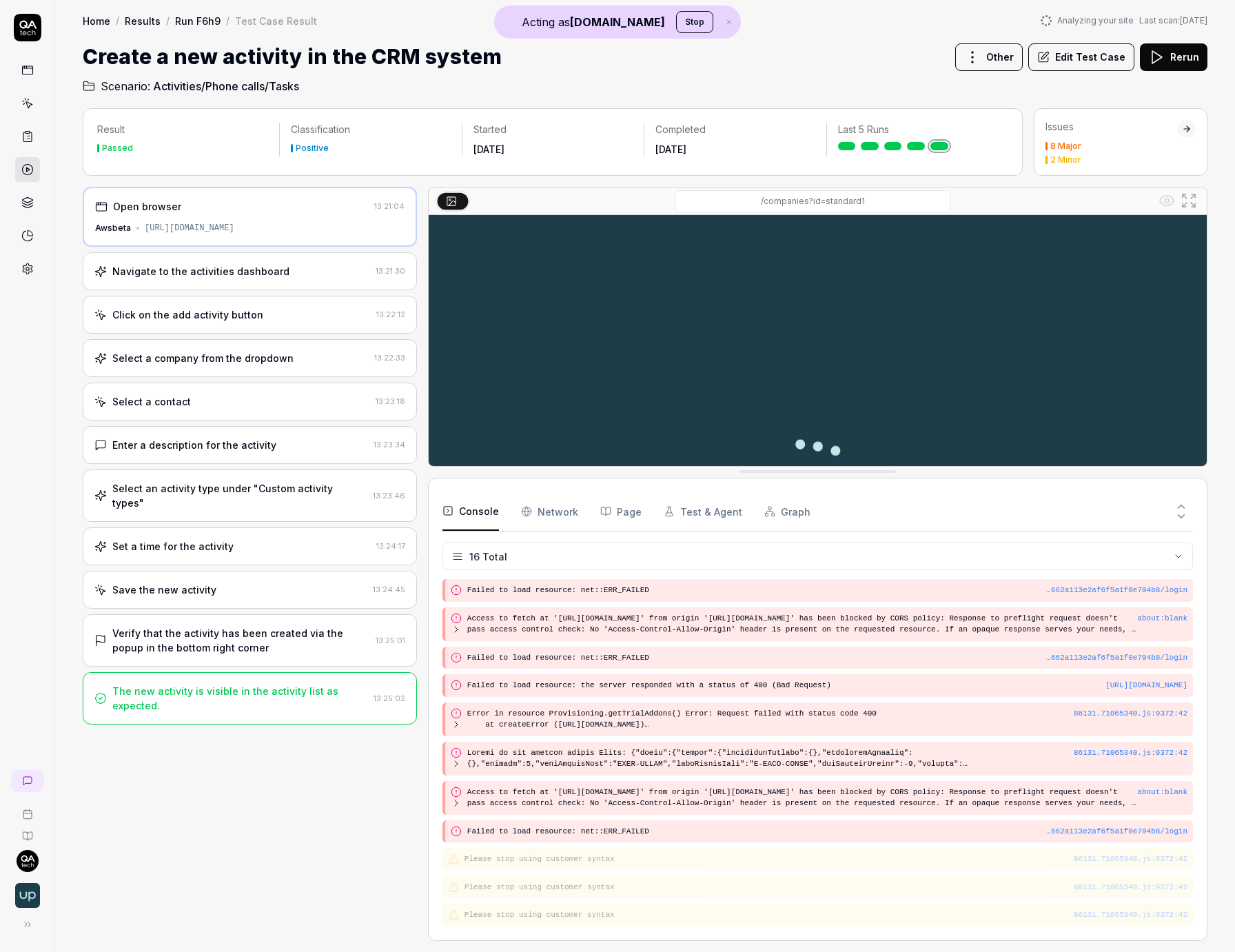
click at [29, 86] on div at bounding box center [27, 169] width 25 height 224
click at [29, 74] on icon at bounding box center [27, 70] width 12 height 12
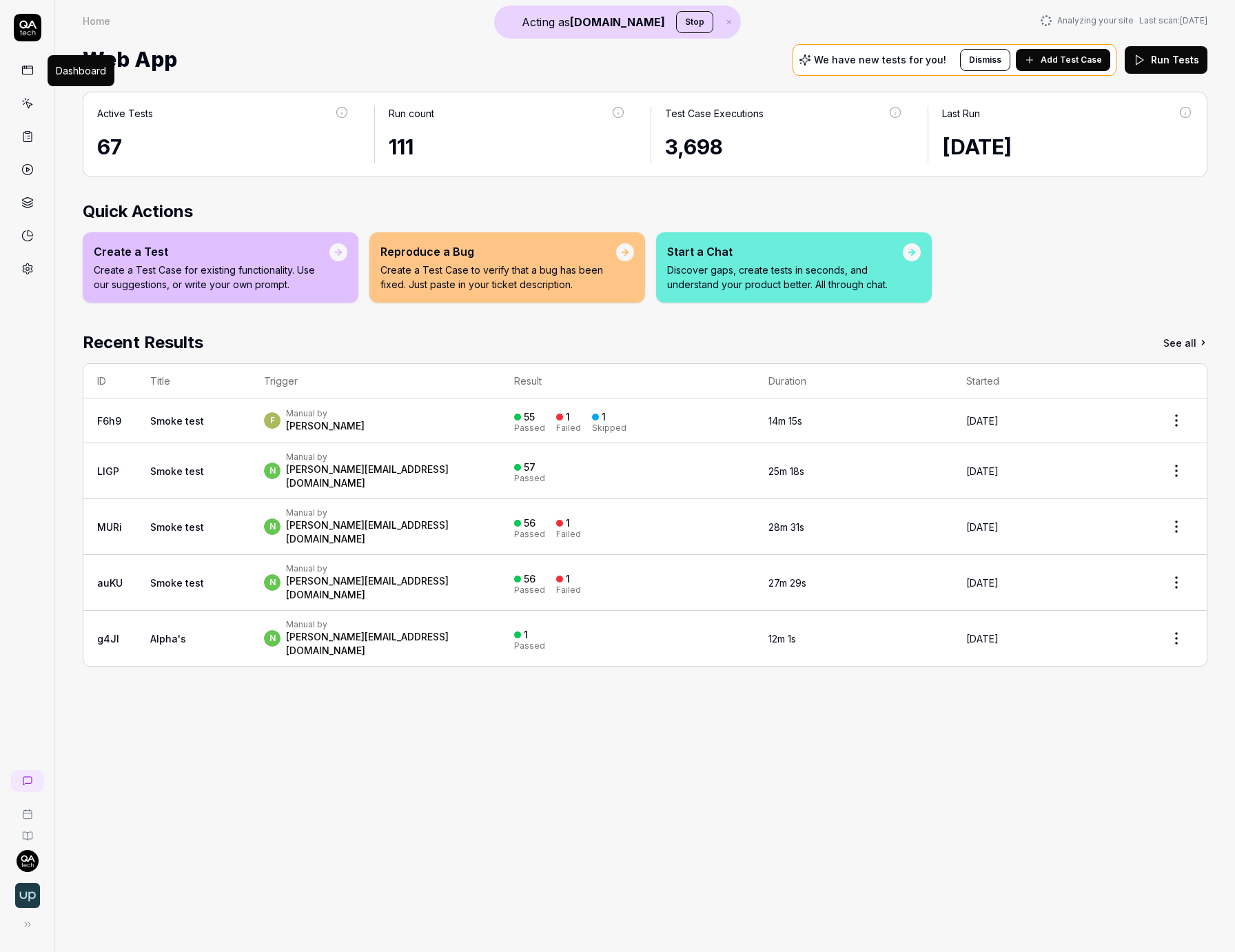
click at [923, 217] on h2 "Quick Actions" at bounding box center [645, 212] width 1125 height 25
click at [391, 415] on div "F Manual by [PERSON_NAME]" at bounding box center [375, 421] width 222 height 25
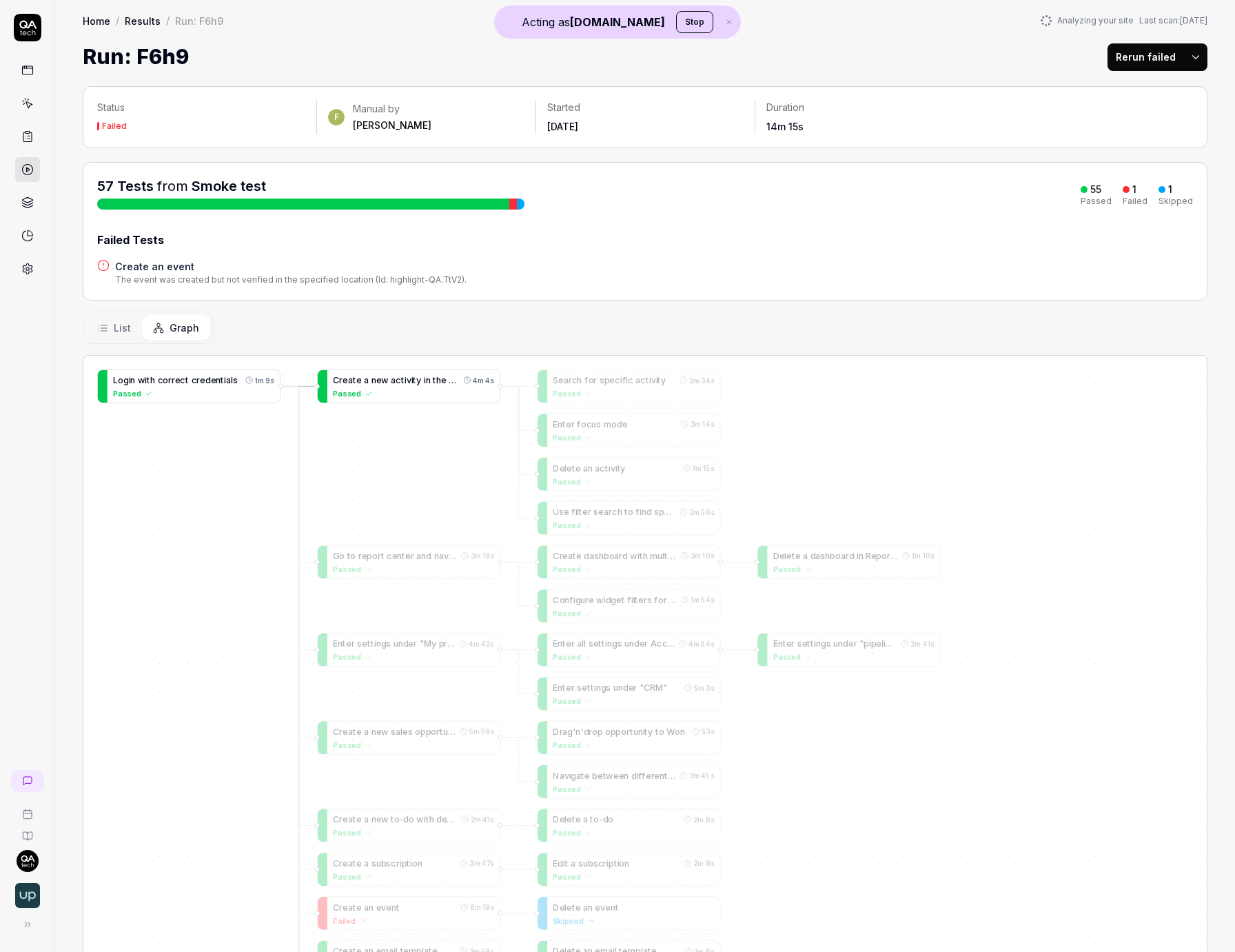
click at [427, 379] on span "n" at bounding box center [429, 379] width 5 height 10
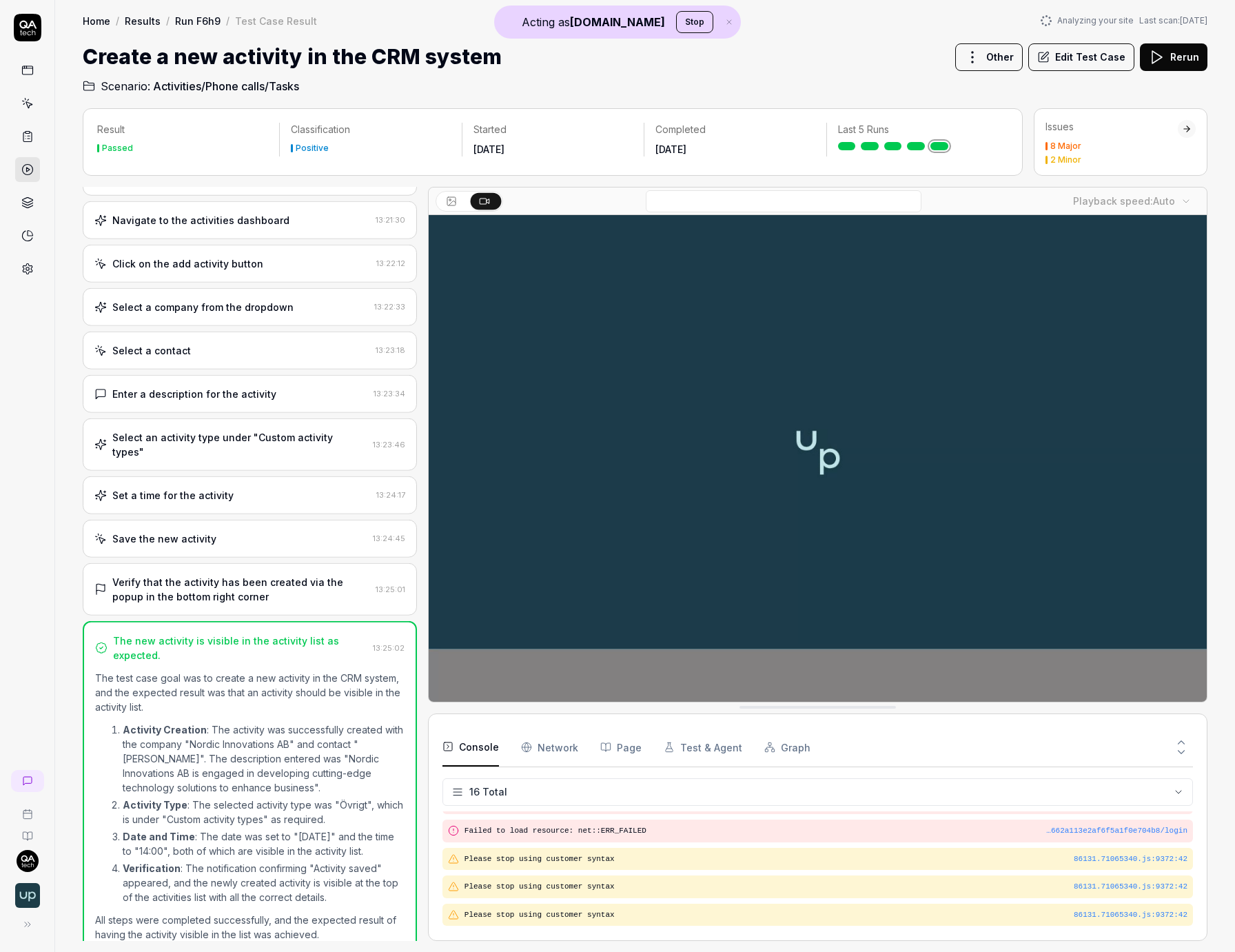
scroll to position [51, 0]
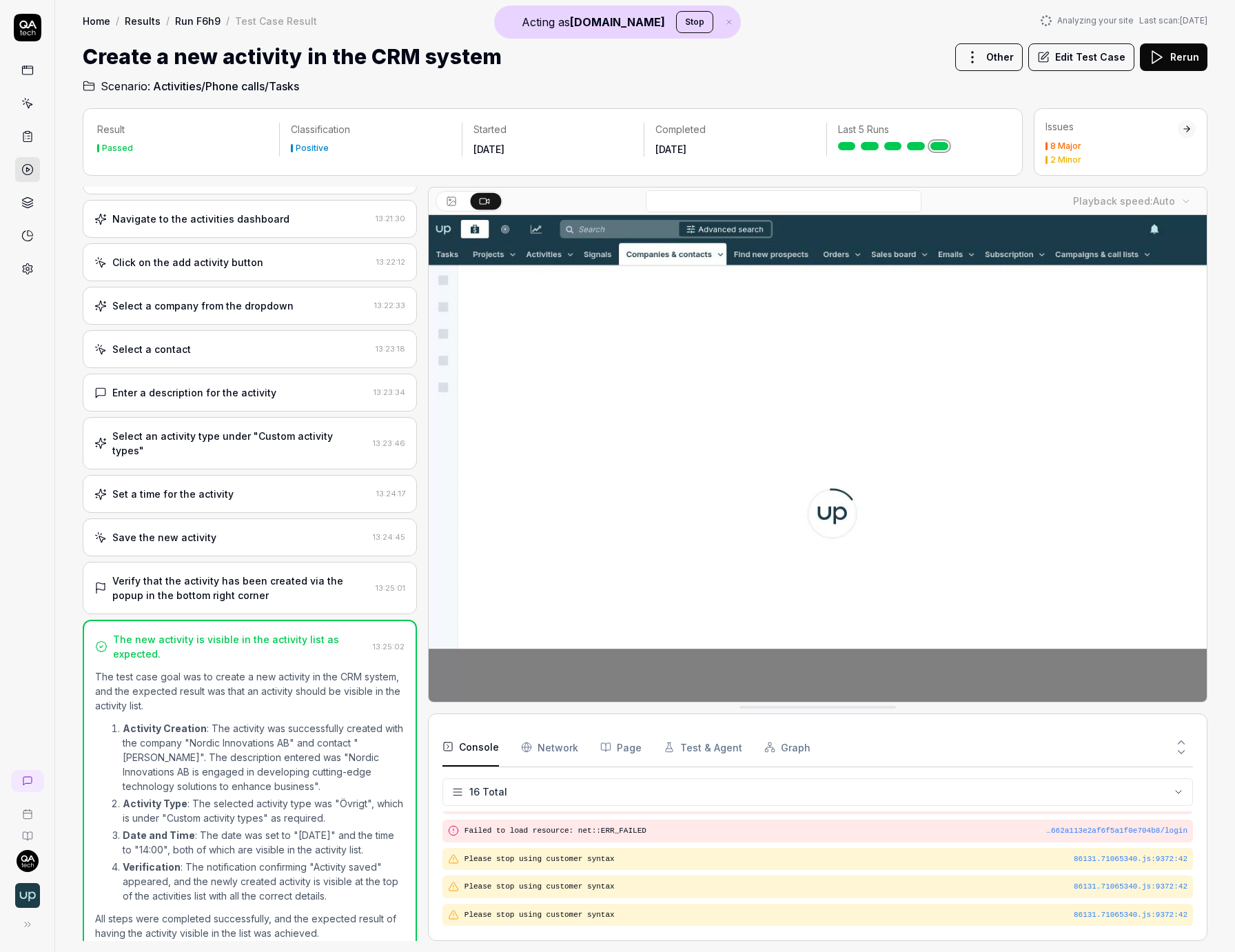
click at [192, 276] on div "Click on the add activity button 13:22:12" at bounding box center [249, 262] width 334 height 38
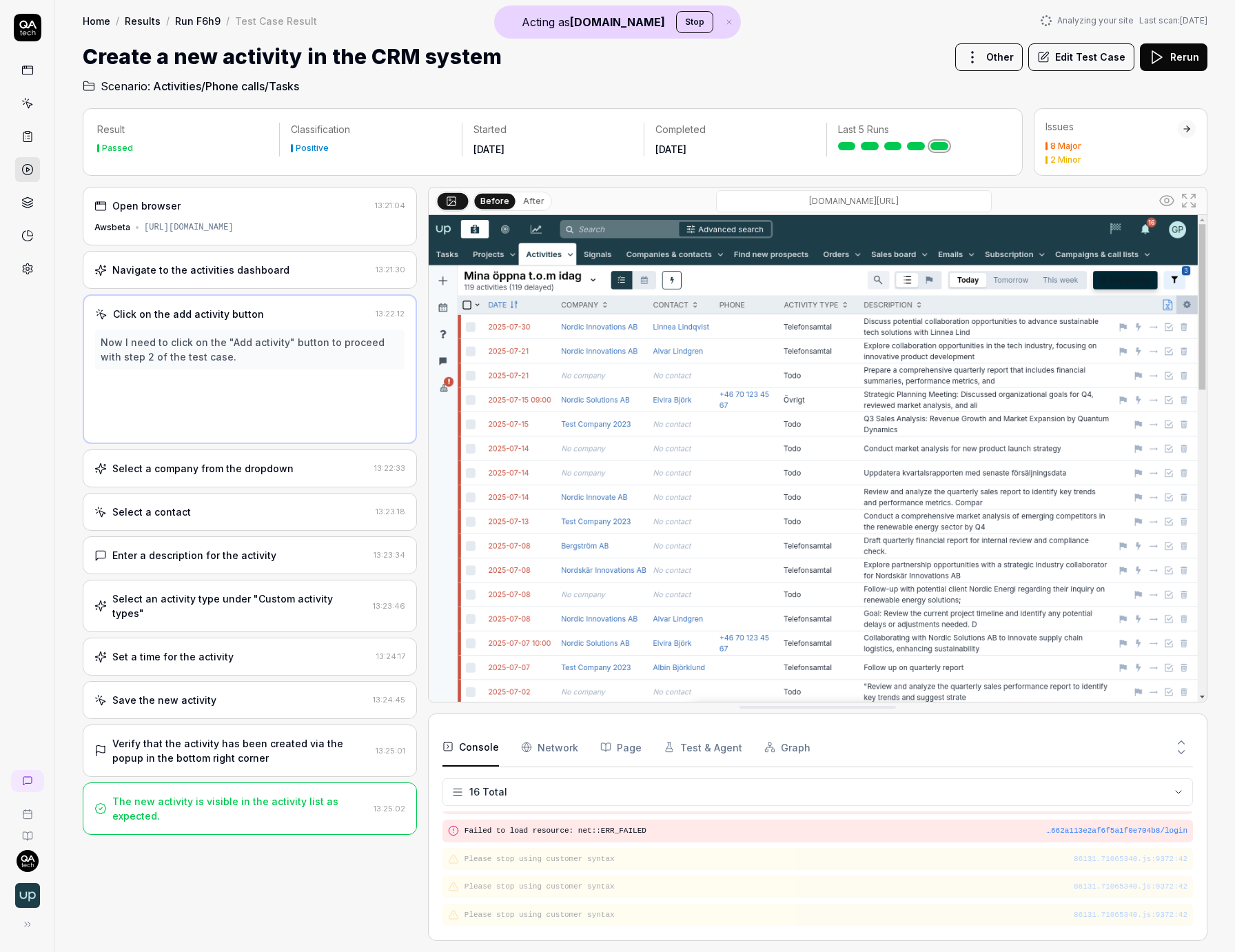
scroll to position [0, 0]
click at [1096, 204] on icon at bounding box center [1166, 200] width 16 height 16
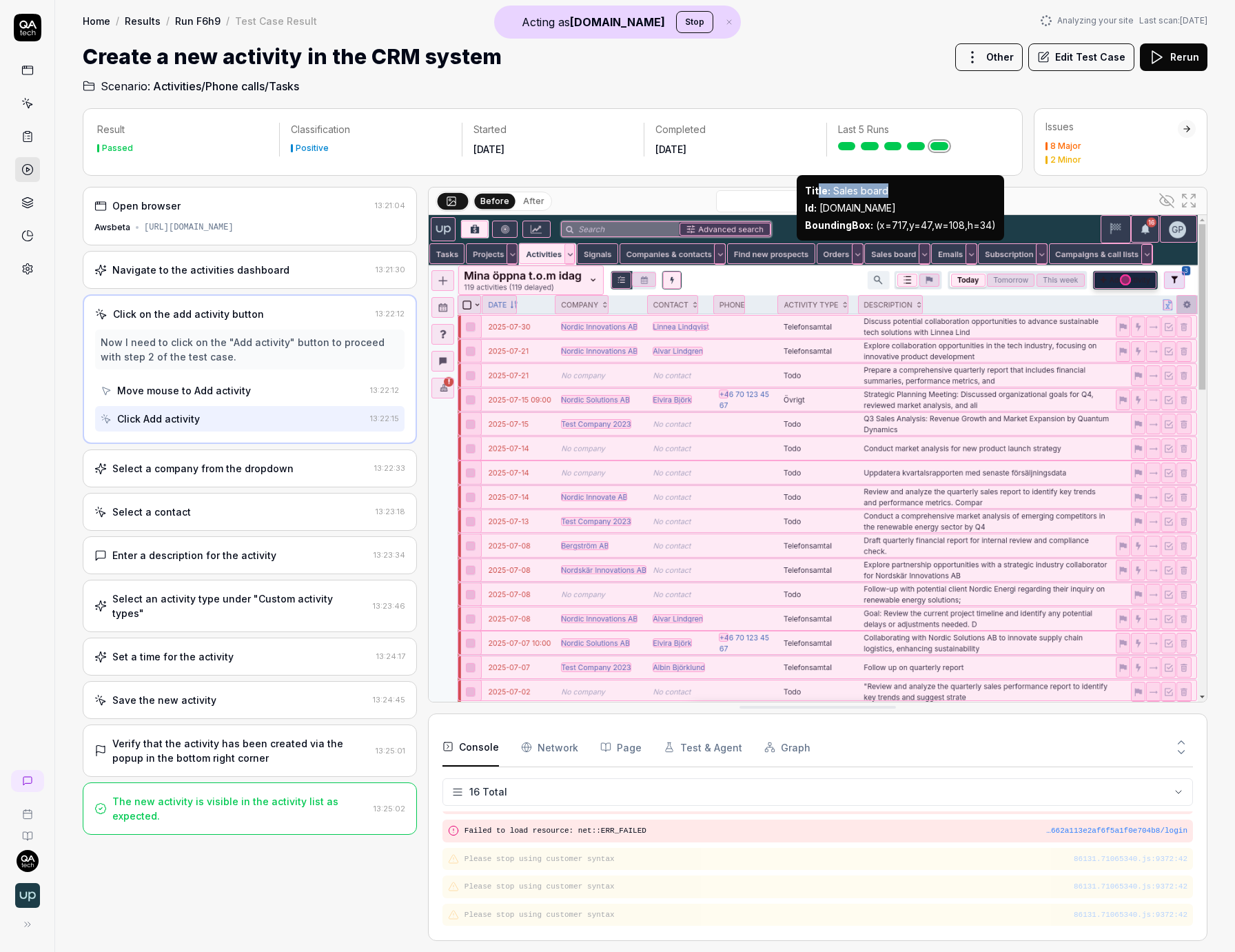
drag, startPoint x: 896, startPoint y: 191, endPoint x: 814, endPoint y: 185, distance: 82.2
click at [814, 185] on div "Title : Sales board" at bounding box center [900, 190] width 191 height 15
